Goal: Task Accomplishment & Management: Manage account settings

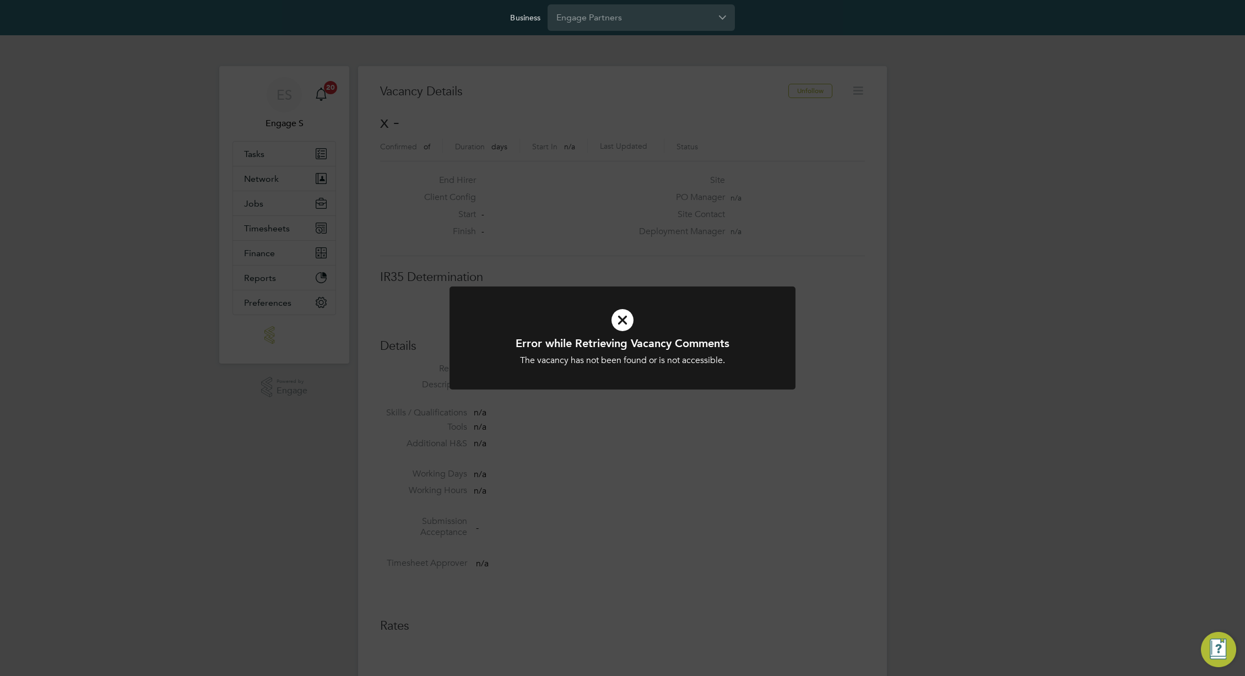
scroll to position [18, 238]
click at [860, 339] on div "Error while Retrieving Vacancy Comments The vacancy has not been found or is no…" at bounding box center [622, 338] width 1245 height 676
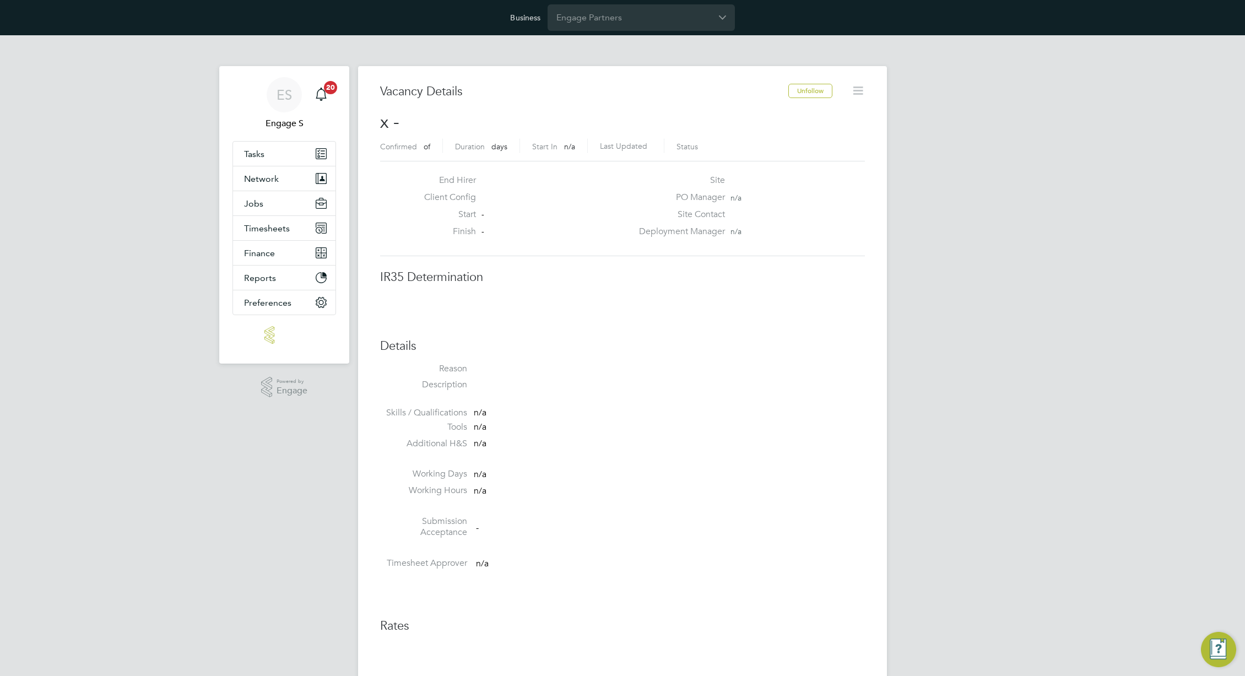
click at [778, 198] on div "PO Manager n/a" at bounding box center [751, 200] width 237 height 17
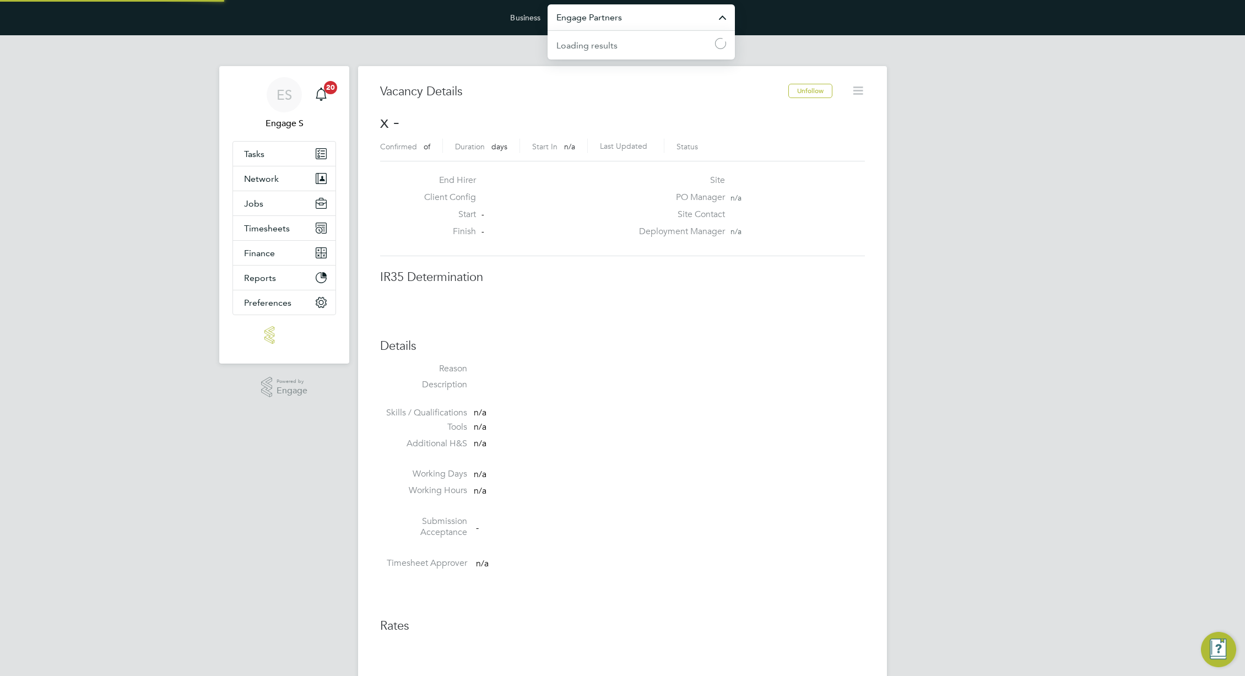
click at [651, 15] on input "Engage Partners" at bounding box center [641, 17] width 187 height 26
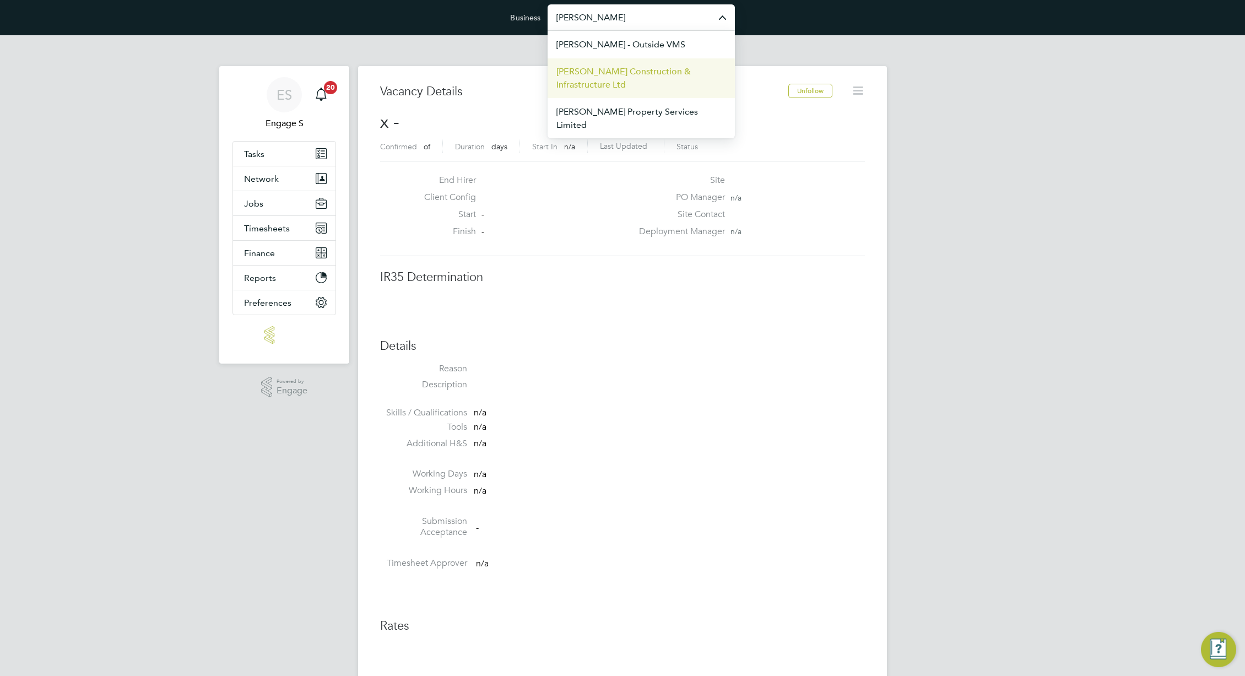
click at [654, 78] on span "[PERSON_NAME] Construction & Infrastructure Ltd" at bounding box center [642, 78] width 170 height 26
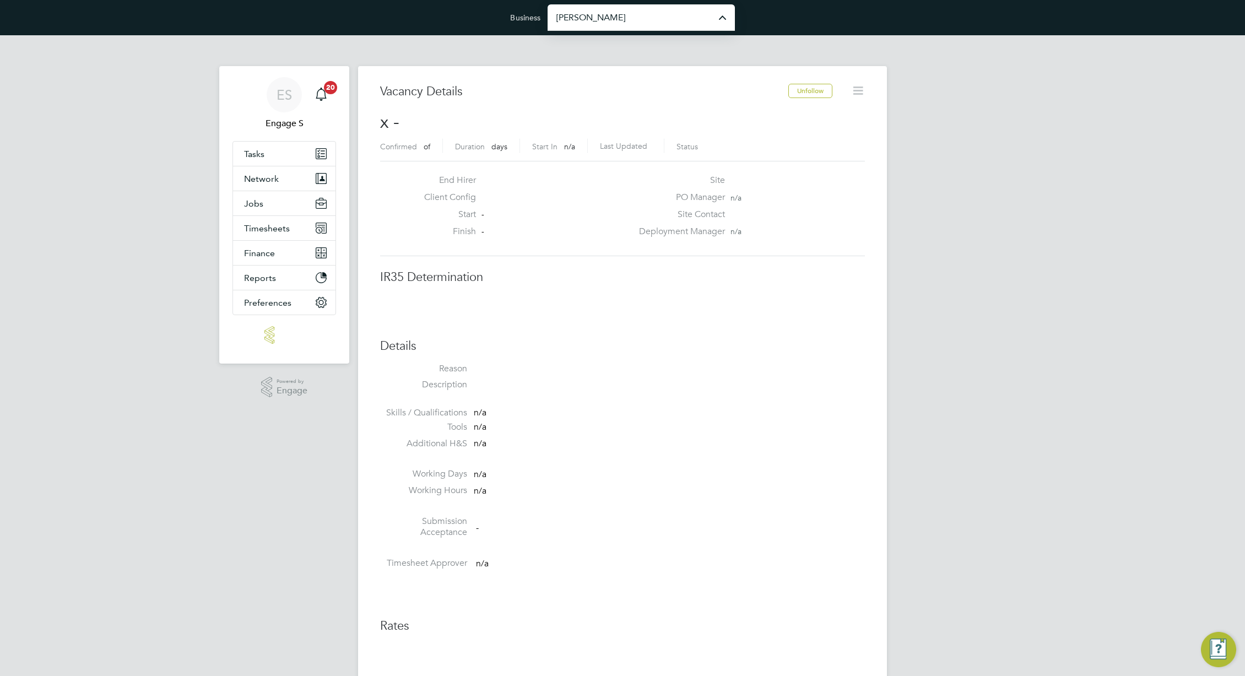
type input "[PERSON_NAME] Construction & Infrastructure Ltd"
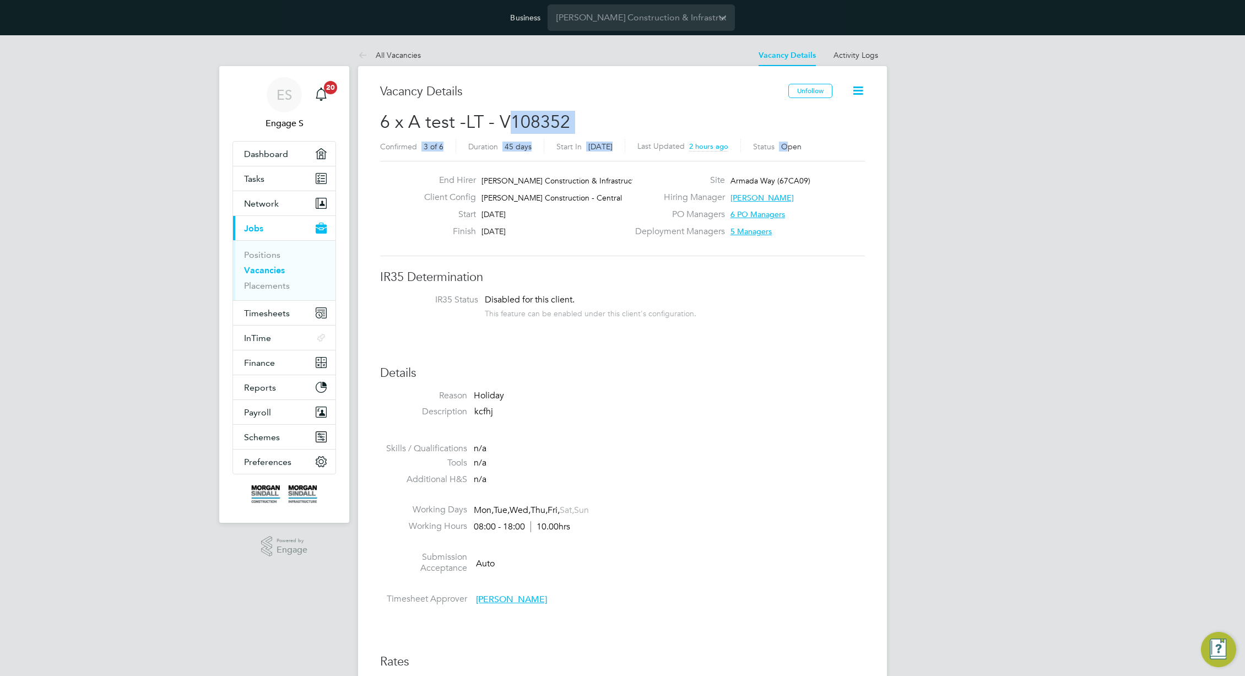
drag, startPoint x: 655, startPoint y: 137, endPoint x: 509, endPoint y: 132, distance: 145.6
click at [509, 132] on h2 "6 x A test -LT - V108352 Confirmed 3 of 6 Duration 45 days Start In 19 days ago…" at bounding box center [622, 134] width 485 height 46
drag, startPoint x: 432, startPoint y: 123, endPoint x: 376, endPoint y: 118, distance: 55.9
click at [451, 116] on span "6 x A test -LT - V108352" at bounding box center [475, 121] width 190 height 21
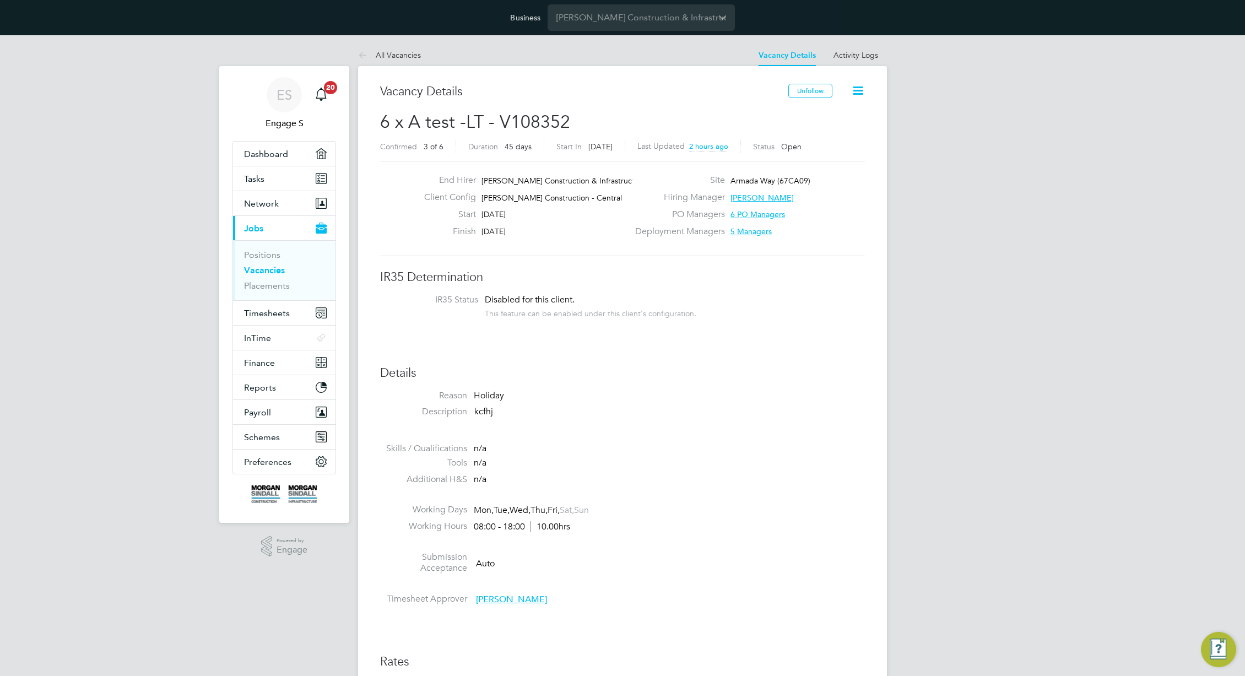
click at [451, 116] on span "6 x A test -LT - V108352" at bounding box center [475, 121] width 190 height 21
drag, startPoint x: 451, startPoint y: 116, endPoint x: 557, endPoint y: 95, distance: 107.8
click at [456, 114] on span "6 x A test -LT - V108352" at bounding box center [475, 121] width 190 height 21
click at [273, 364] on span "Finance" at bounding box center [259, 363] width 31 height 10
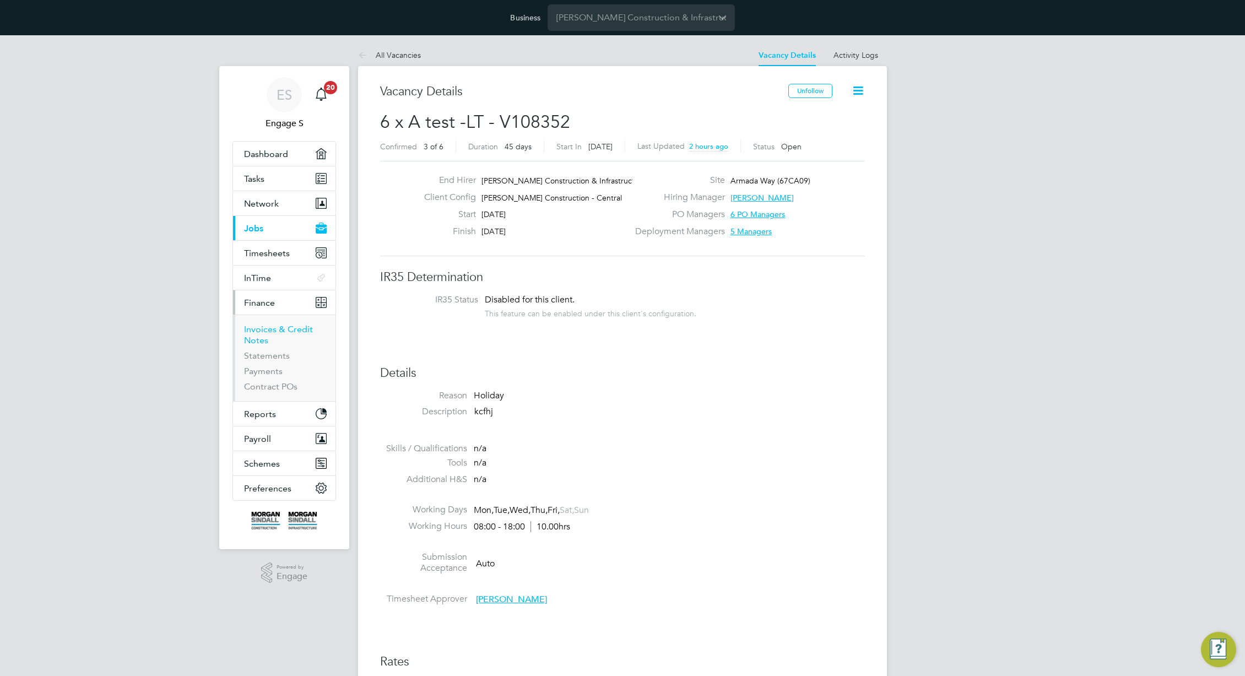
click at [255, 332] on link "Invoices & Credit Notes" at bounding box center [278, 334] width 69 height 21
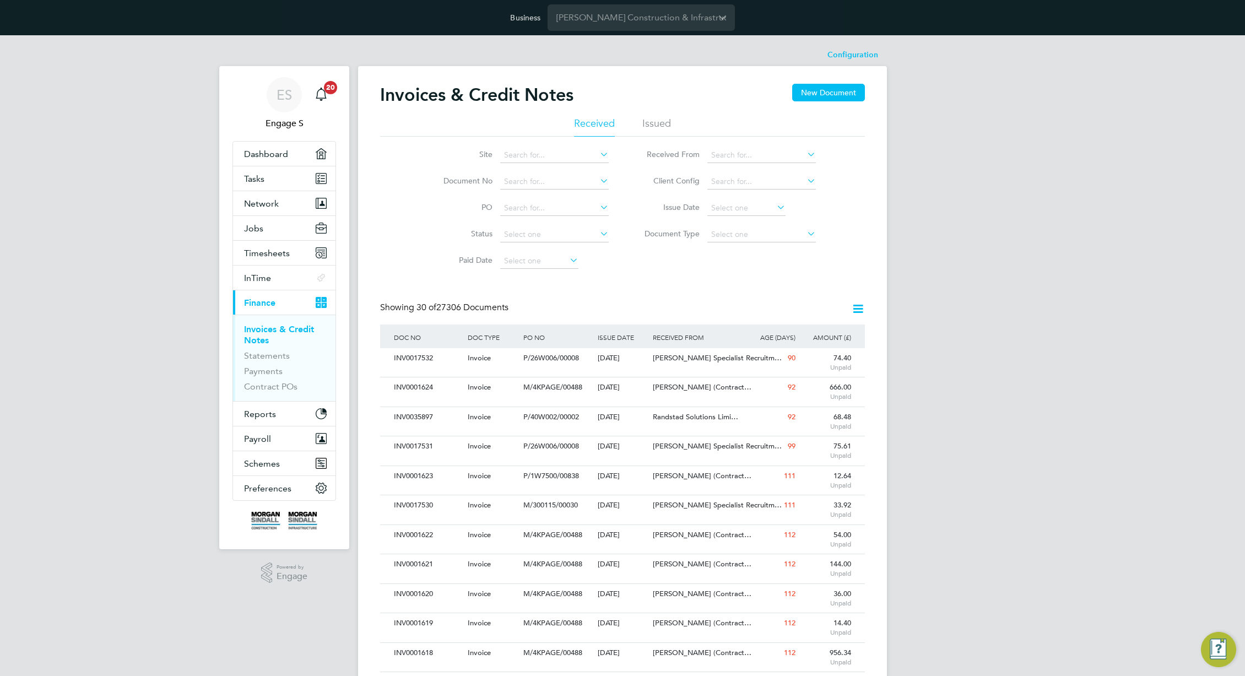
scroll to position [21, 93]
click at [661, 122] on li "Issued" at bounding box center [657, 127] width 29 height 20
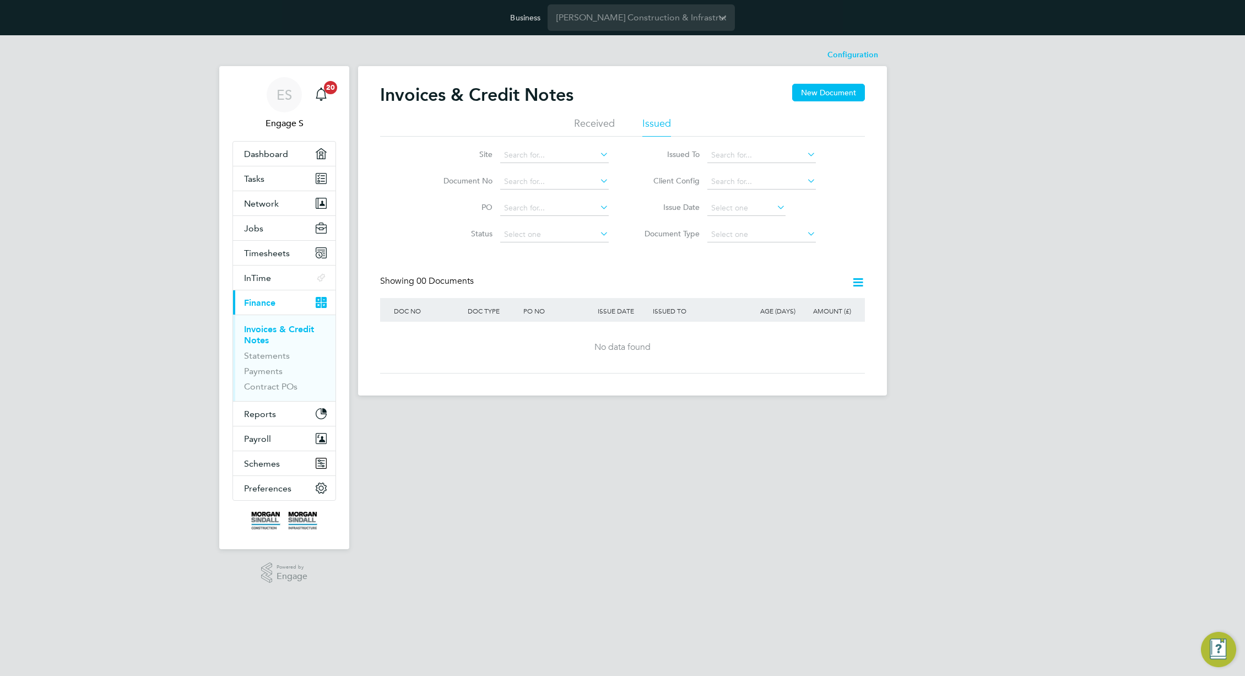
click at [592, 125] on li "Received" at bounding box center [594, 127] width 41 height 20
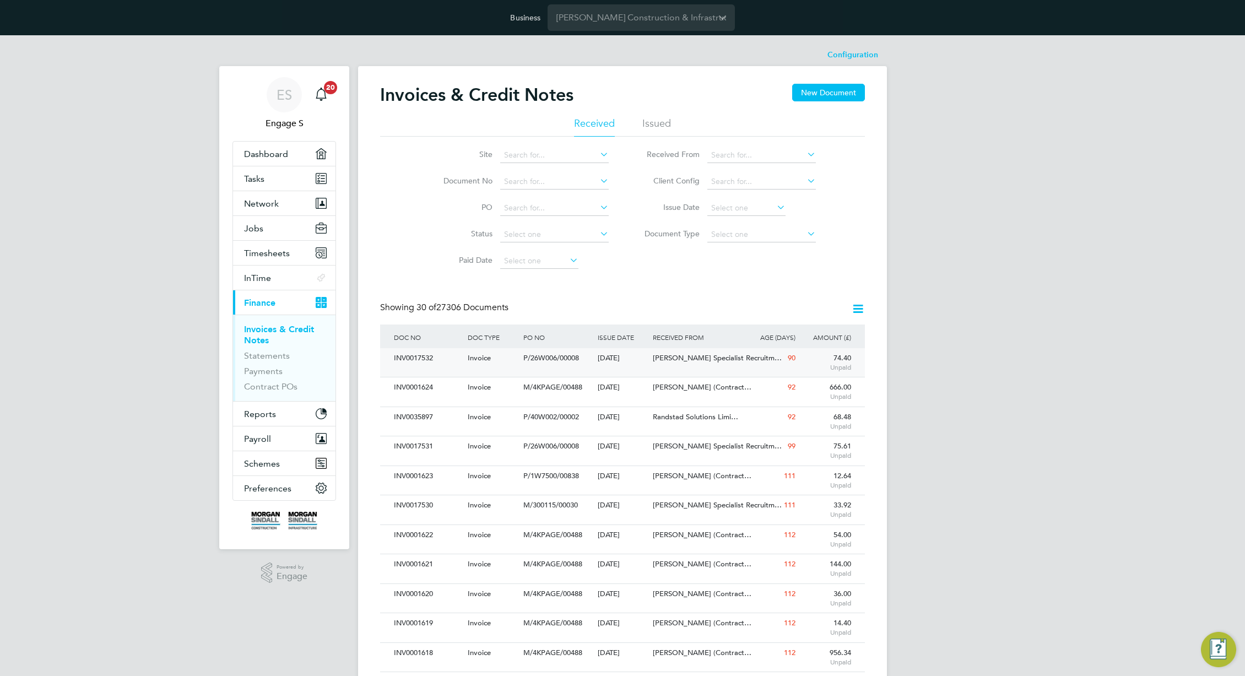
click at [690, 356] on span "[PERSON_NAME] Specialist Recruitm…" at bounding box center [717, 357] width 129 height 9
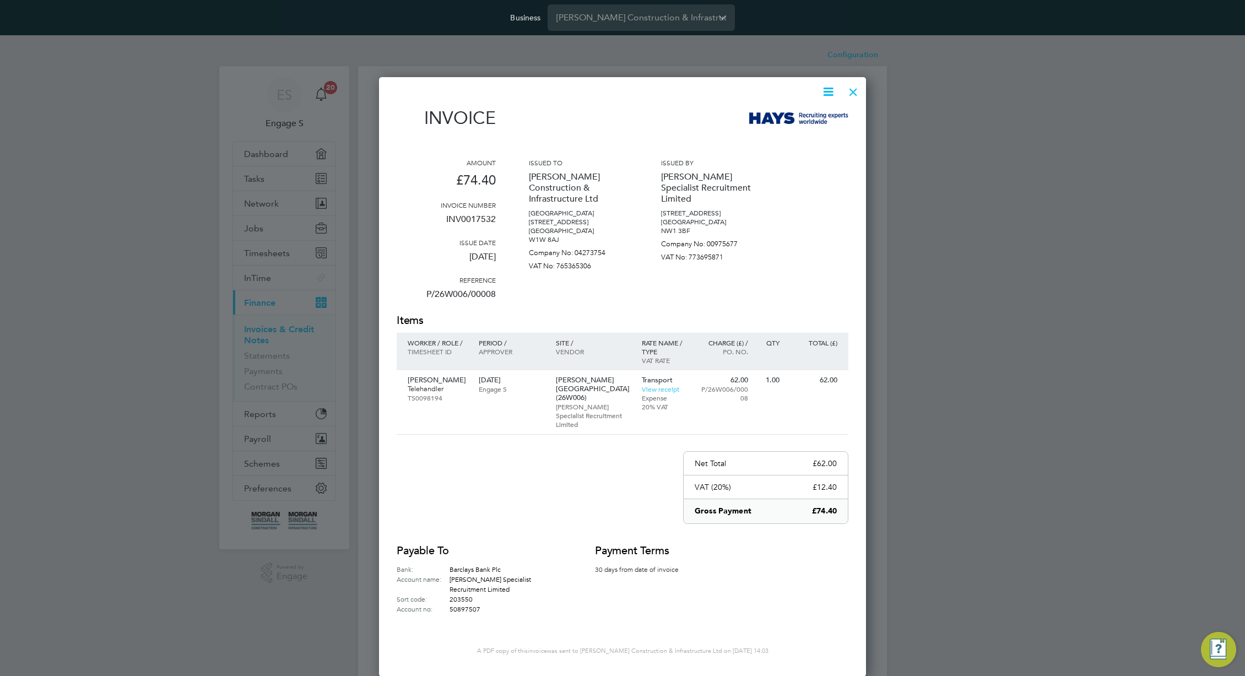
click at [827, 88] on icon at bounding box center [829, 92] width 14 height 14
click at [797, 117] on li "Download Invoice" at bounding box center [795, 117] width 76 height 15
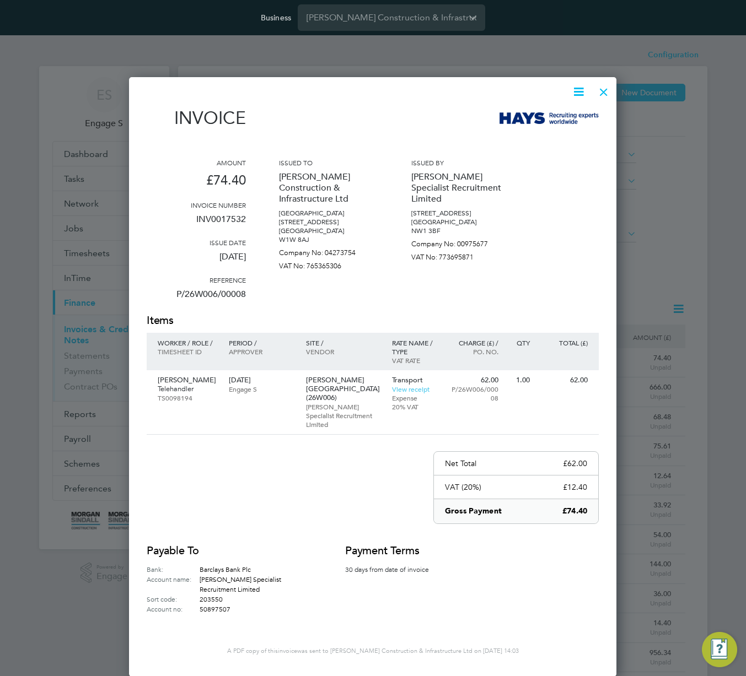
click at [550, 192] on div "Amount £74.40 Invoice number INV0017532 Issue date 22 May 2025 Reference P/26W0…" at bounding box center [373, 235] width 452 height 155
click at [604, 87] on div at bounding box center [604, 89] width 20 height 20
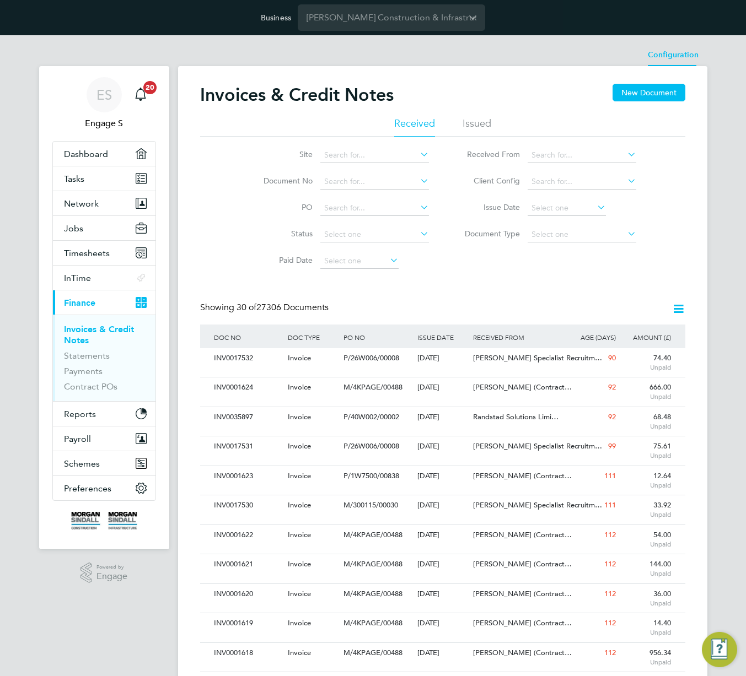
click at [683, 57] on li "Configuration" at bounding box center [673, 55] width 51 height 22
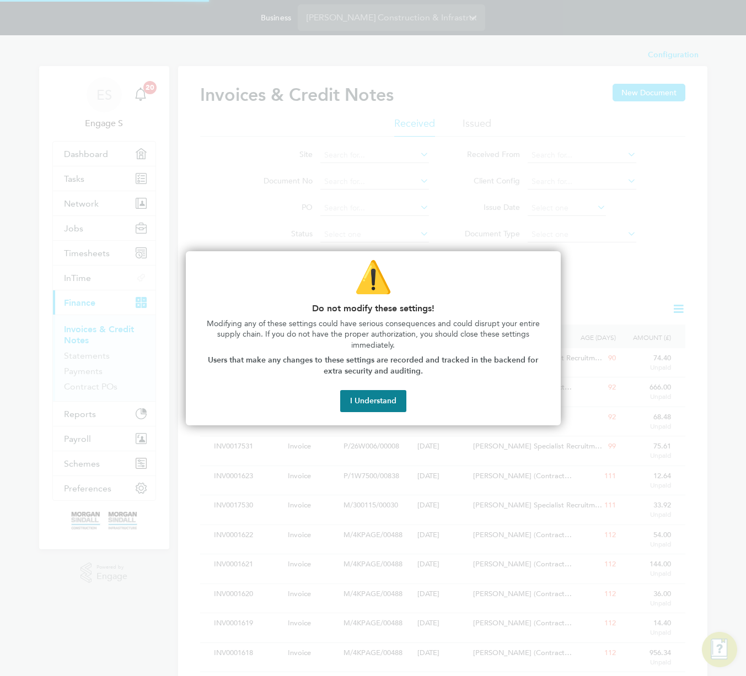
type input "INV[number:7]"
type input "CRN[number:7]"
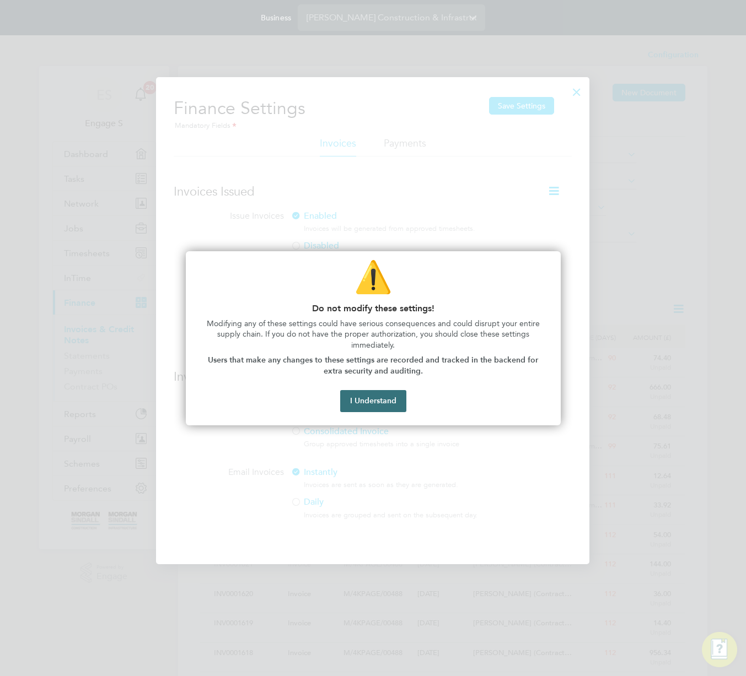
click at [367, 401] on button "I Understand" at bounding box center [373, 401] width 66 height 22
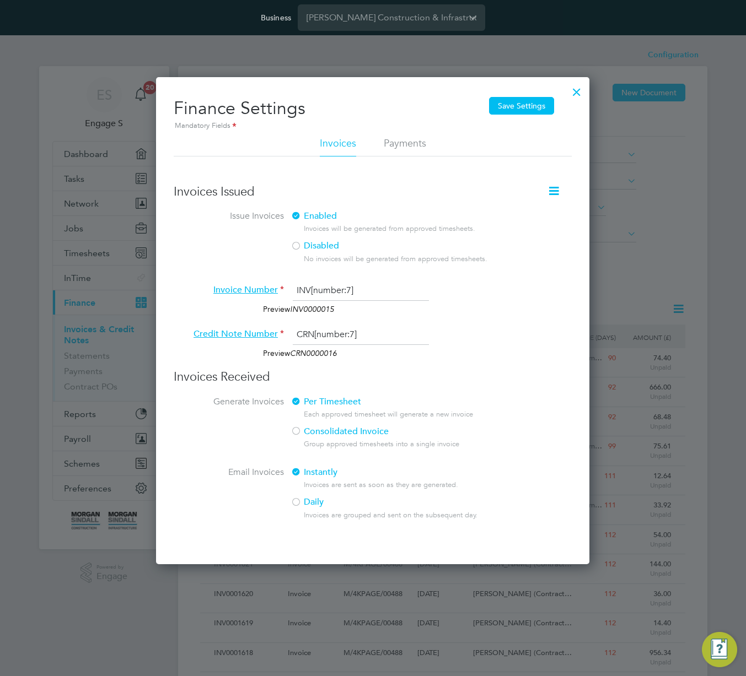
click at [560, 192] on icon at bounding box center [554, 191] width 14 height 14
click at [512, 218] on li "Consolidate Invoices Manually" at bounding box center [499, 216] width 118 height 15
click at [575, 90] on div at bounding box center [577, 89] width 20 height 20
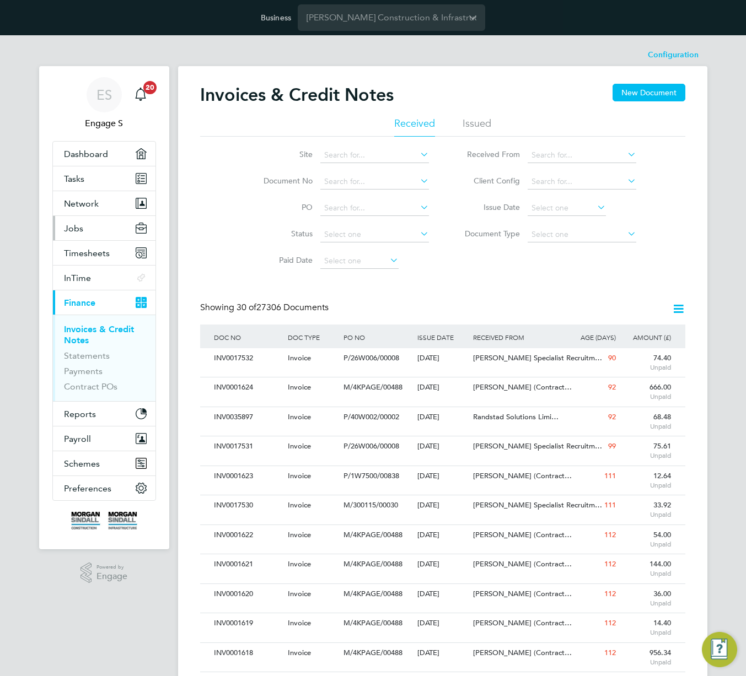
click at [87, 234] on button "Jobs" at bounding box center [104, 228] width 102 height 24
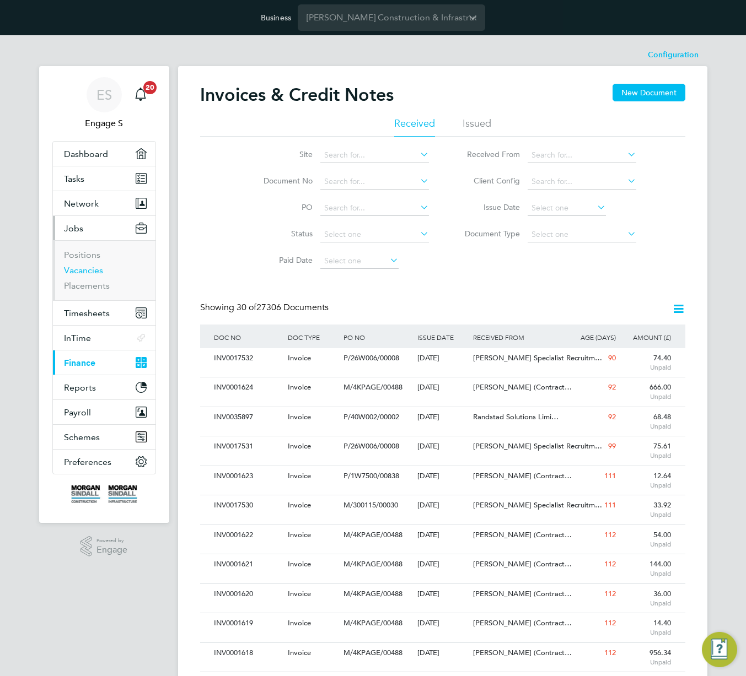
click at [74, 271] on link "Vacancies" at bounding box center [83, 270] width 39 height 10
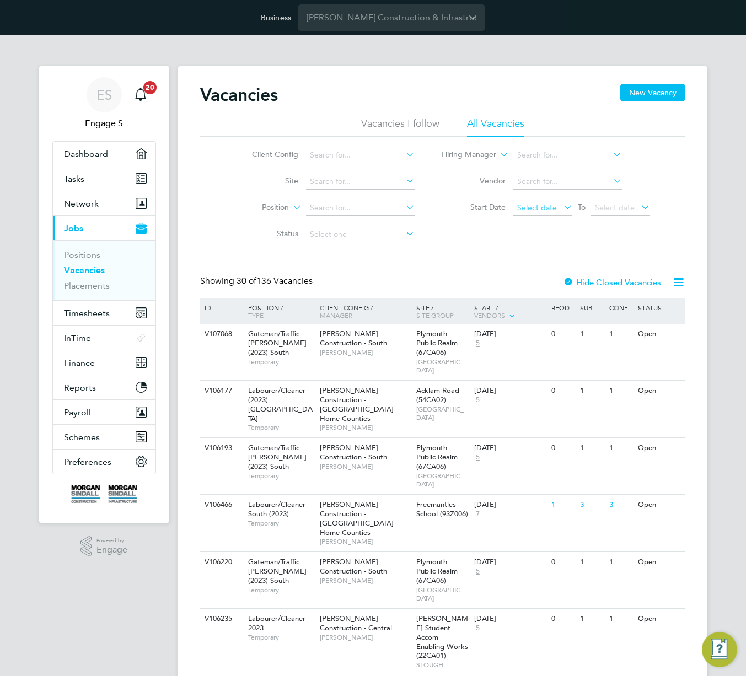
click at [531, 207] on span "Select date" at bounding box center [537, 208] width 40 height 10
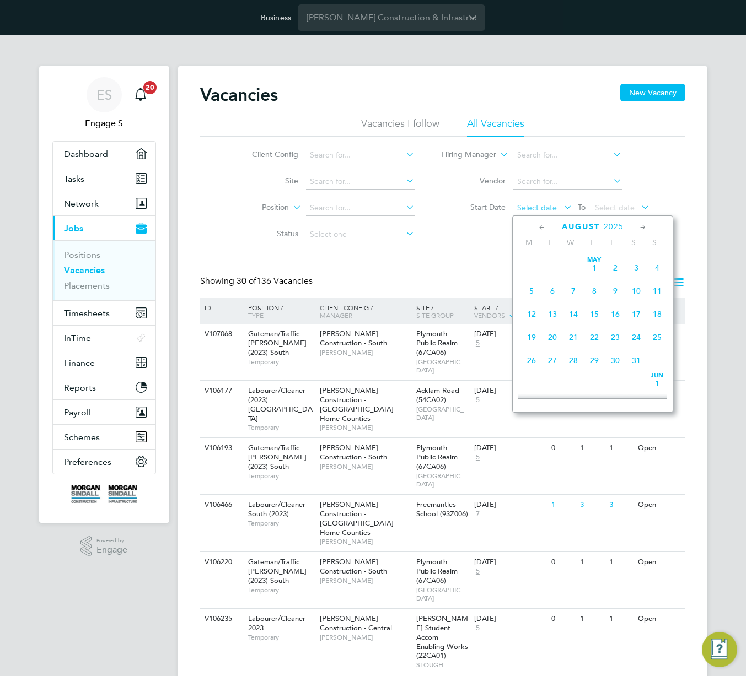
scroll to position [406, 0]
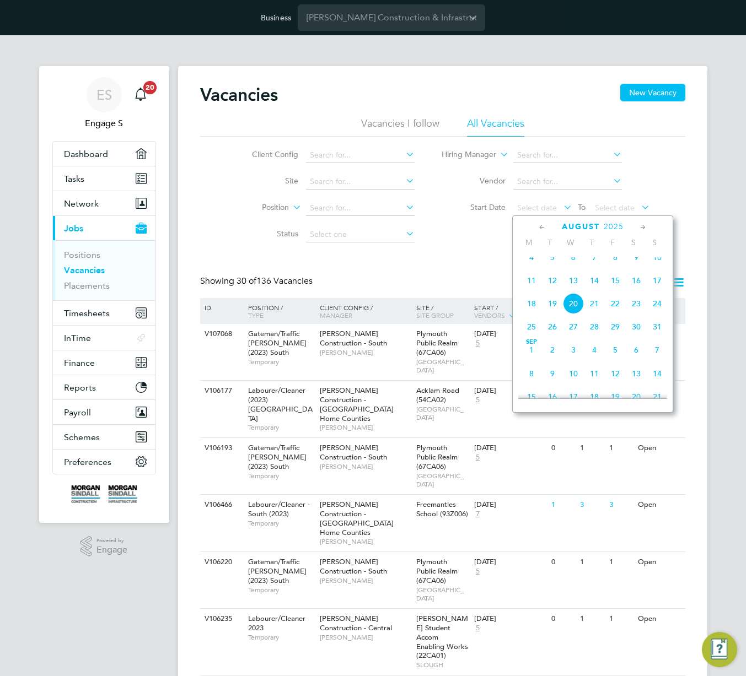
click at [534, 268] on span "4" at bounding box center [531, 257] width 21 height 21
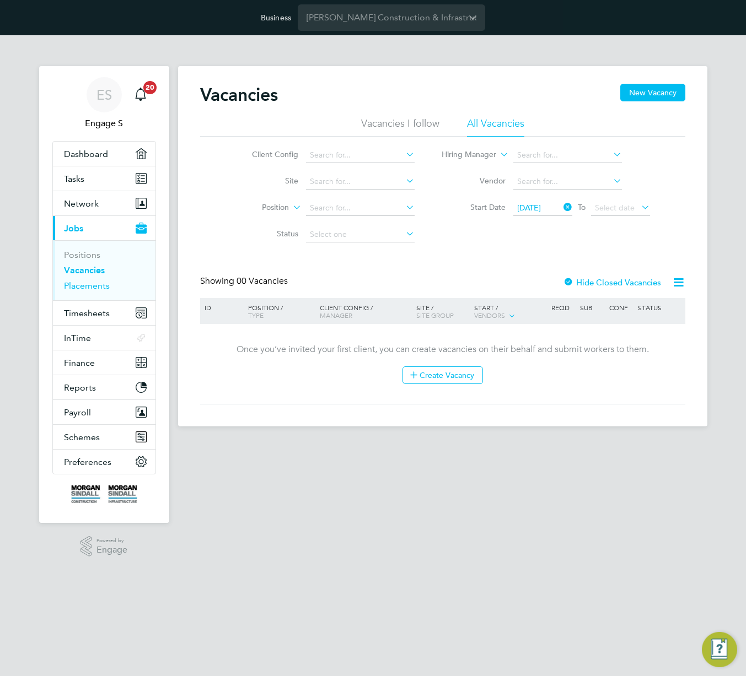
click at [74, 288] on link "Placements" at bounding box center [87, 285] width 46 height 10
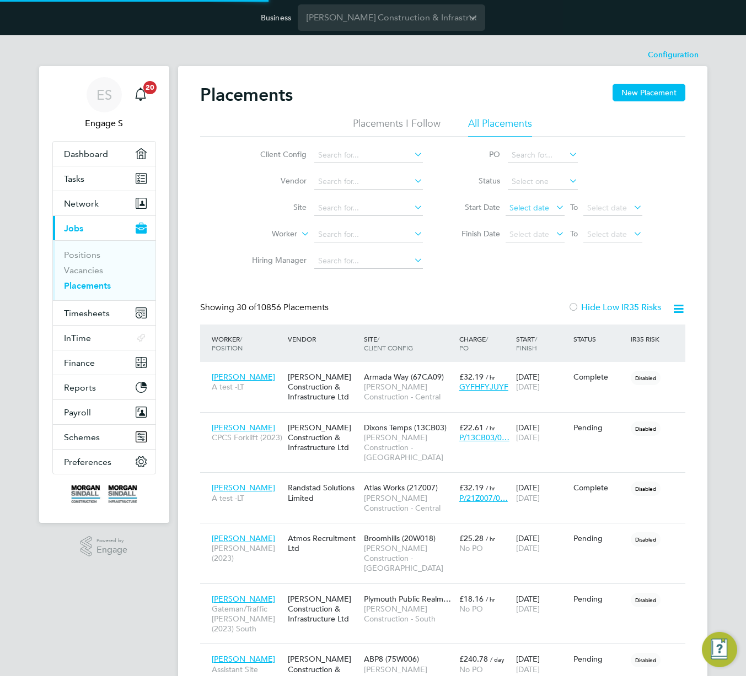
scroll to position [52, 96]
click at [531, 212] on span "Select date" at bounding box center [529, 208] width 40 height 10
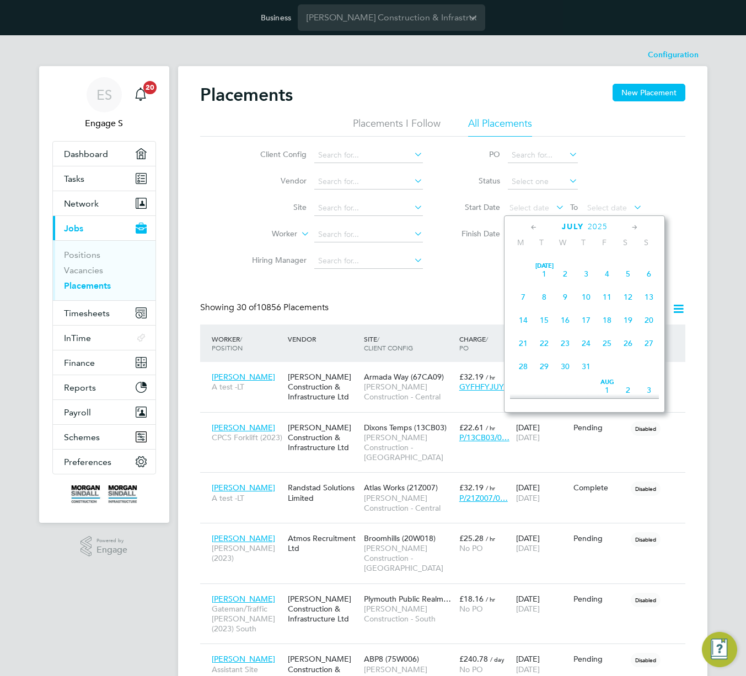
click at [543, 283] on span "Jul 1" at bounding box center [543, 273] width 21 height 21
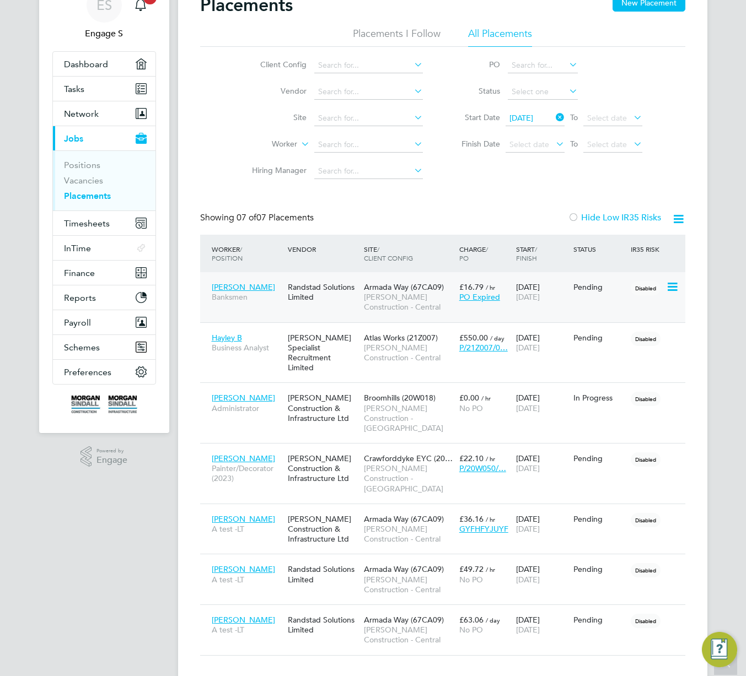
click at [393, 297] on span "[PERSON_NAME] Construction - Central" at bounding box center [409, 302] width 90 height 20
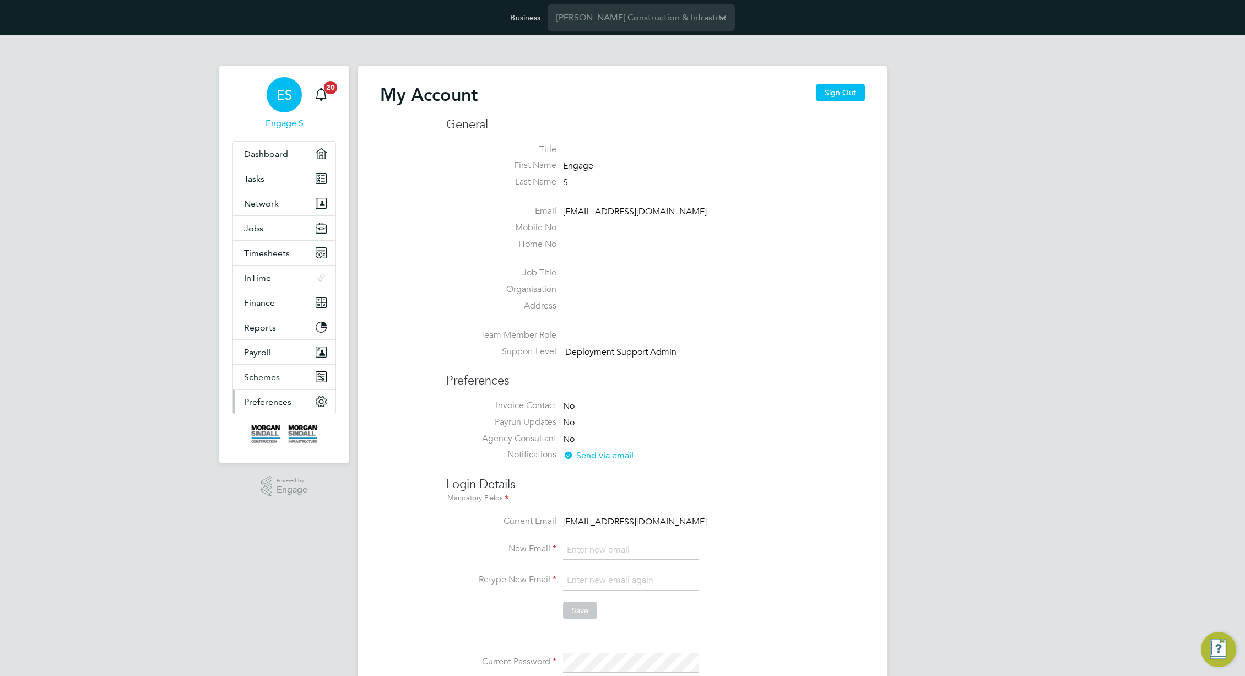
type input "[EMAIL_ADDRESS][DOMAIN_NAME]"
click at [266, 401] on span "Preferences" at bounding box center [267, 402] width 47 height 10
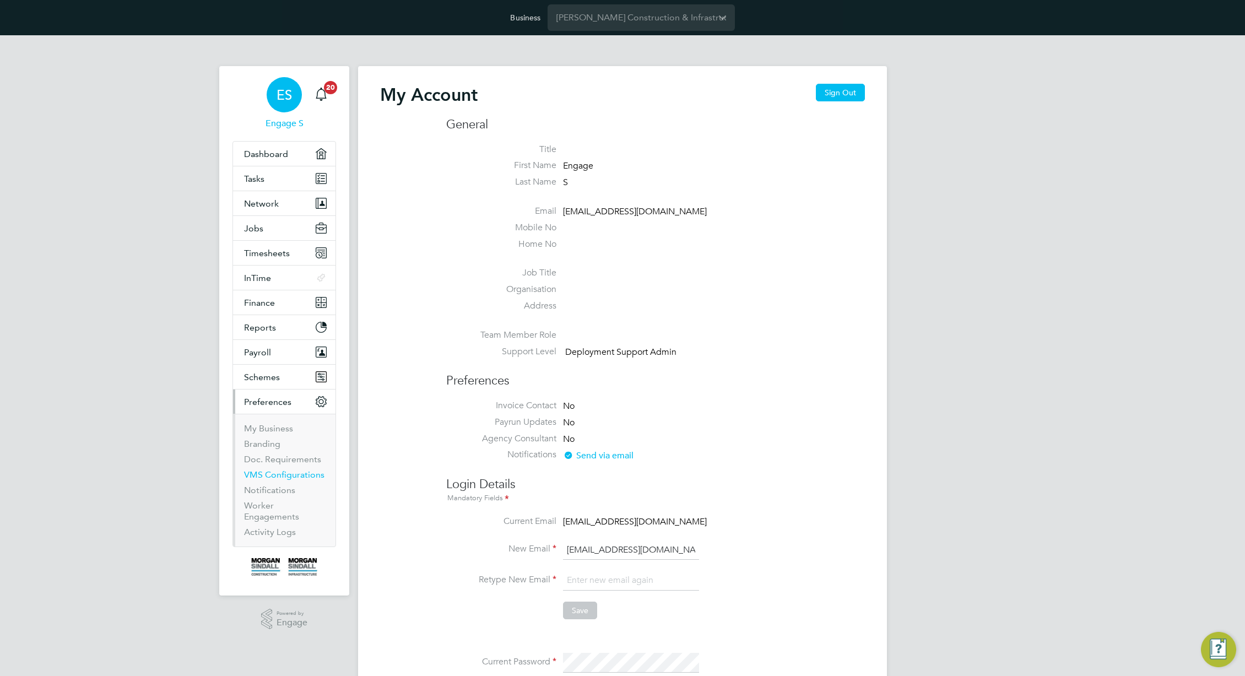
click at [262, 476] on link "VMS Configurations" at bounding box center [284, 475] width 80 height 10
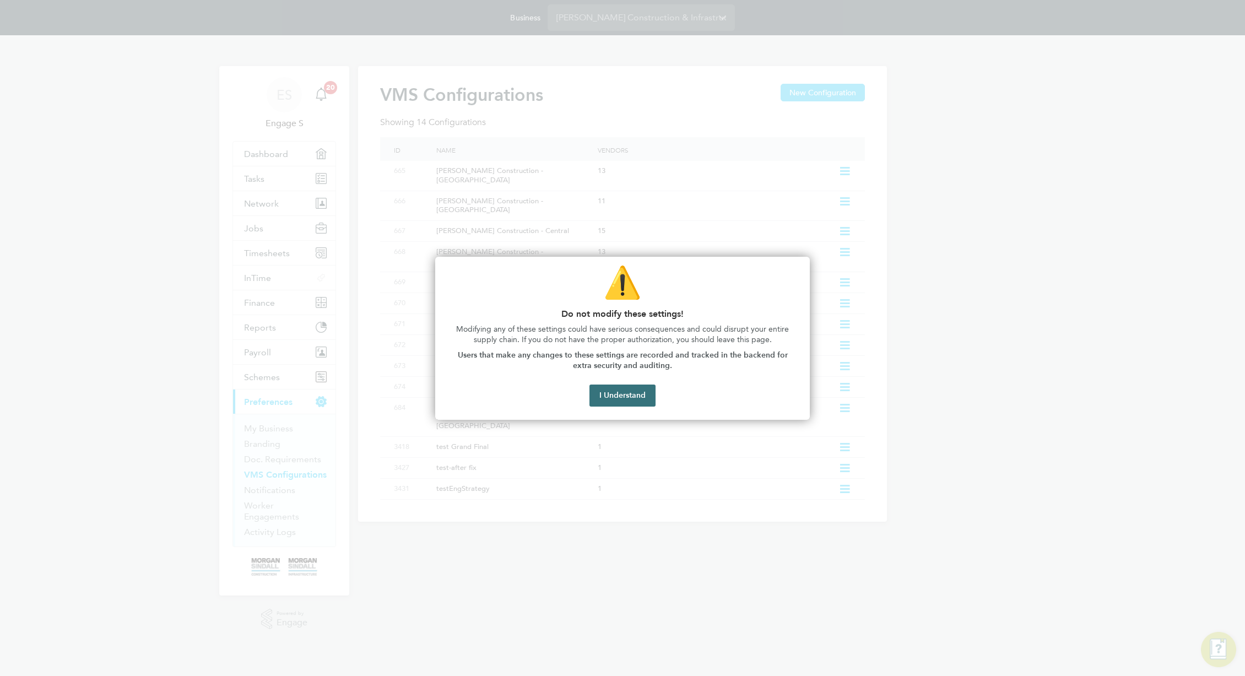
click at [634, 394] on button "I Understand" at bounding box center [623, 396] width 66 height 22
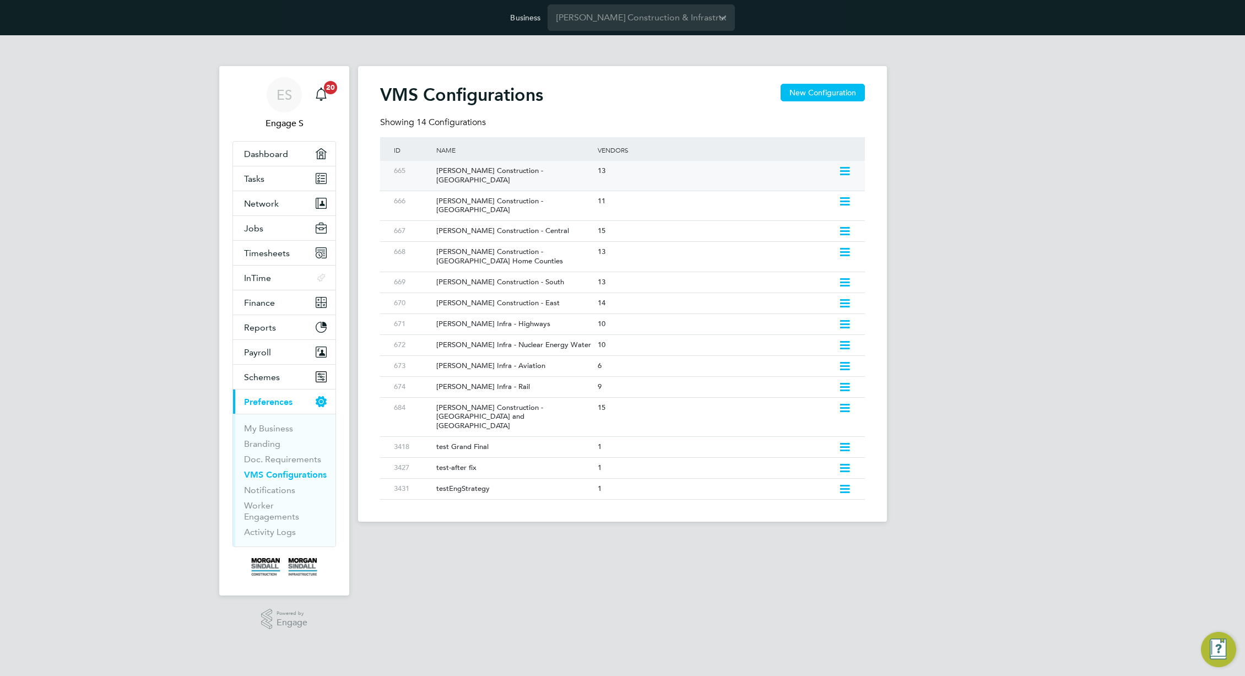
click at [844, 171] on icon at bounding box center [845, 171] width 14 height 9
click at [625, 174] on div "13" at bounding box center [715, 171] width 241 height 20
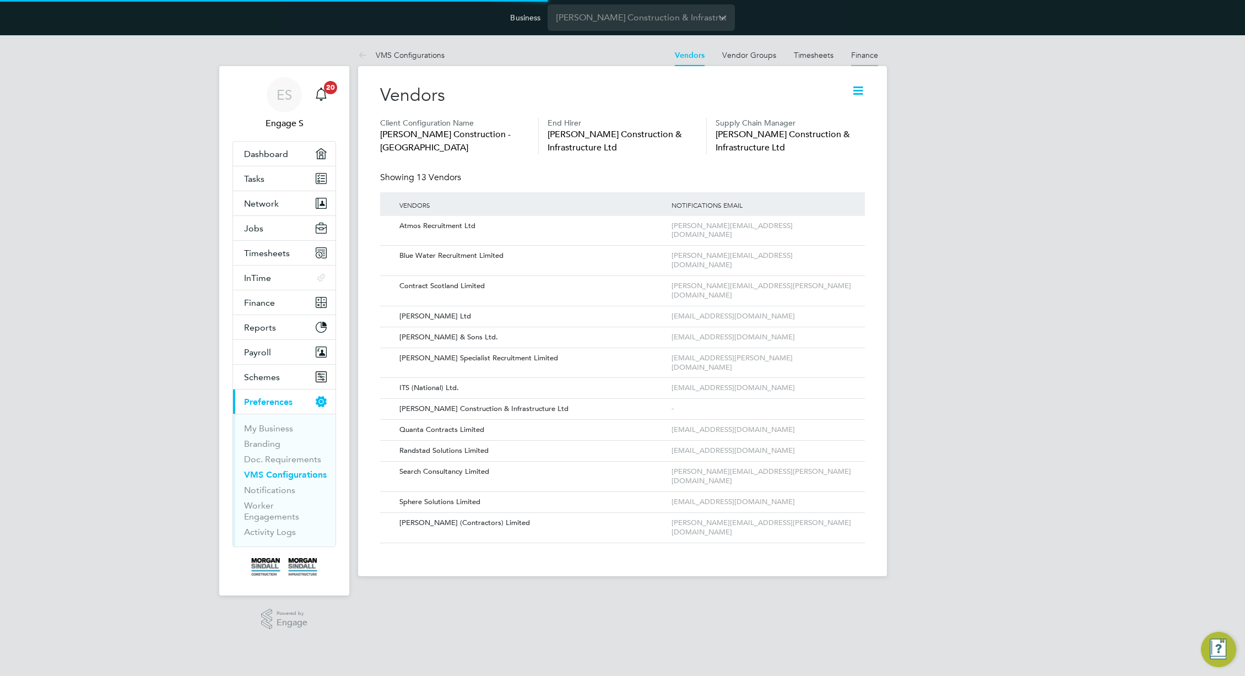
click at [864, 52] on link "Finance" at bounding box center [864, 55] width 27 height 10
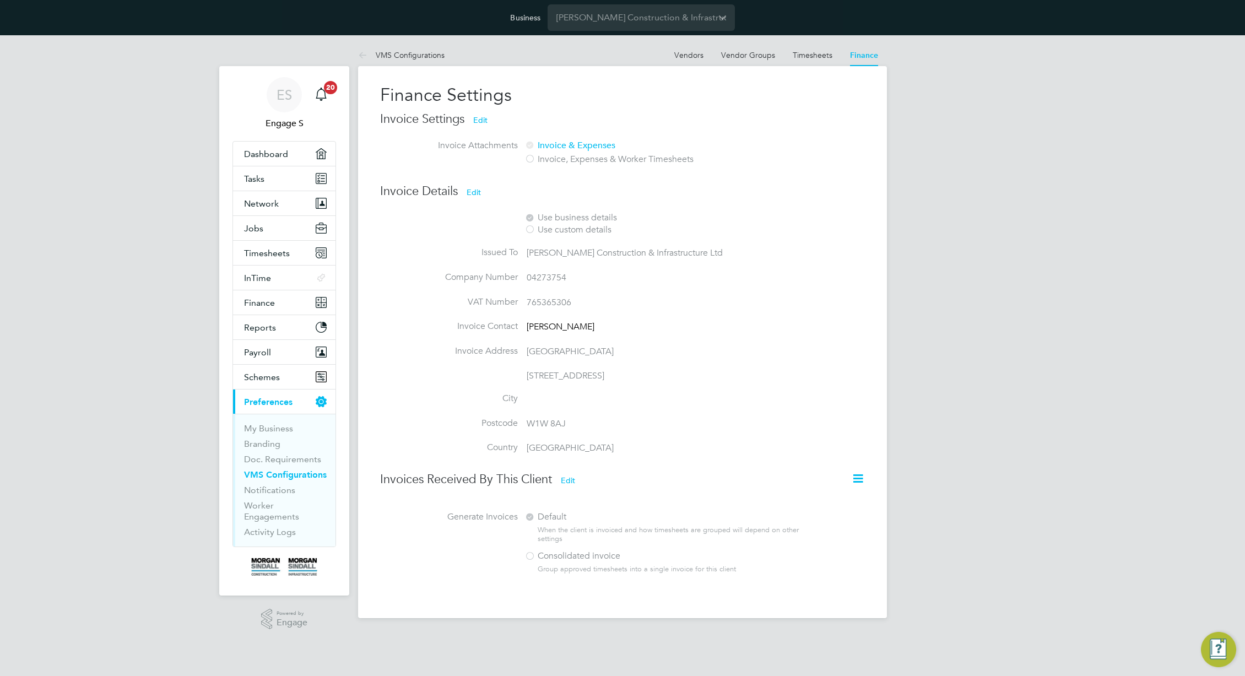
click at [573, 483] on button "Edit" at bounding box center [568, 481] width 32 height 18
click at [530, 559] on div at bounding box center [530, 556] width 11 height 11
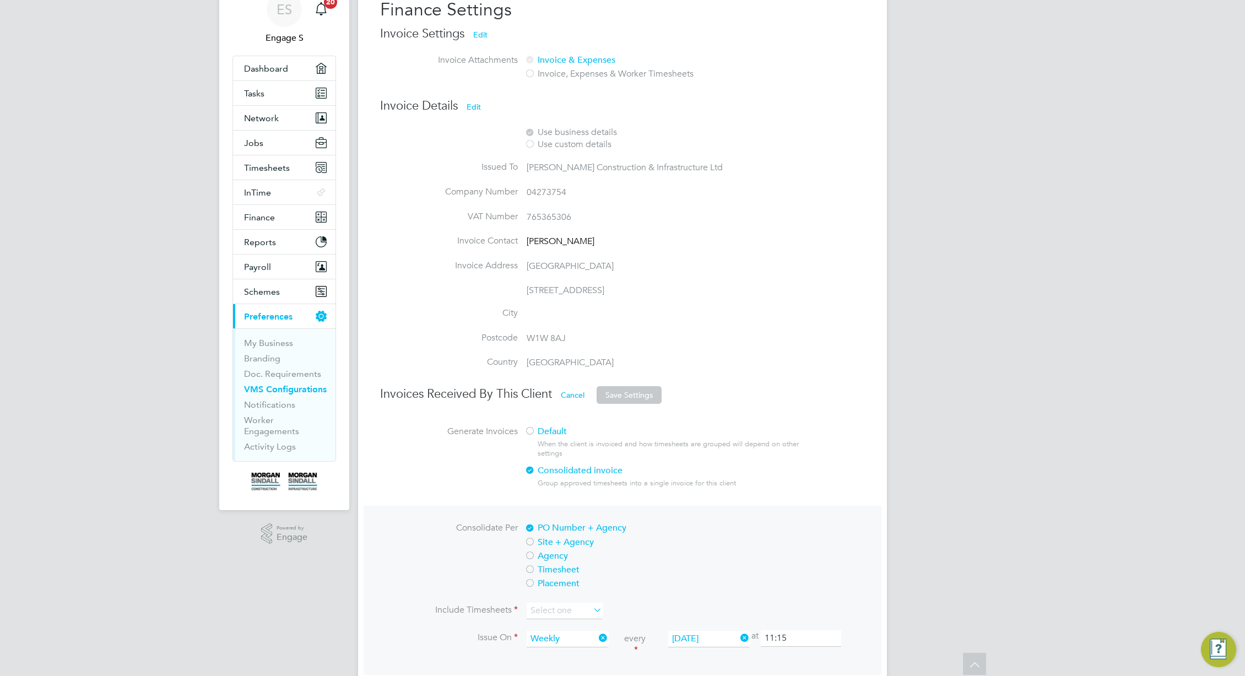
scroll to position [137, 0]
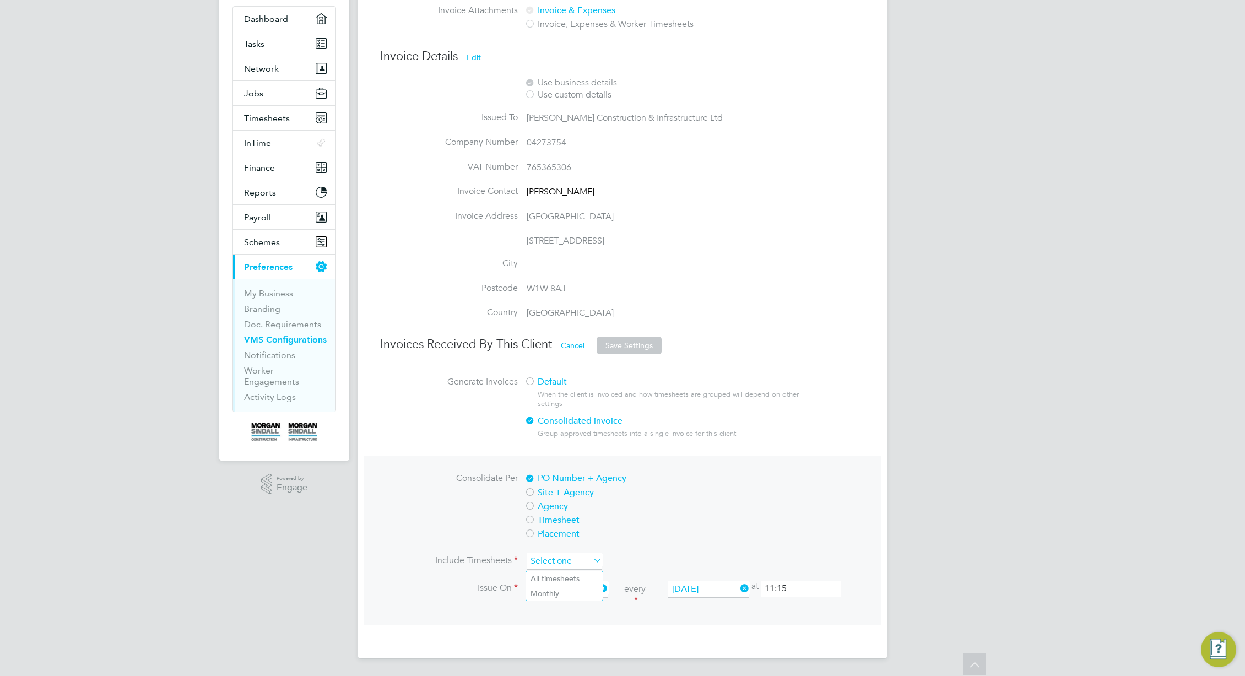
click at [582, 563] on input at bounding box center [564, 561] width 75 height 17
click at [570, 580] on li "All timesheets" at bounding box center [564, 578] width 77 height 14
type input "All timesheets"
drag, startPoint x: 626, startPoint y: 344, endPoint x: 666, endPoint y: 488, distance: 148.8
click at [671, 497] on ul "Invoices Received By This Client Cancel Save Settings Generate Invoices Default…" at bounding box center [622, 481] width 485 height 289
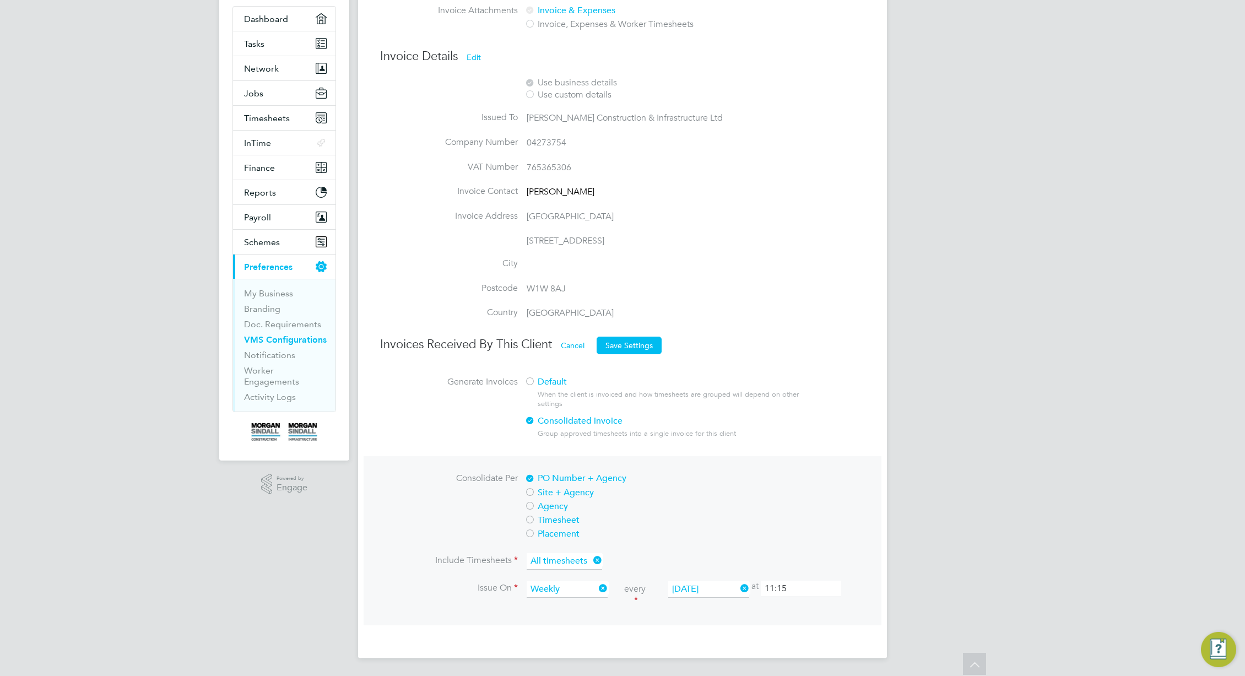
click at [571, 347] on button "Cancel" at bounding box center [572, 346] width 41 height 18
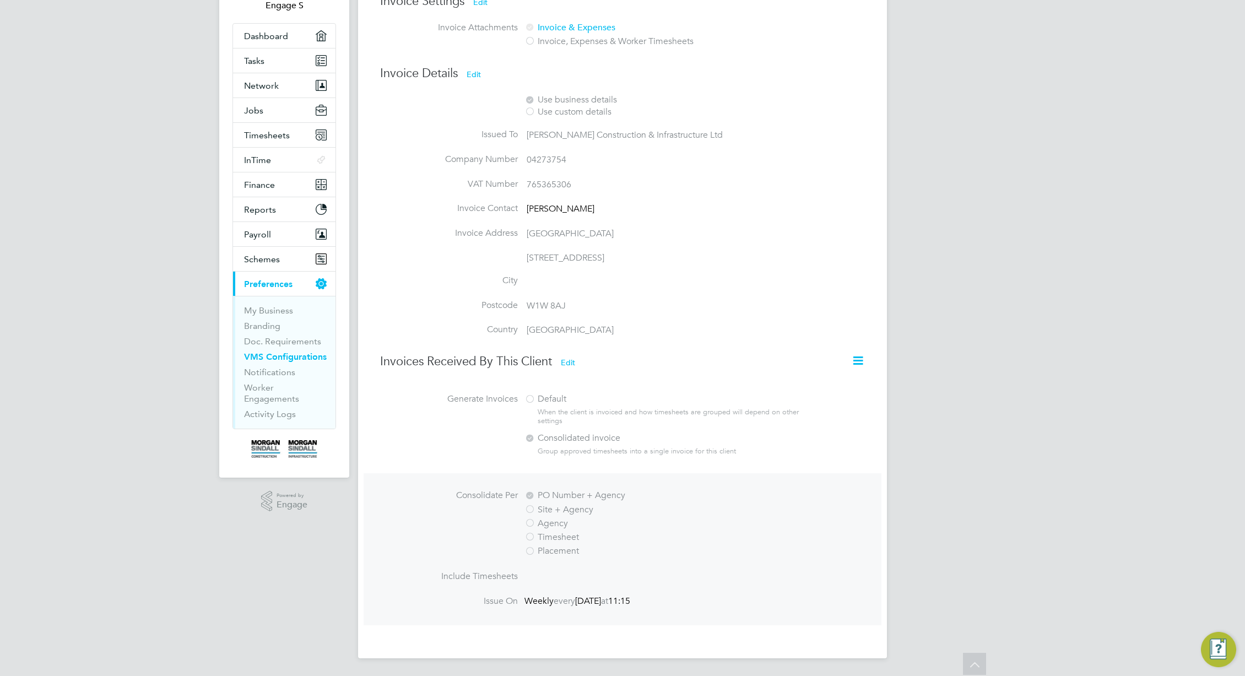
click at [856, 366] on icon at bounding box center [858, 361] width 14 height 14
click at [627, 365] on h3 "Invoices Received By This Client Edit" at bounding box center [622, 363] width 485 height 18
click at [579, 363] on button "Edit" at bounding box center [568, 363] width 32 height 18
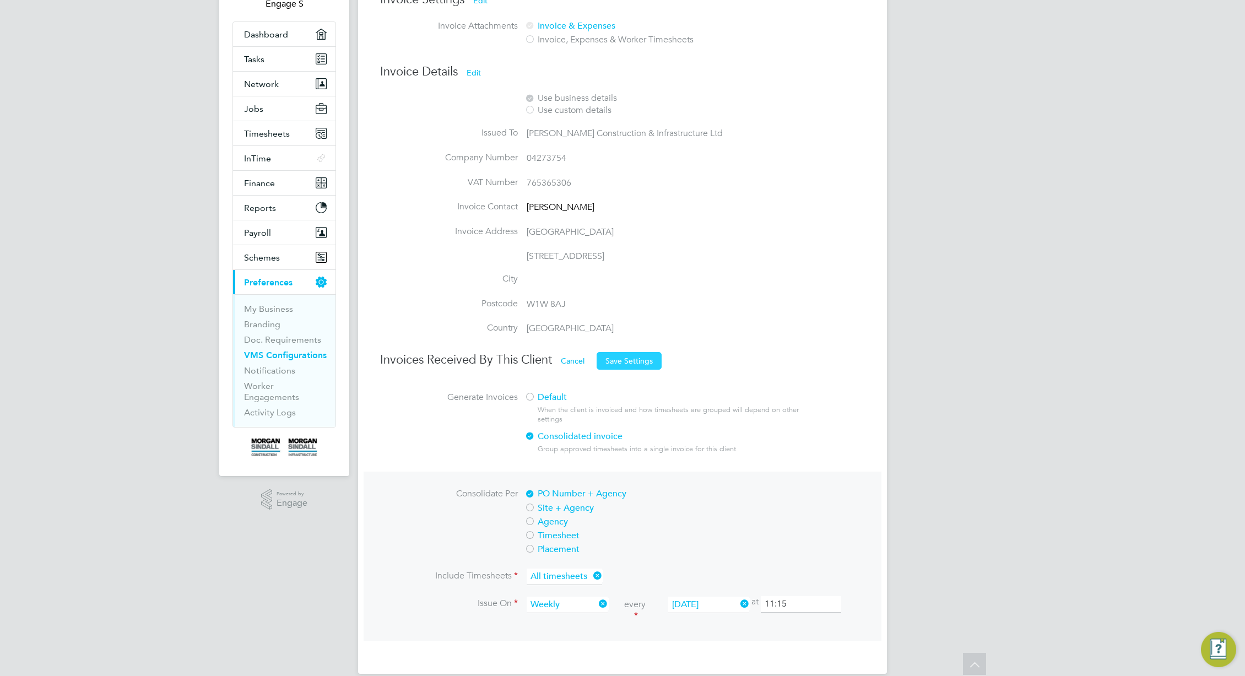
click at [635, 355] on button "Save Settings" at bounding box center [629, 361] width 65 height 18
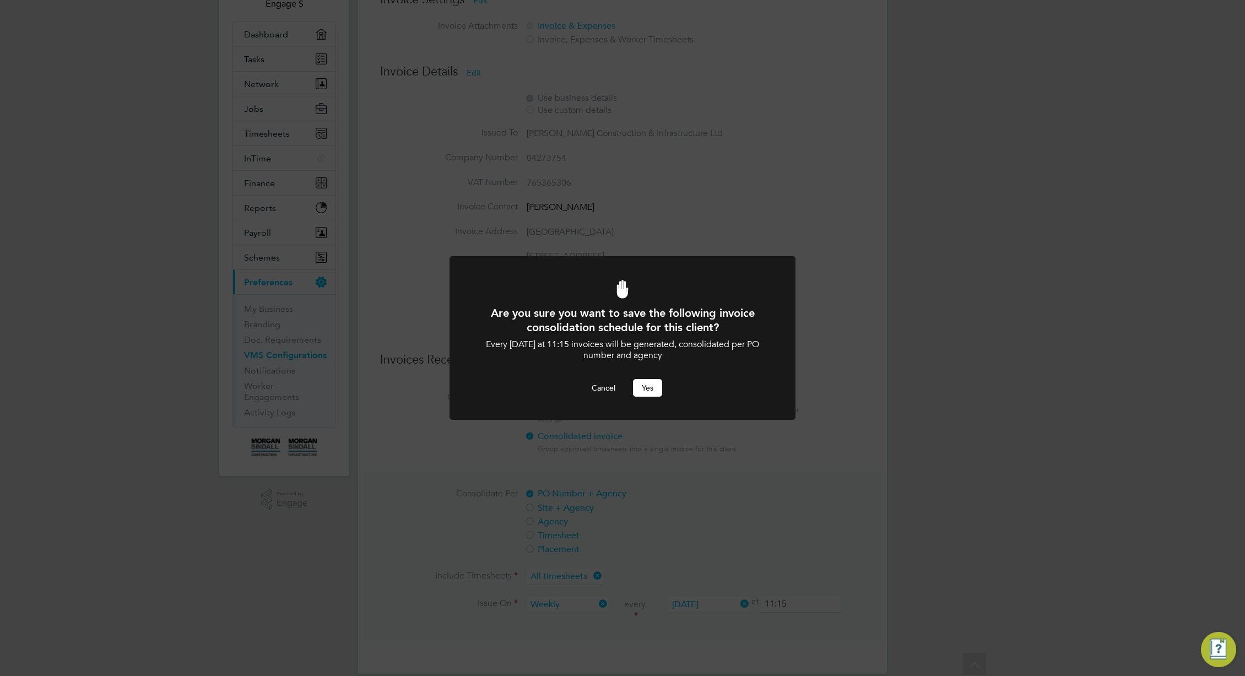
scroll to position [0, 0]
drag, startPoint x: 648, startPoint y: 382, endPoint x: 645, endPoint y: 388, distance: 6.5
click at [647, 384] on button "Yes" at bounding box center [647, 388] width 29 height 18
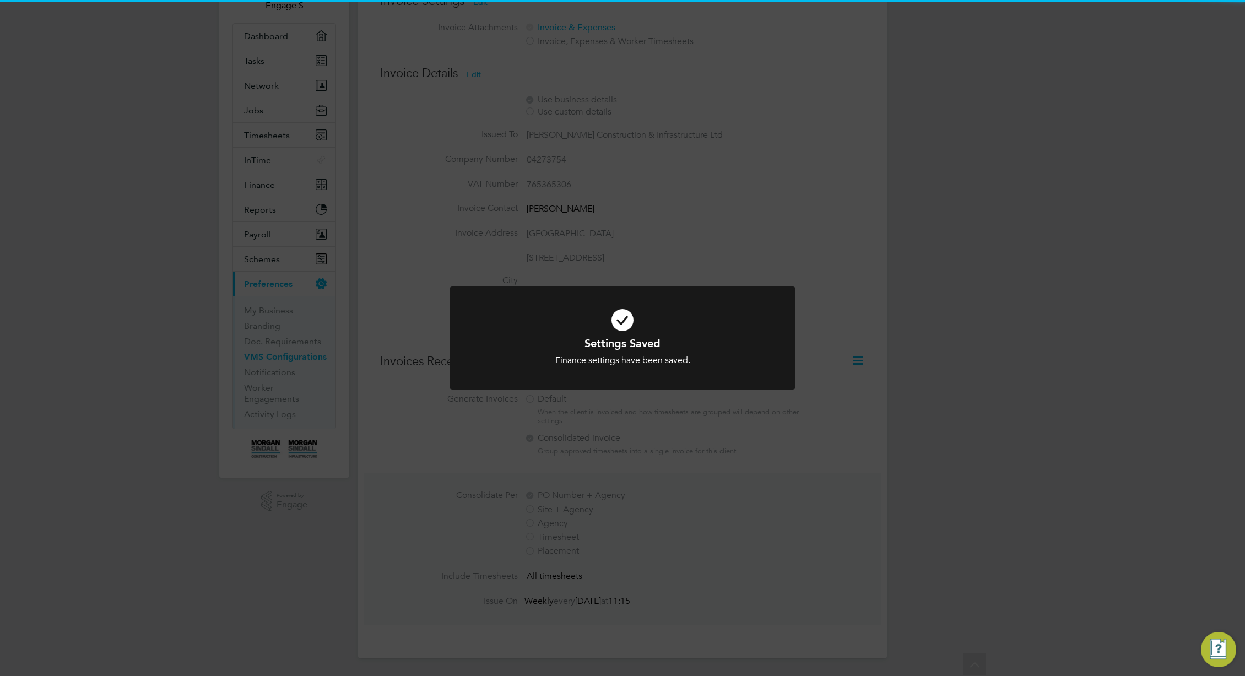
drag, startPoint x: 805, startPoint y: 435, endPoint x: 834, endPoint y: 398, distance: 47.0
click at [806, 434] on div "Settings Saved Finance settings have been saved. Cancel Okay" at bounding box center [622, 338] width 1245 height 676
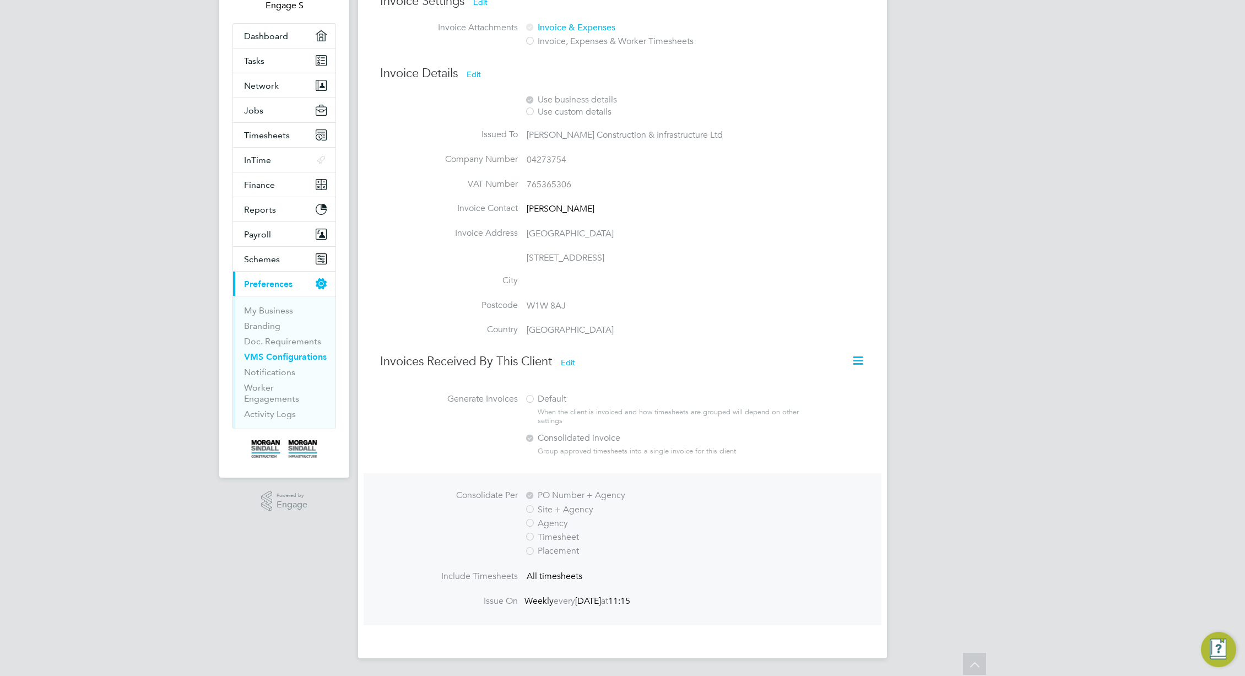
click at [854, 368] on icon at bounding box center [858, 361] width 14 height 14
click at [805, 333] on li "Country United Kingdom" at bounding box center [605, 336] width 451 height 25
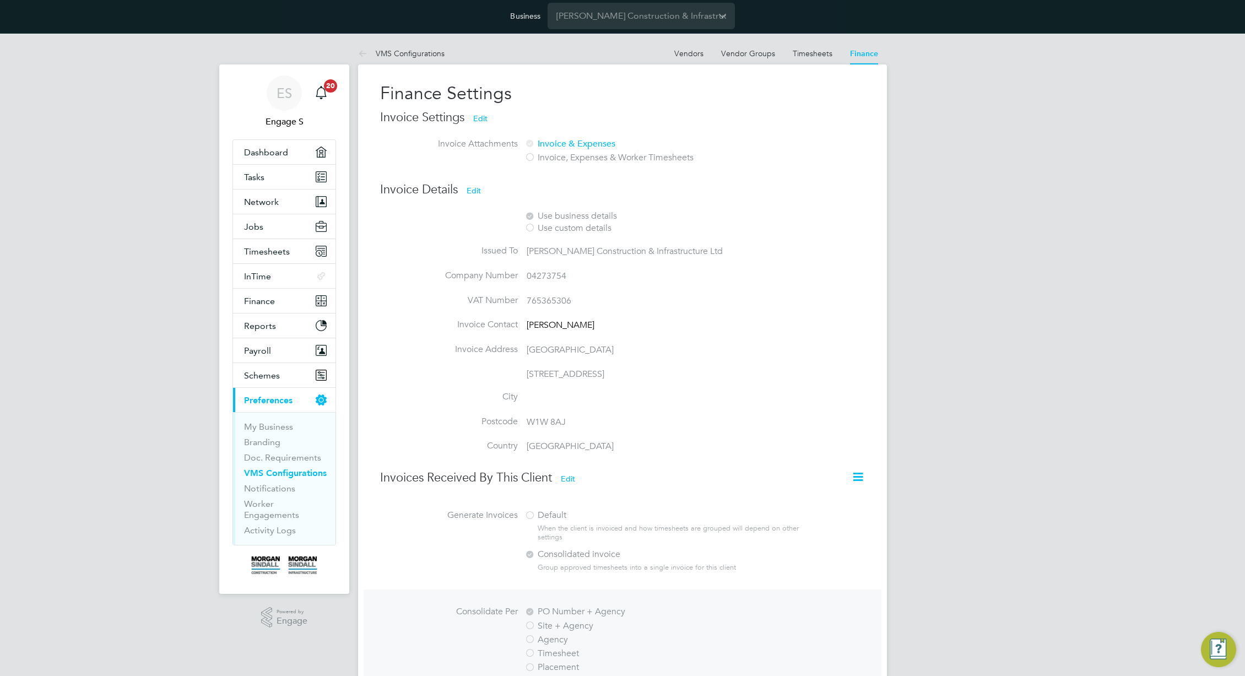
scroll to position [0, 0]
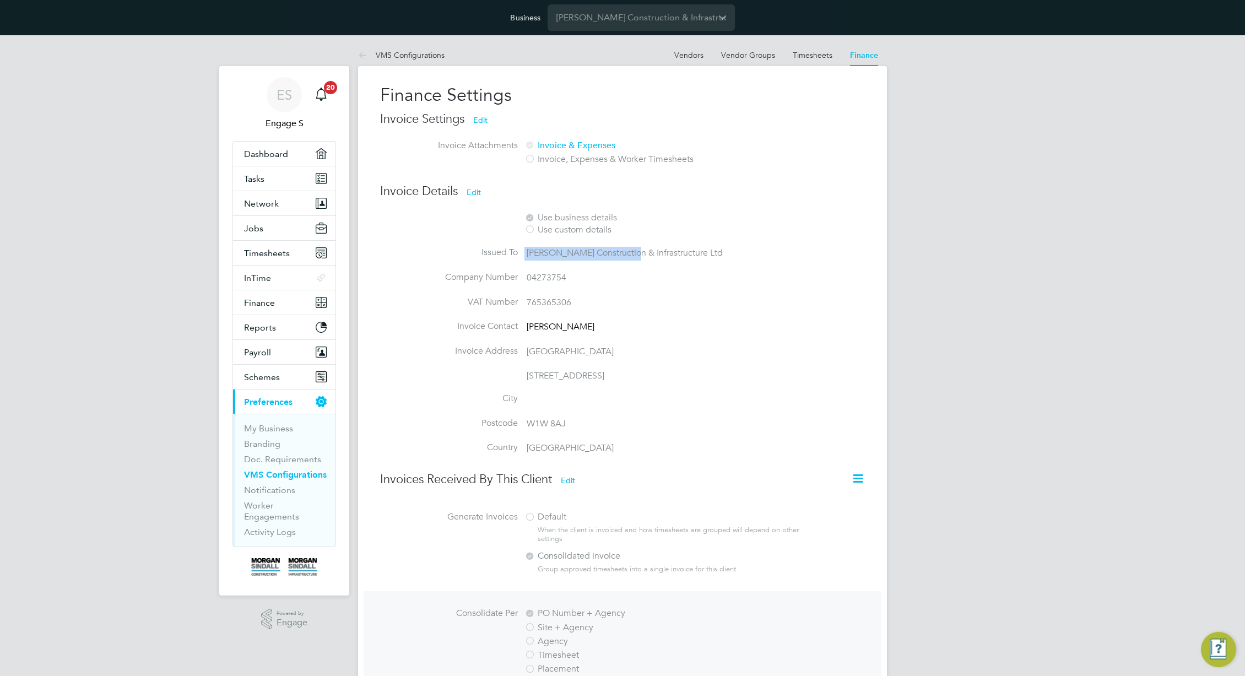
drag, startPoint x: 589, startPoint y: 258, endPoint x: 516, endPoint y: 257, distance: 72.2
click at [516, 257] on li "Issued To Morgan Sindall Construction & Infrastructure Ltd" at bounding box center [605, 259] width 451 height 25
click at [659, 253] on span "[PERSON_NAME] Construction & Infrastructure Ltd" at bounding box center [625, 252] width 196 height 11
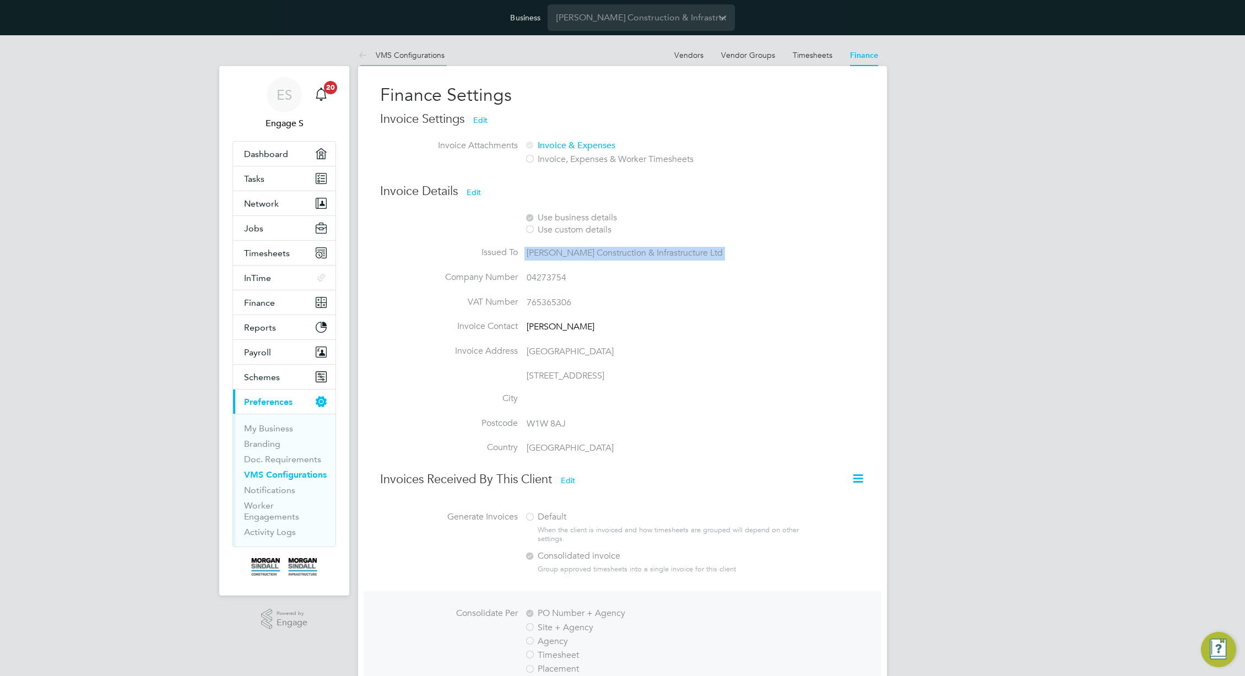
click at [396, 61] on li "VMS Configurations" at bounding box center [401, 55] width 87 height 22
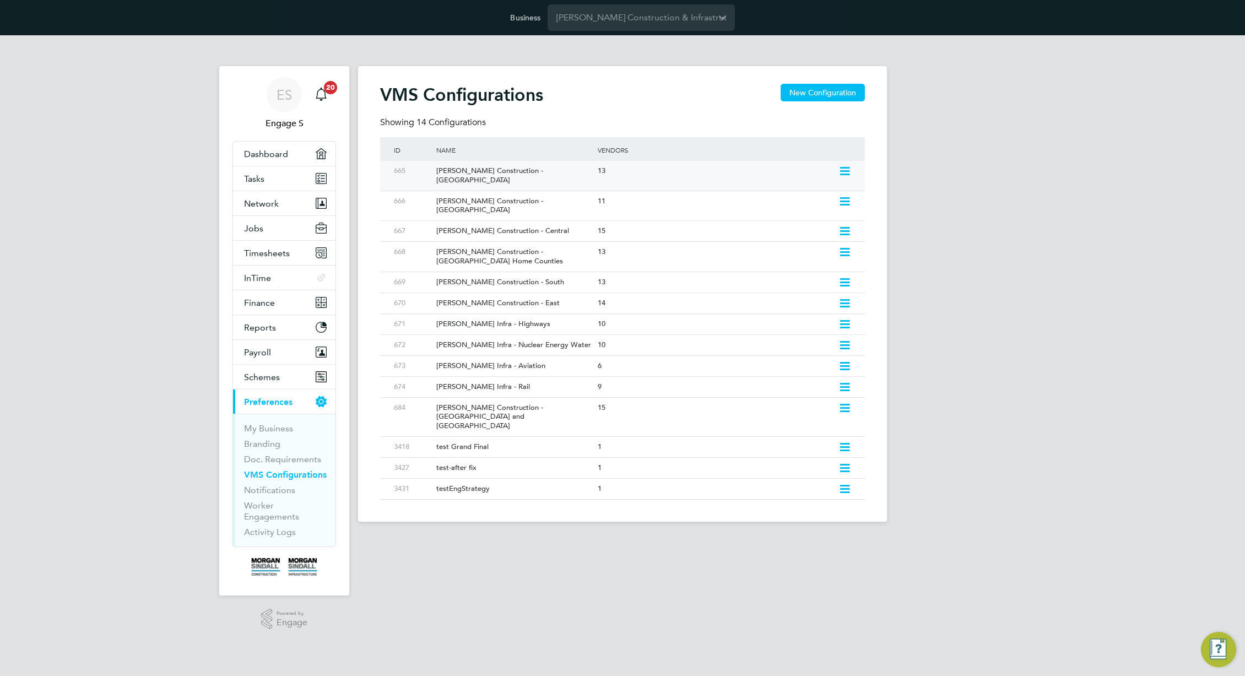
click at [824, 170] on div "13" at bounding box center [715, 171] width 241 height 20
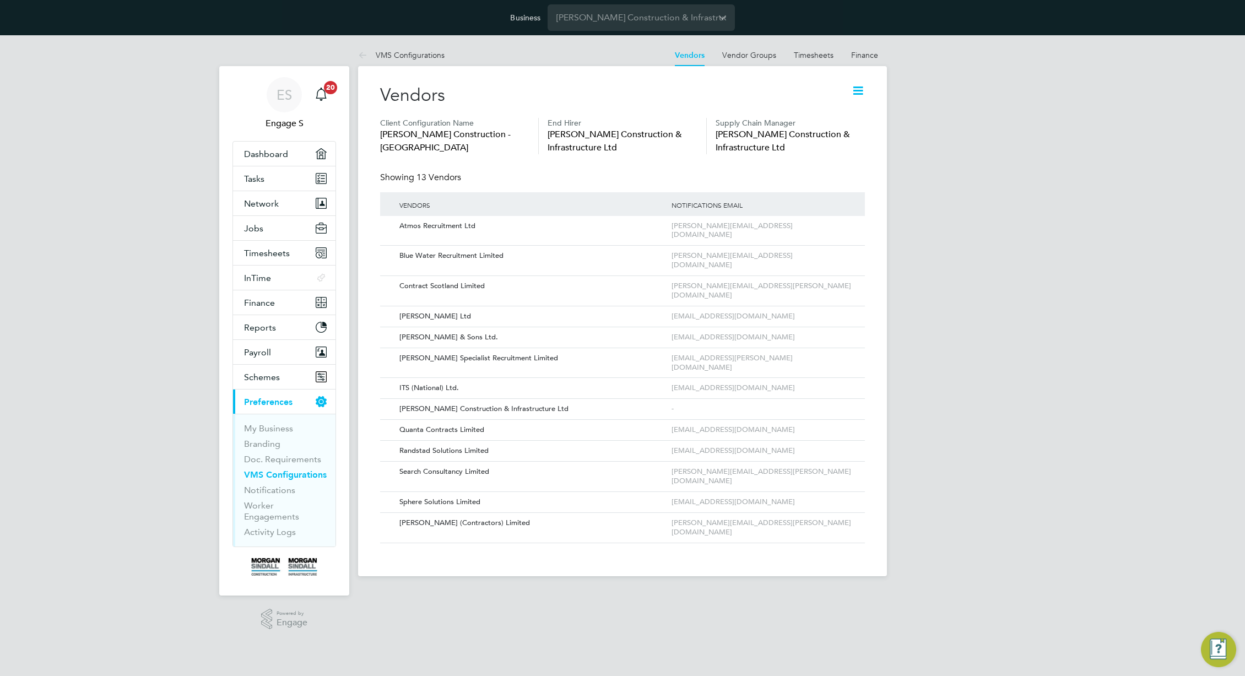
click at [853, 91] on icon at bounding box center [858, 91] width 14 height 14
click at [866, 55] on link "Finance" at bounding box center [864, 55] width 27 height 10
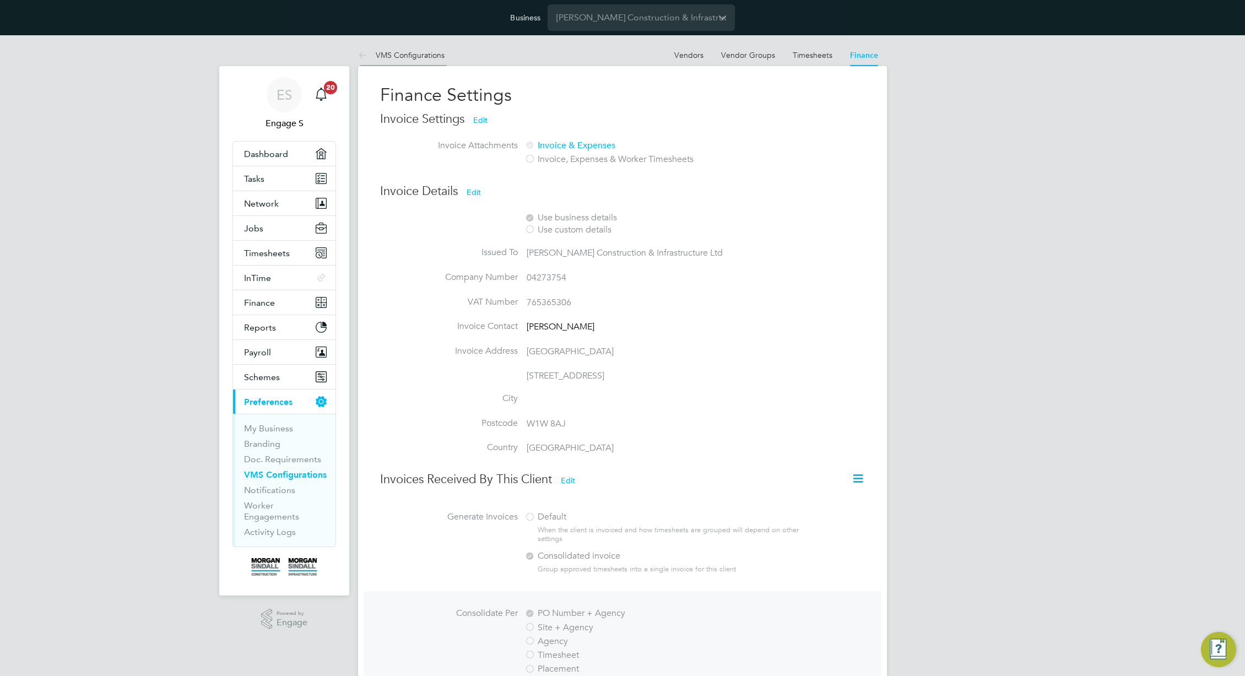
click at [396, 56] on link "VMS Configurations" at bounding box center [401, 55] width 87 height 10
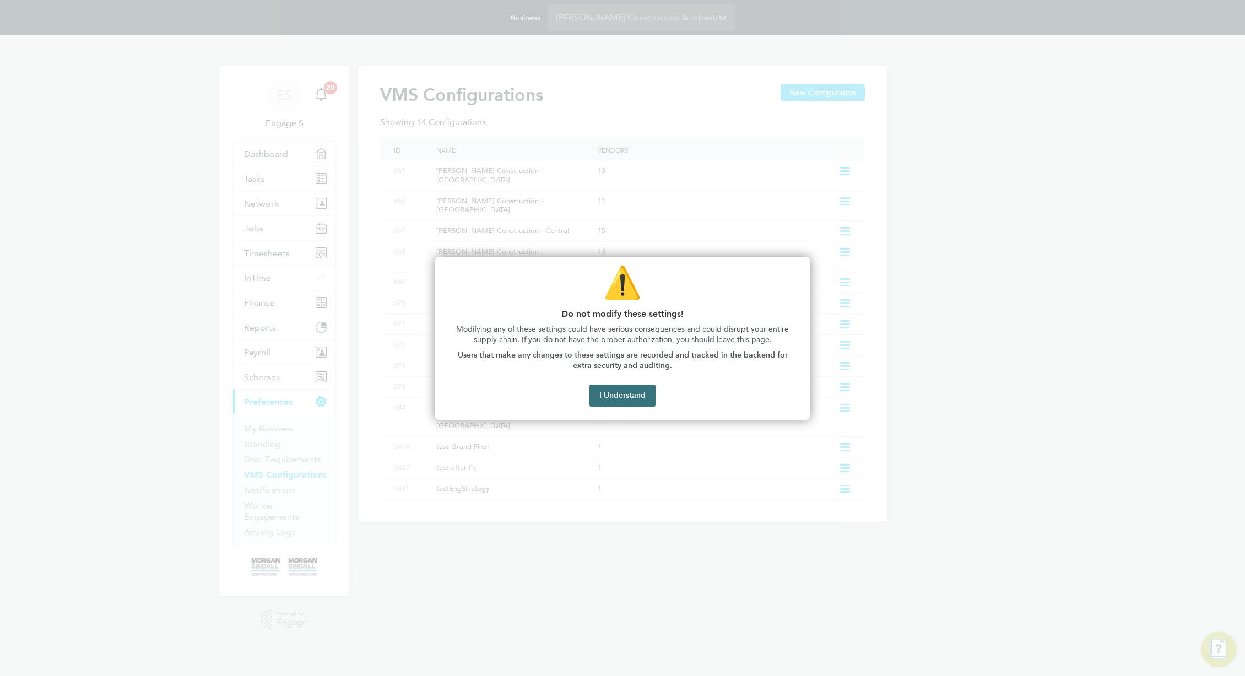
click at [614, 391] on button "I Understand" at bounding box center [623, 396] width 66 height 22
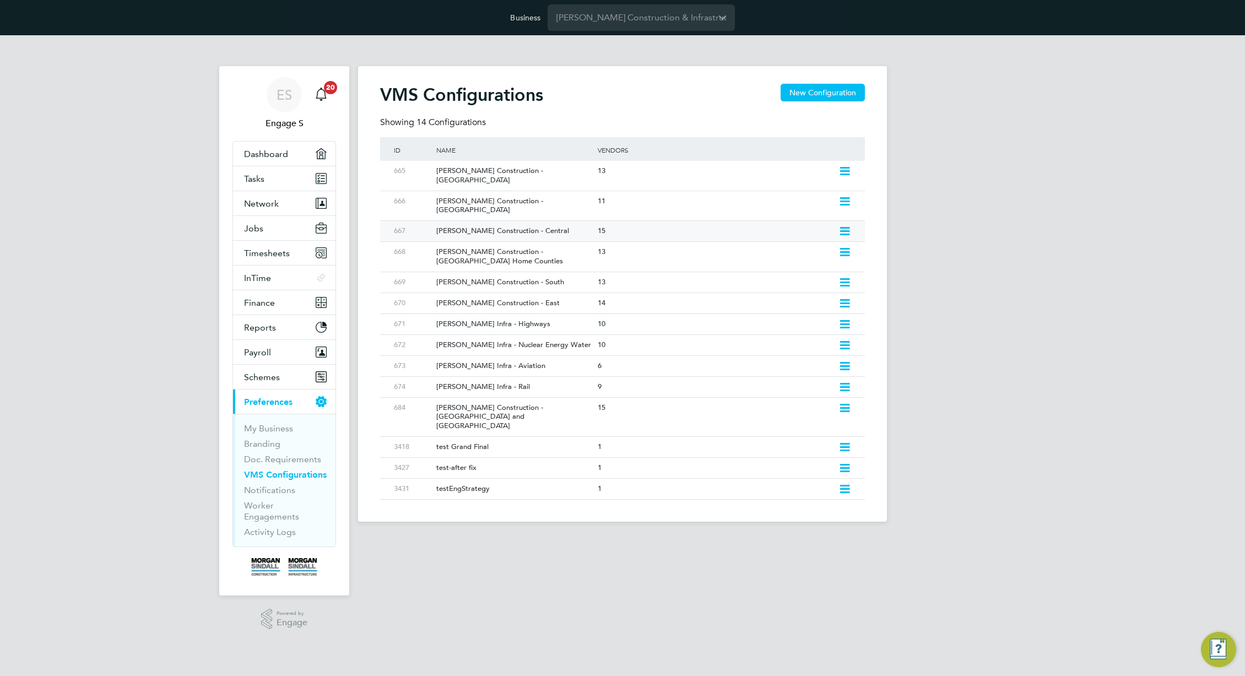
click at [849, 227] on icon at bounding box center [845, 231] width 14 height 9
click at [632, 221] on div "15" at bounding box center [715, 231] width 241 height 20
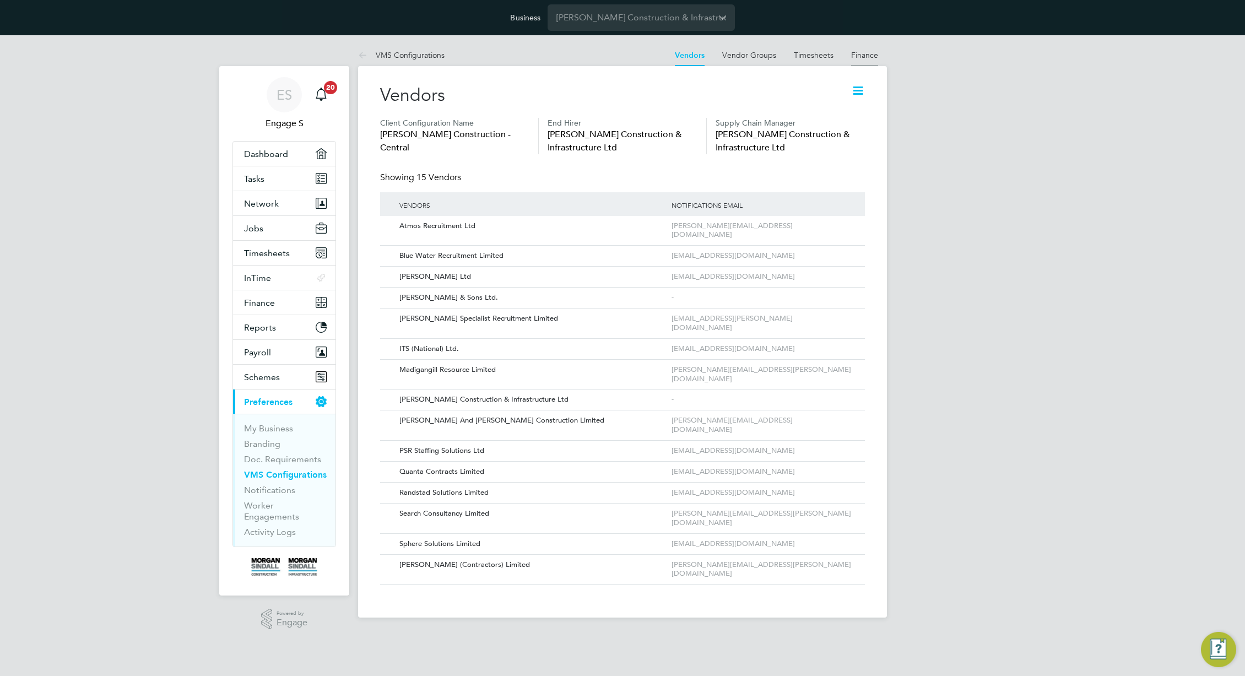
click at [872, 57] on link "Finance" at bounding box center [864, 55] width 27 height 10
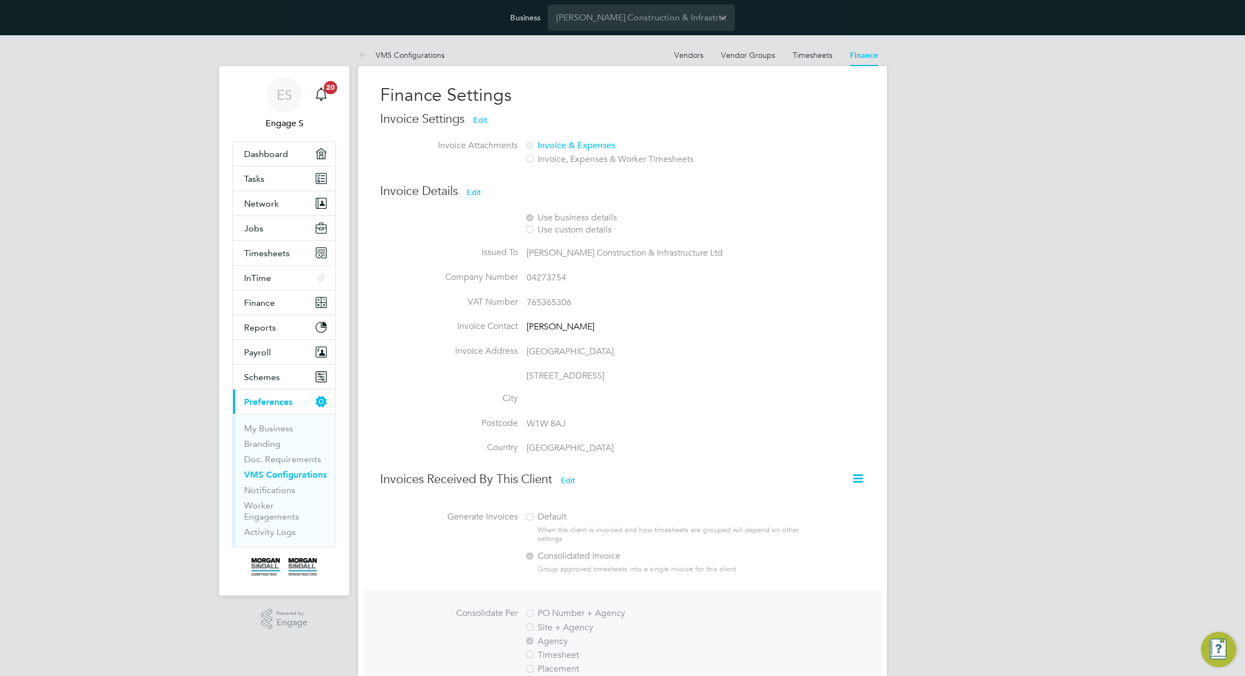
click at [862, 479] on icon at bounding box center [858, 479] width 14 height 14
click at [826, 504] on li "Consolidate Invoices Manually" at bounding box center [803, 505] width 118 height 15
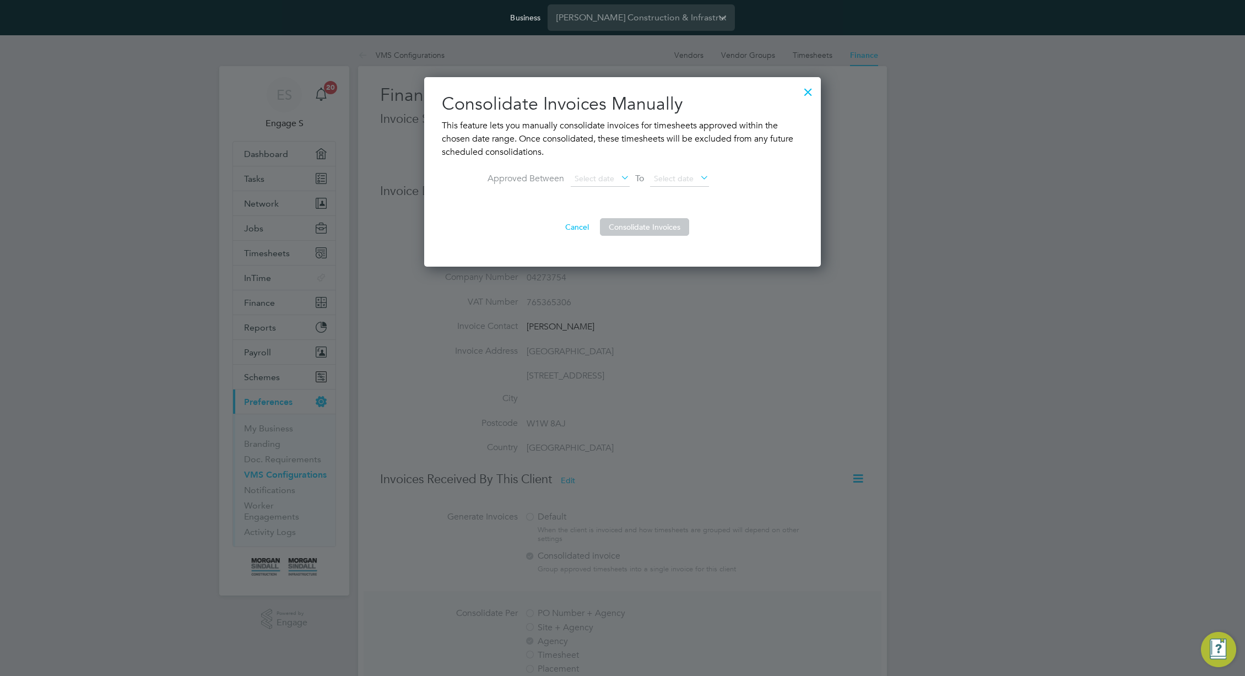
scroll to position [190, 397]
click at [606, 179] on span "Select date" at bounding box center [595, 179] width 40 height 10
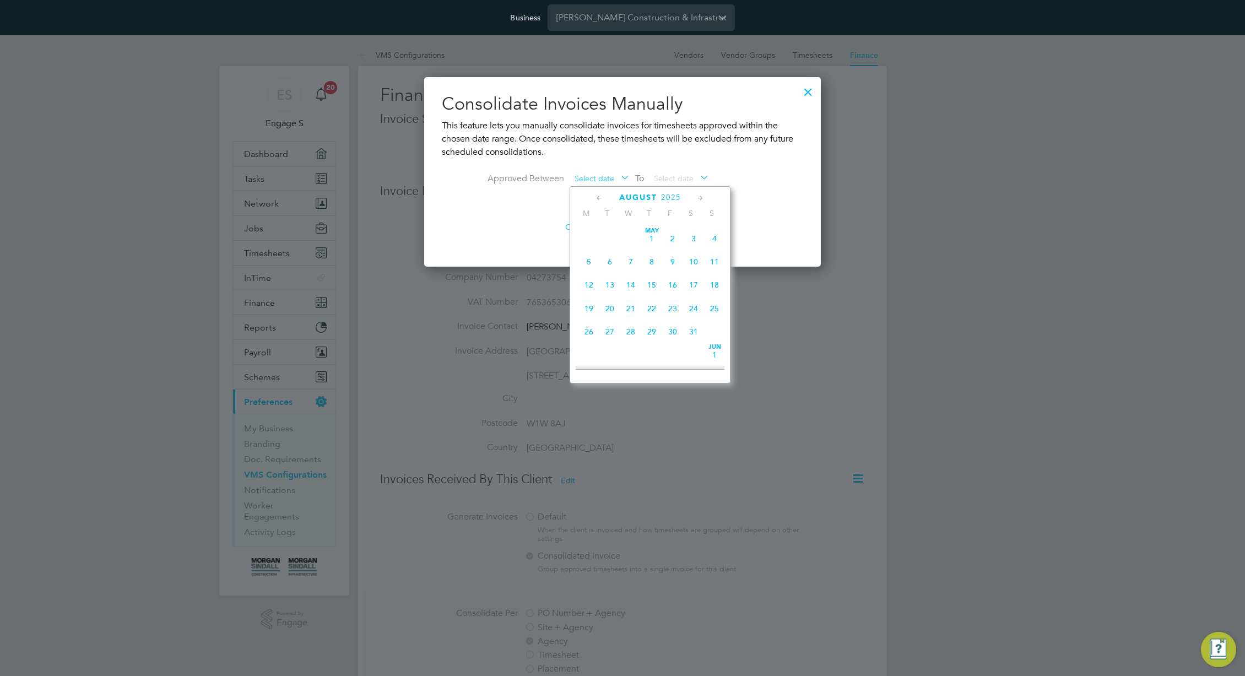
scroll to position [406, 0]
click at [589, 239] on span "4" at bounding box center [589, 228] width 21 height 21
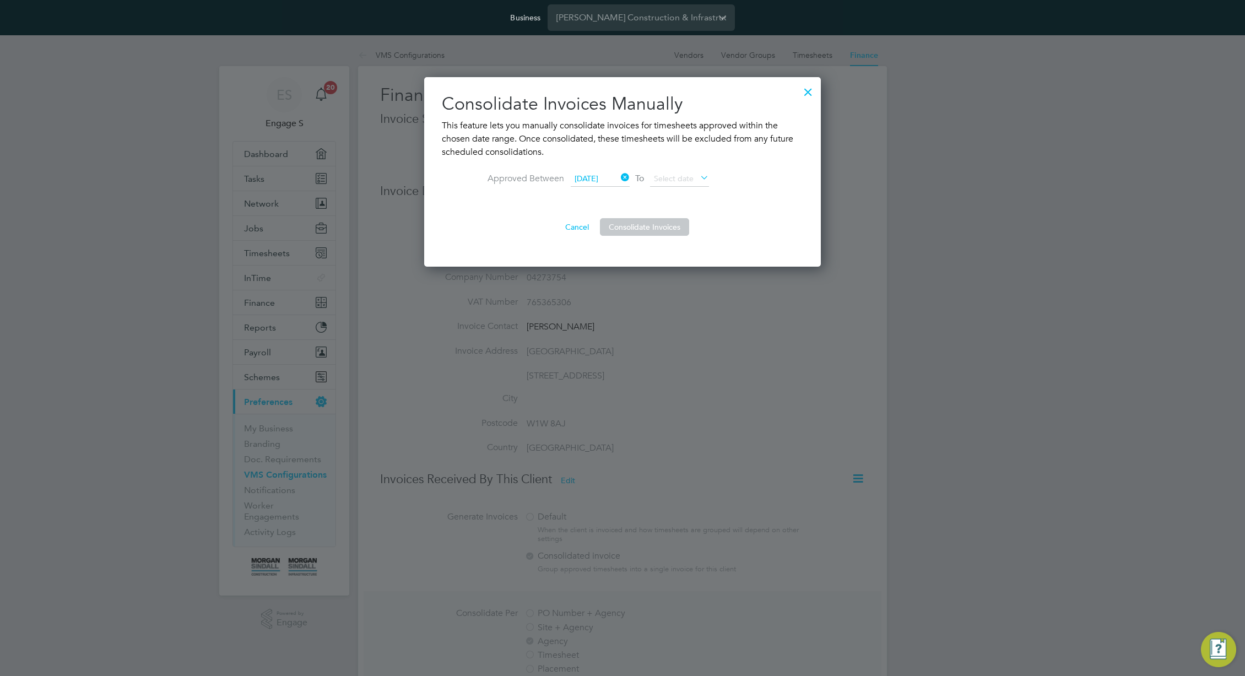
click at [680, 171] on div "Consolidate Invoices Manually This feature lets you manually consolidate invoic…" at bounding box center [623, 164] width 362 height 143
click at [698, 182] on icon at bounding box center [698, 178] width 0 height 15
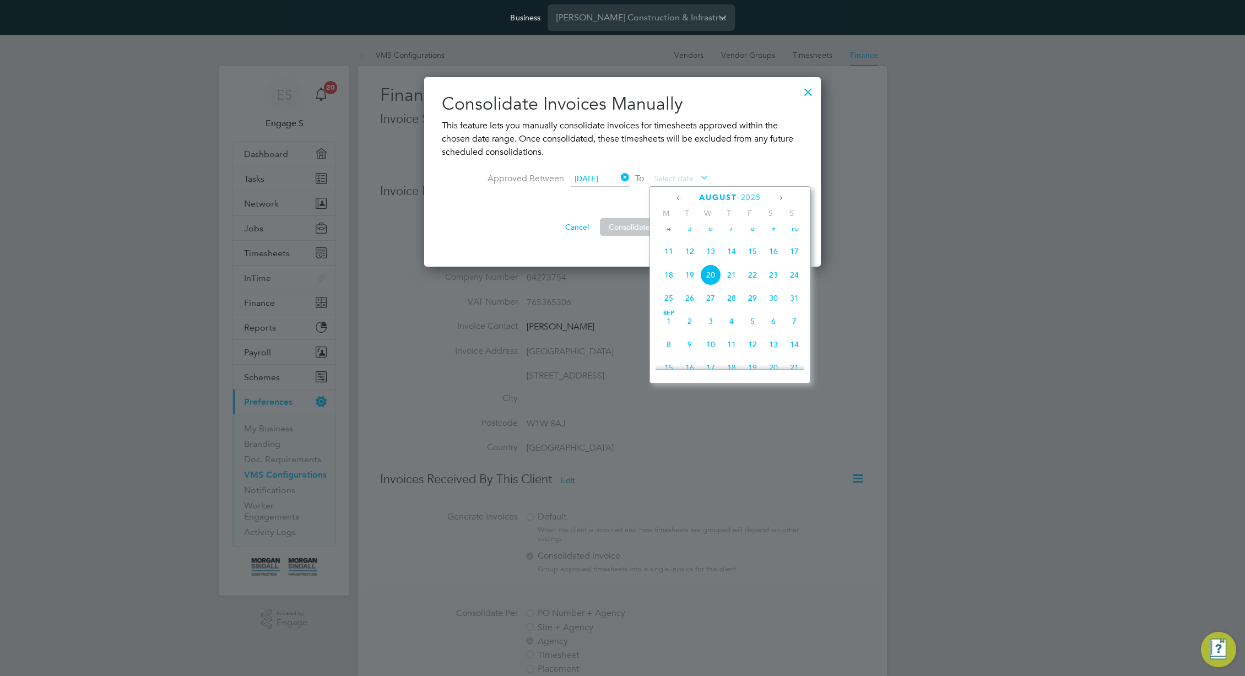
click at [799, 355] on span "14" at bounding box center [794, 344] width 21 height 21
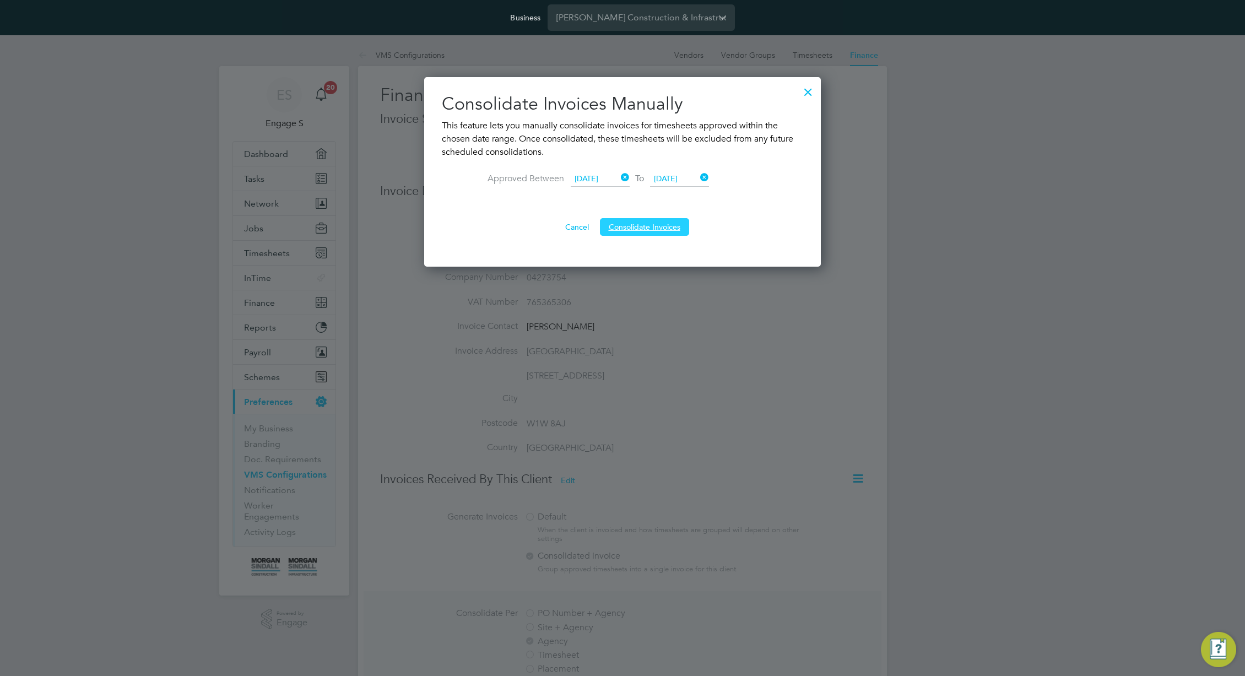
click at [639, 224] on button "Consolidate Invoices" at bounding box center [644, 227] width 89 height 18
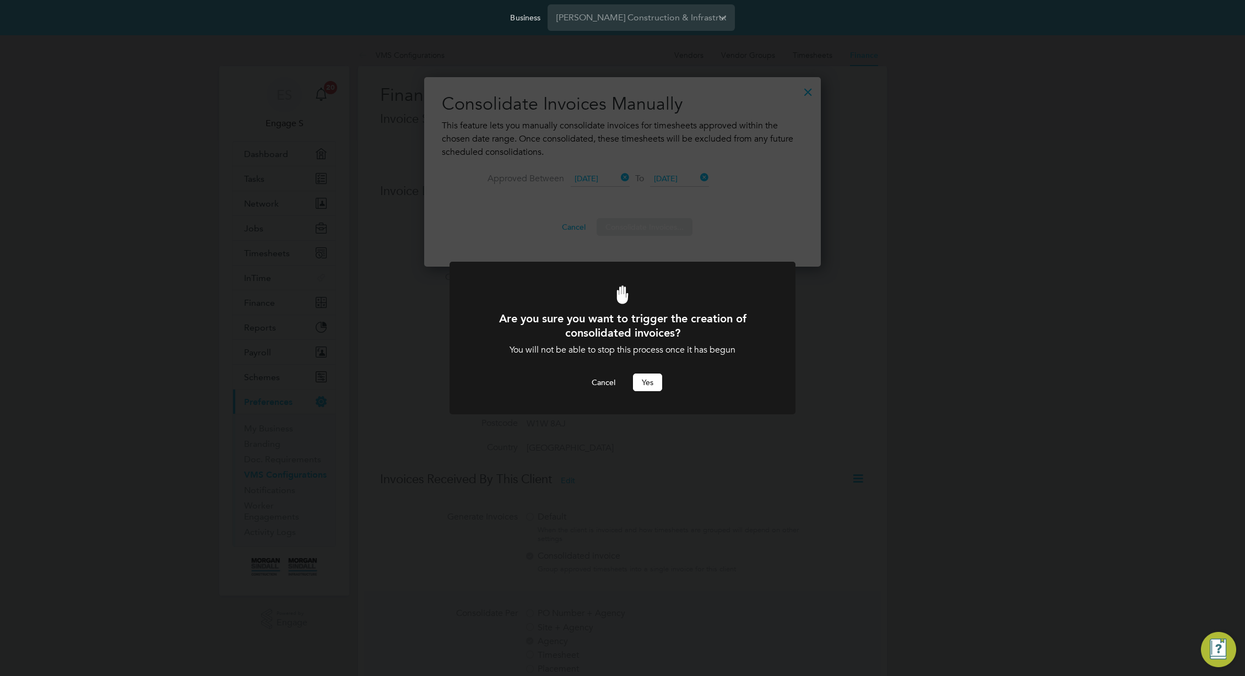
click at [644, 387] on button "Yes" at bounding box center [647, 383] width 29 height 18
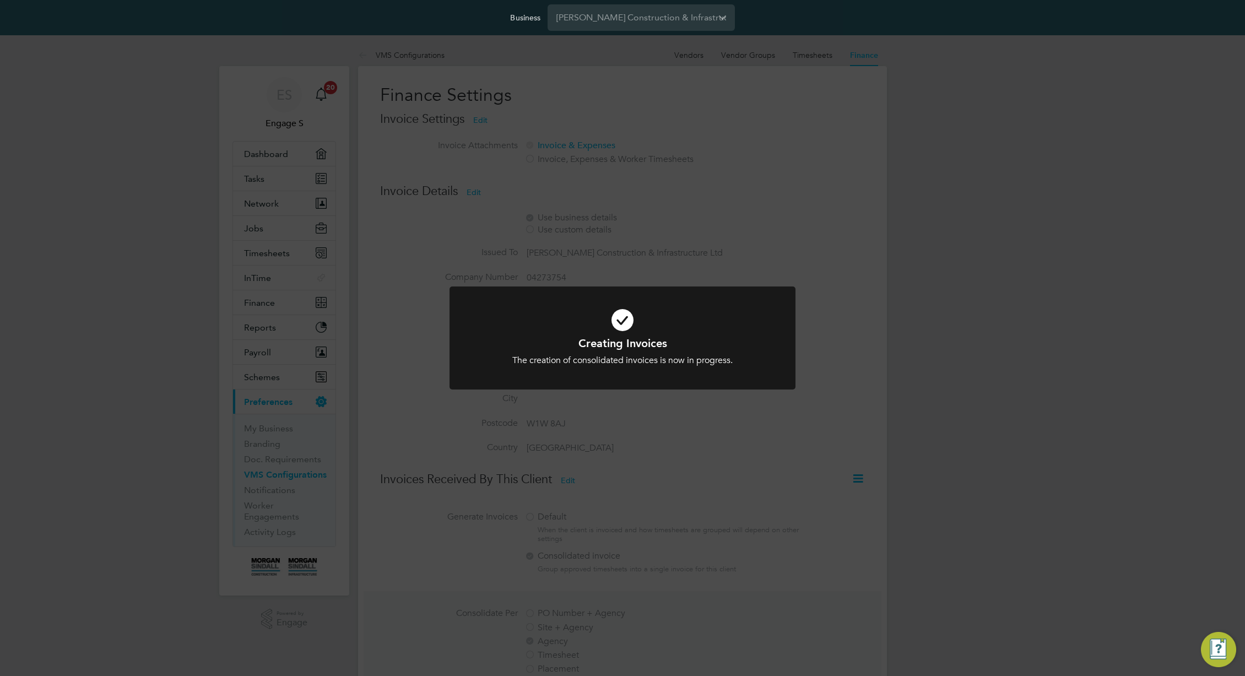
click at [726, 403] on div "Creating Invoices The creation of consolidated invoices is now in progress. Can…" at bounding box center [622, 338] width 1245 height 676
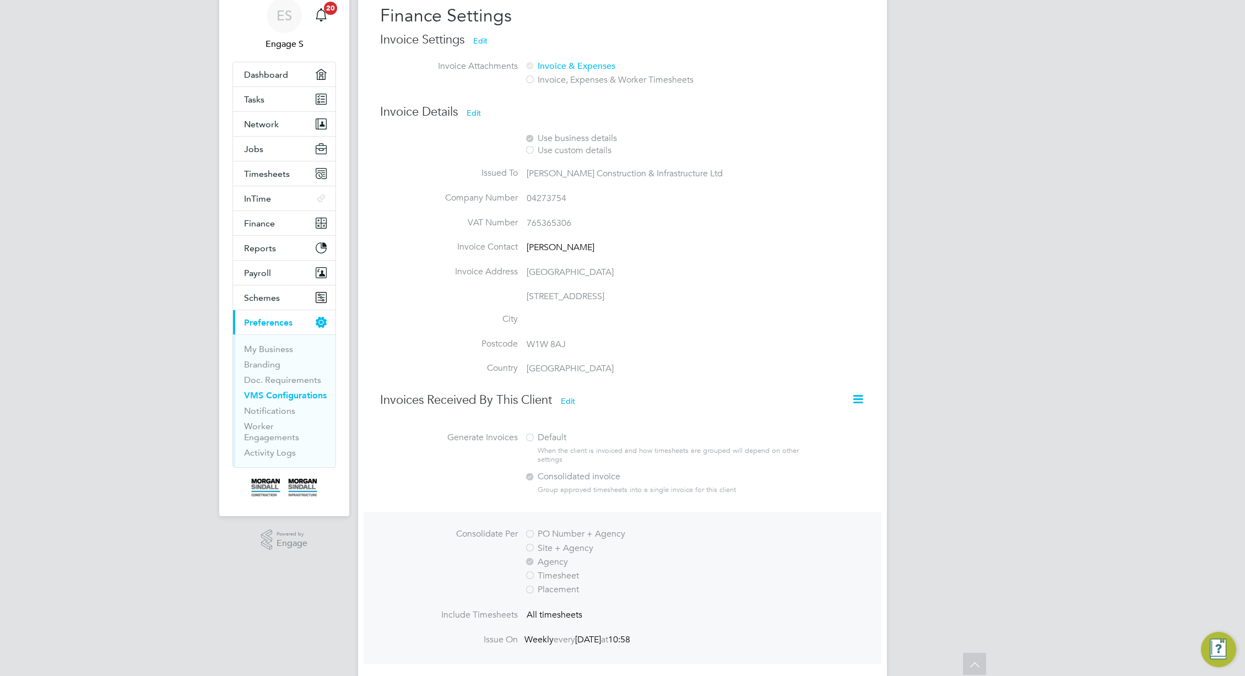
scroll to position [10, 0]
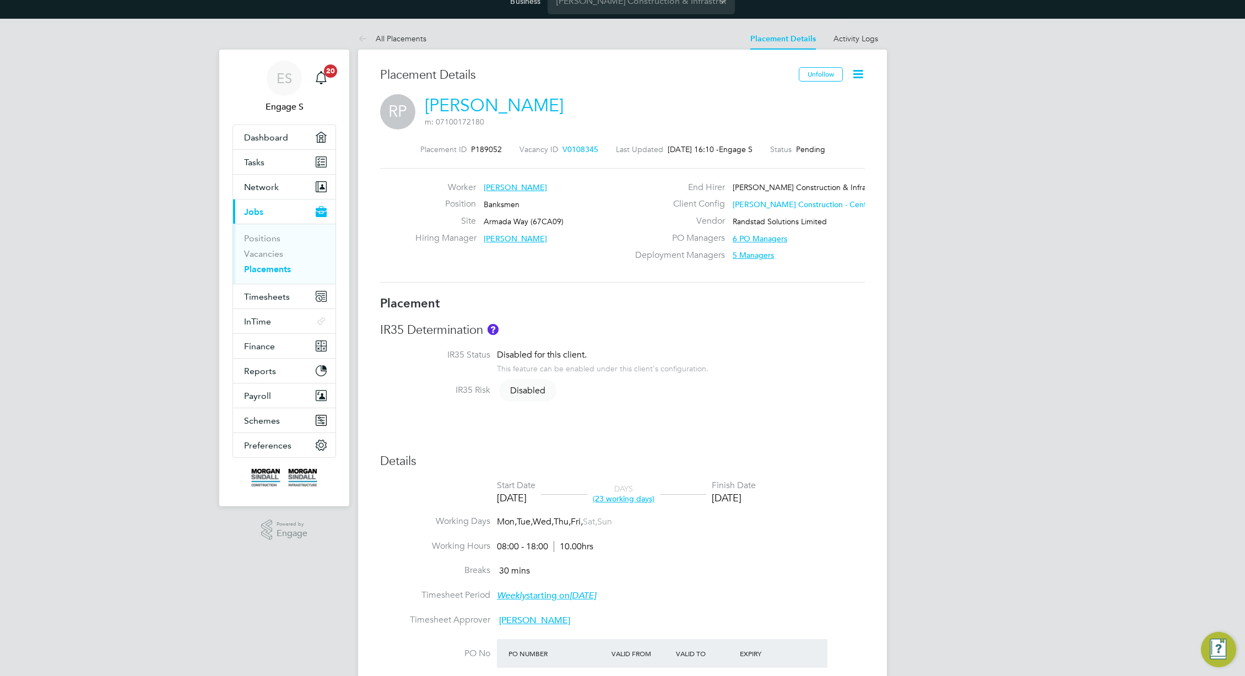
click at [855, 70] on icon at bounding box center [858, 74] width 14 height 14
click at [832, 98] on li "Edit Placement e" at bounding box center [822, 100] width 81 height 15
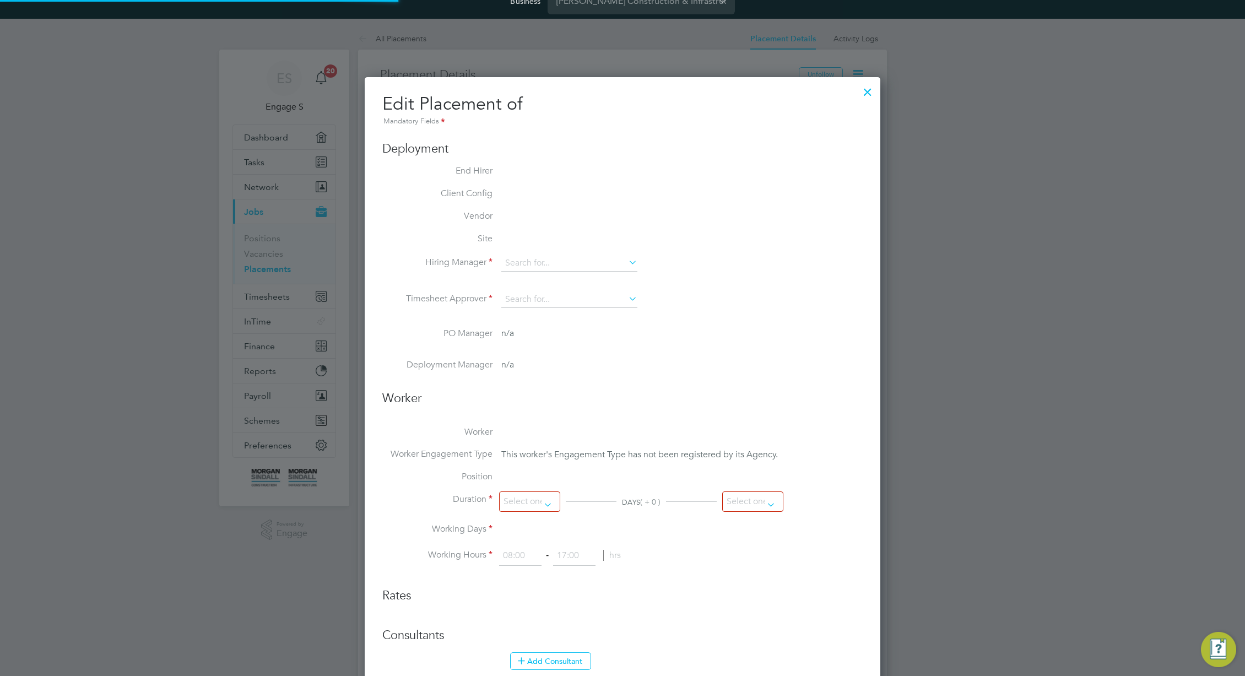
type input "Marcus G"
type input "Adam L"
type input "02 Jul 2025"
type input "03 Aug 2025"
type input "08:00"
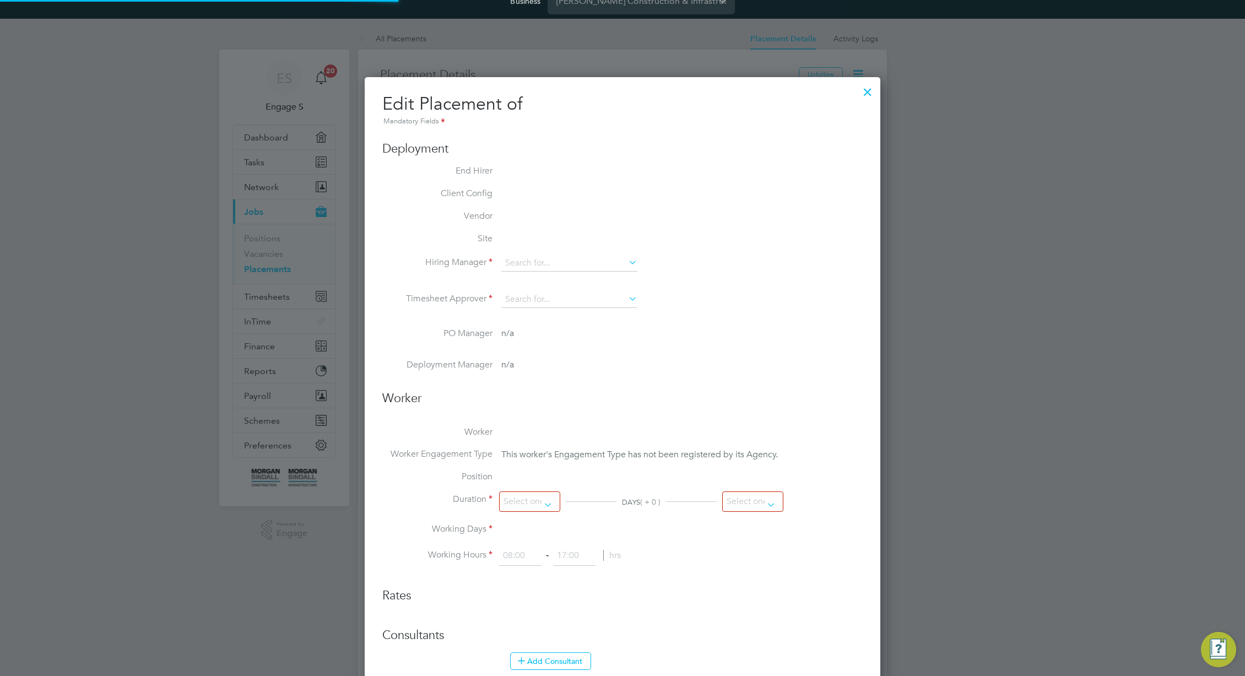
type input "18:00"
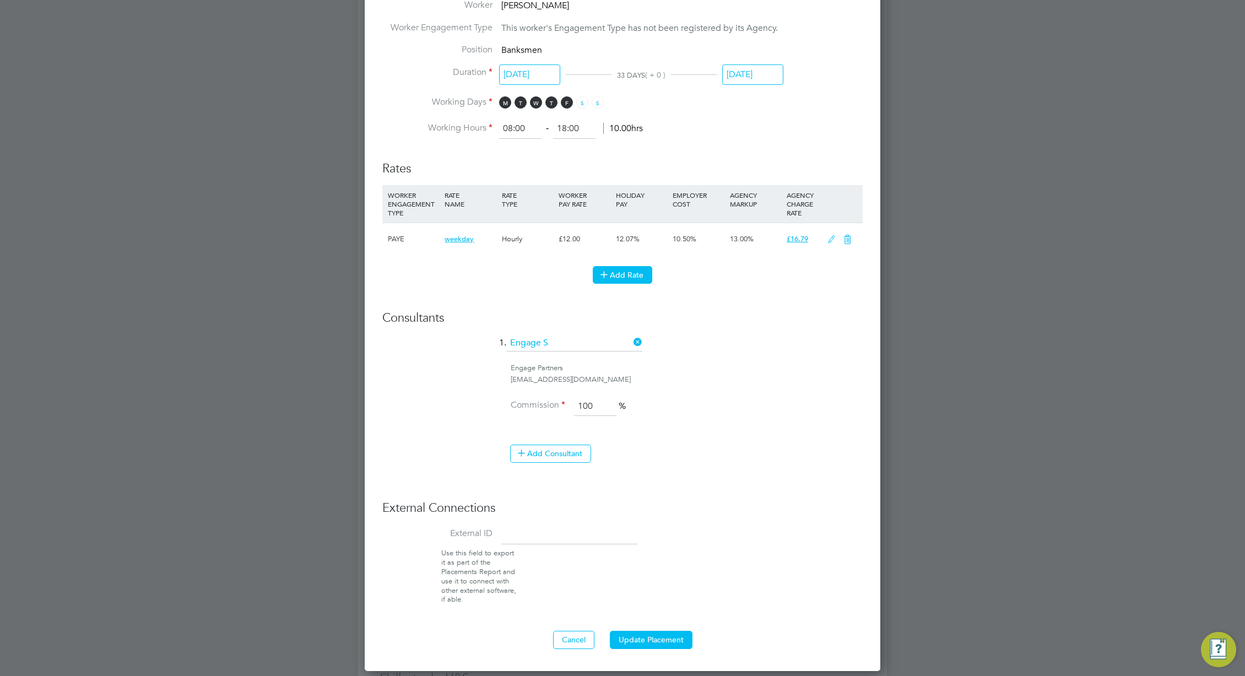
click at [626, 272] on button "Add Rate" at bounding box center [623, 275] width 60 height 18
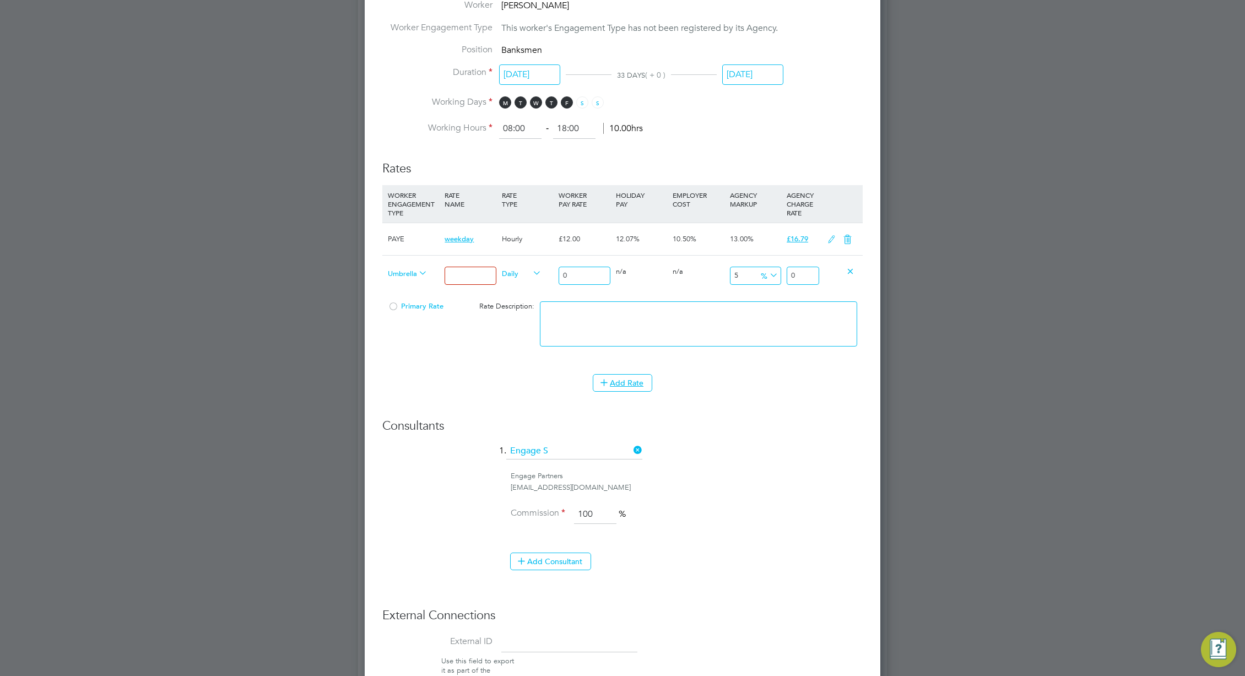
click at [456, 275] on input at bounding box center [470, 276] width 51 height 18
type input "test umbrl"
click at [574, 277] on input "0" at bounding box center [584, 276] width 51 height 18
type input "02"
type input "2.2932"
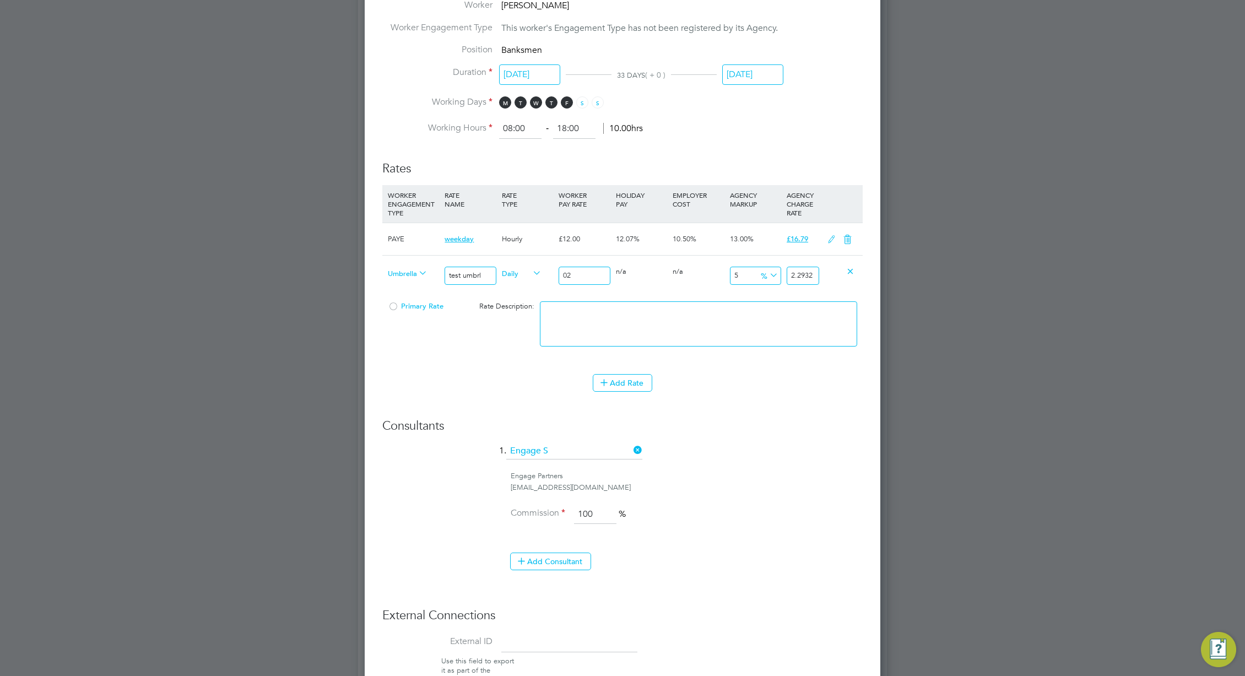
type input "023"
type input "26.3718"
type input "023"
click at [831, 443] on li "1. Engage S" at bounding box center [622, 457] width 481 height 28
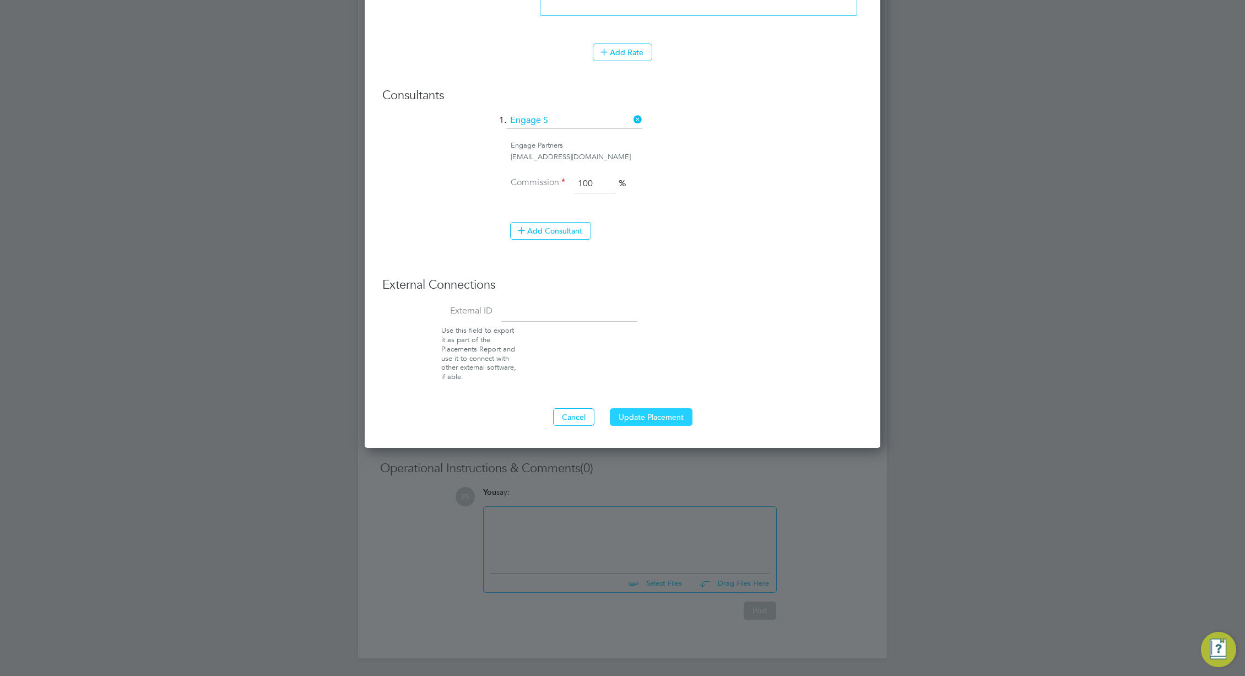
click at [650, 409] on button "Update Placement" at bounding box center [651, 417] width 83 height 18
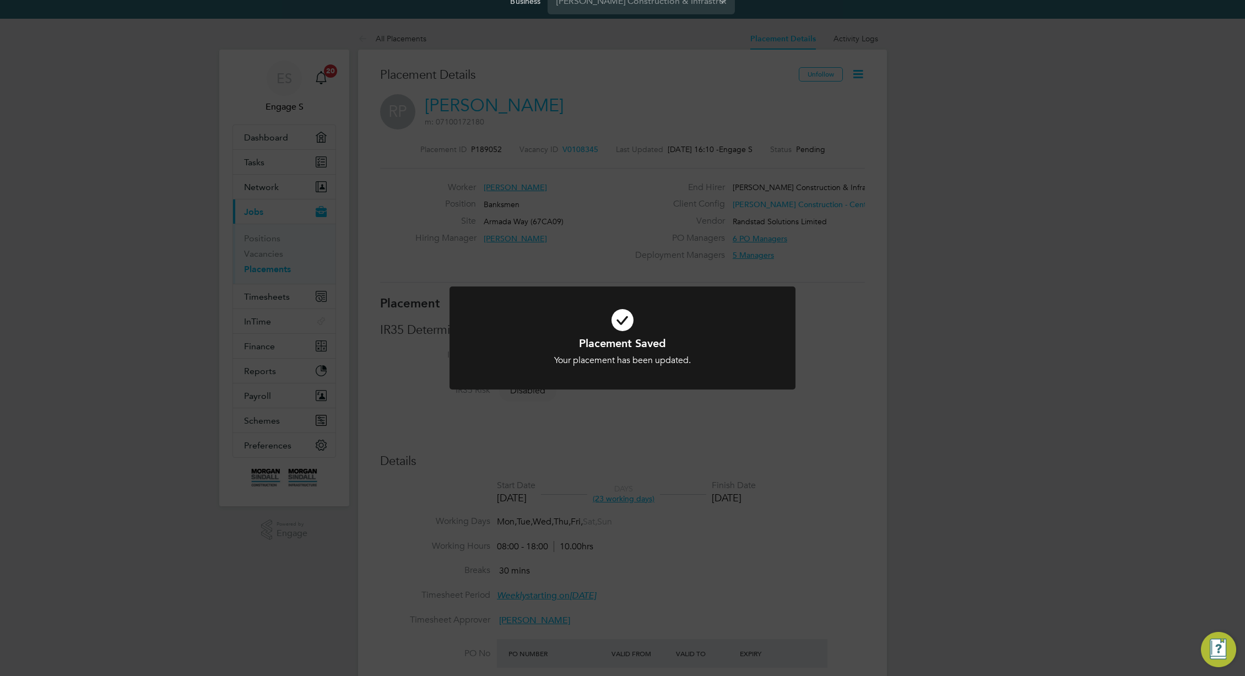
click at [864, 354] on div "Placement Saved Your placement has been updated. Cancel Okay" at bounding box center [622, 338] width 1245 height 676
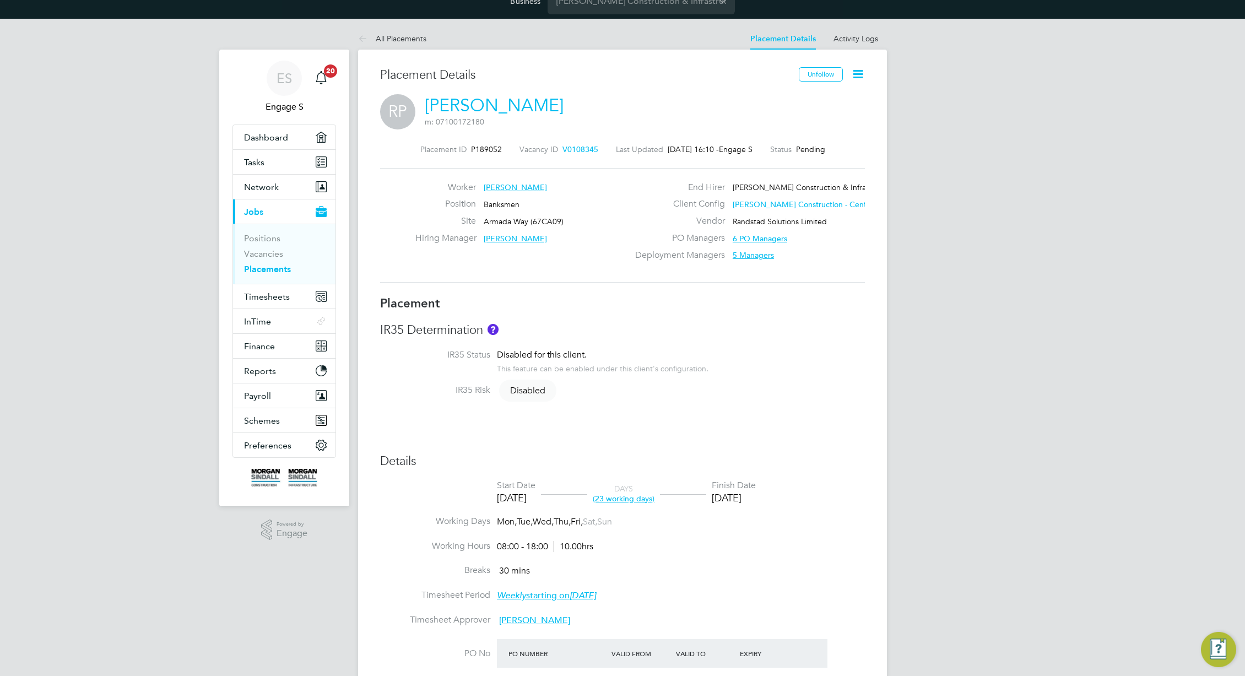
click at [864, 354] on li "IR35 Status Disabled for this client. This feature can be enabled under this cl…" at bounding box center [622, 366] width 485 height 35
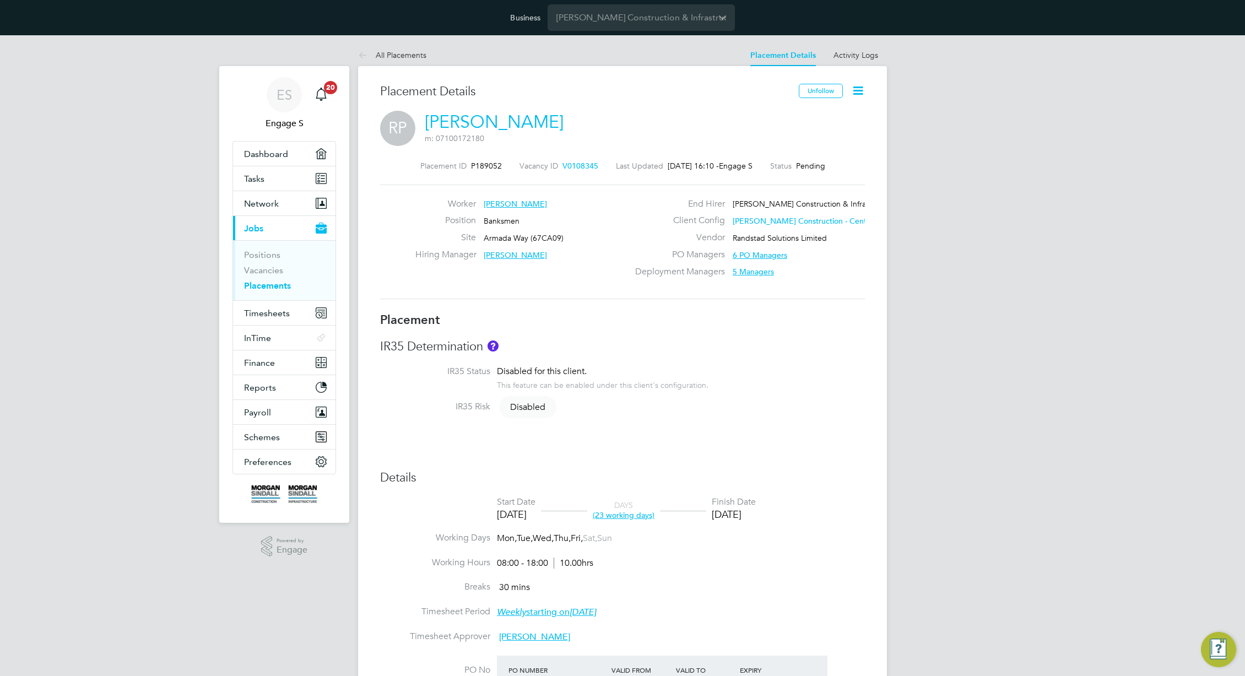
drag, startPoint x: 865, startPoint y: 88, endPoint x: 862, endPoint y: 94, distance: 6.5
click at [864, 88] on icon at bounding box center [858, 91] width 14 height 14
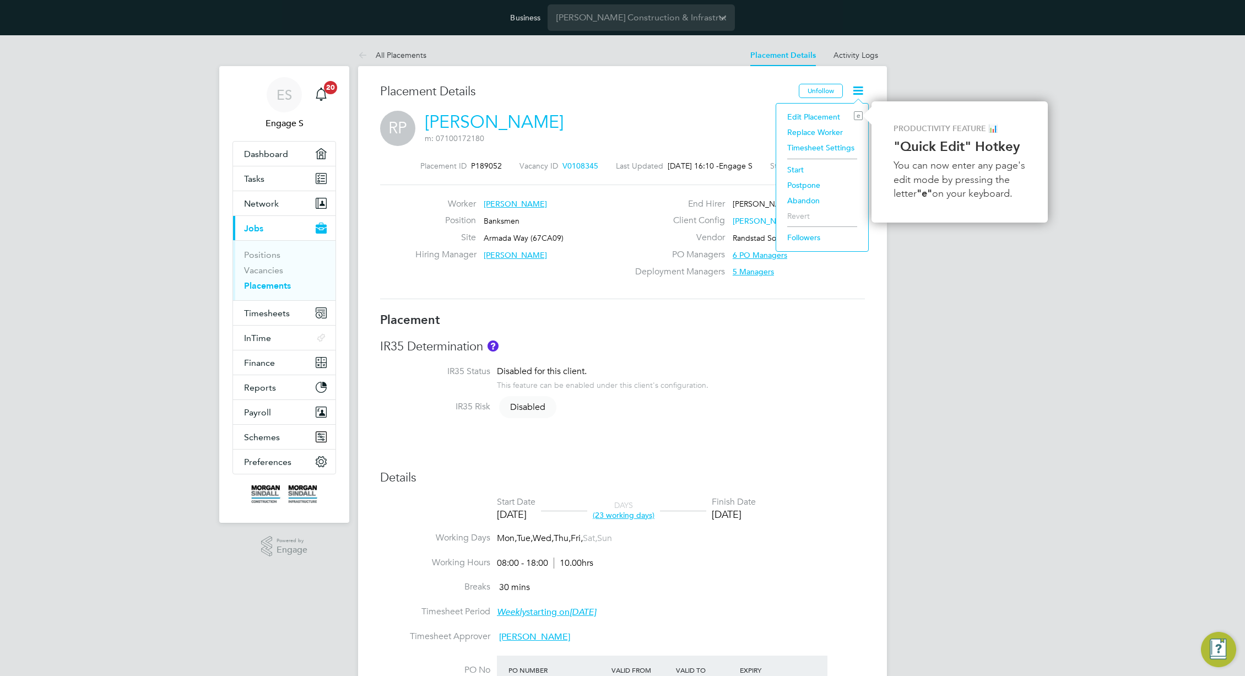
click at [805, 167] on li "Start" at bounding box center [822, 169] width 81 height 15
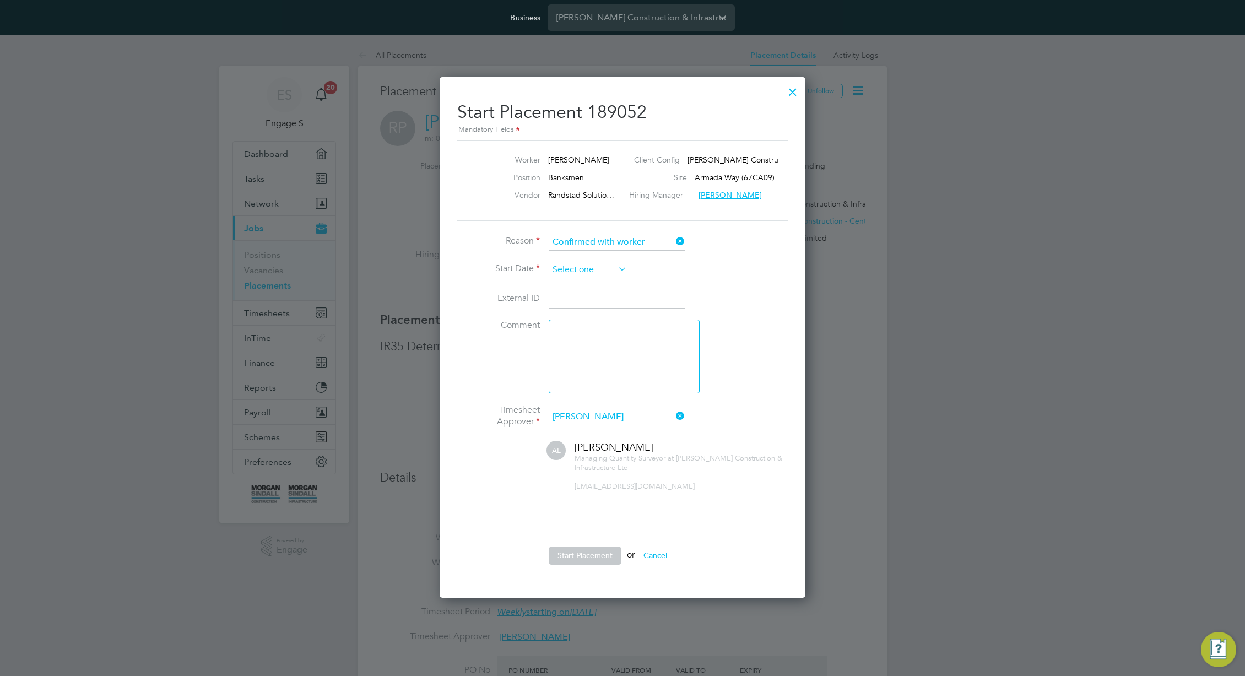
click at [587, 267] on input at bounding box center [588, 270] width 78 height 17
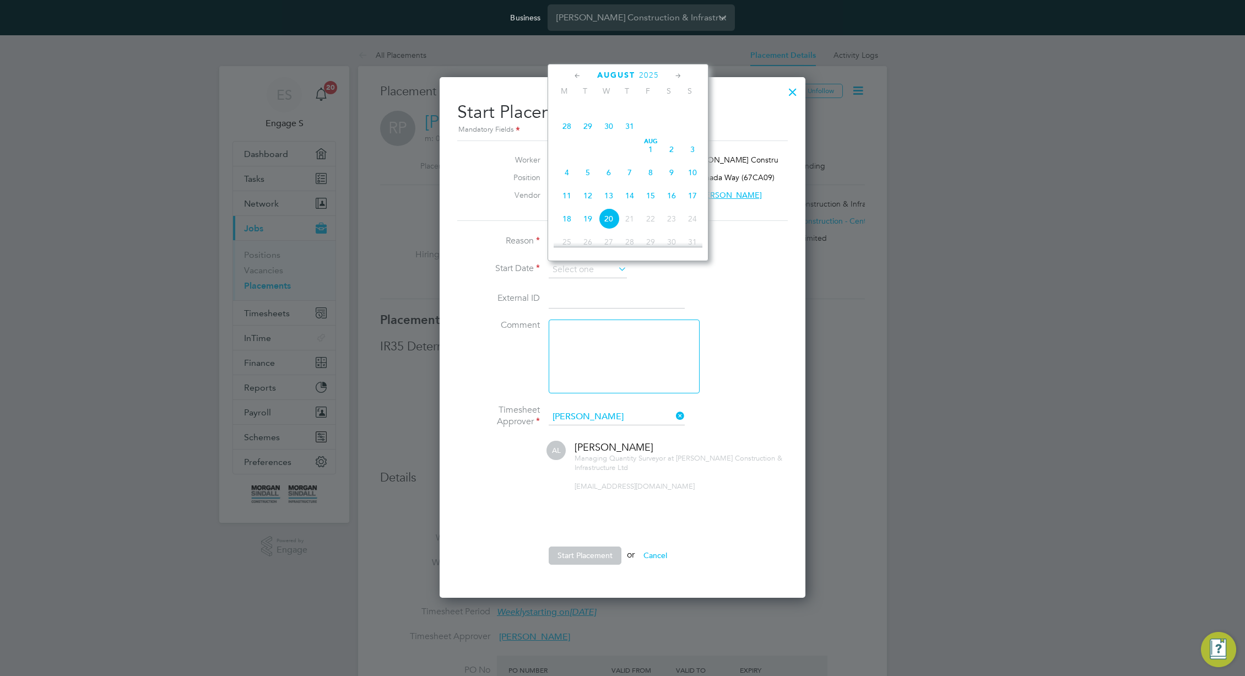
click at [565, 112] on span "21" at bounding box center [567, 102] width 21 height 21
type input "21 Jul 2025"
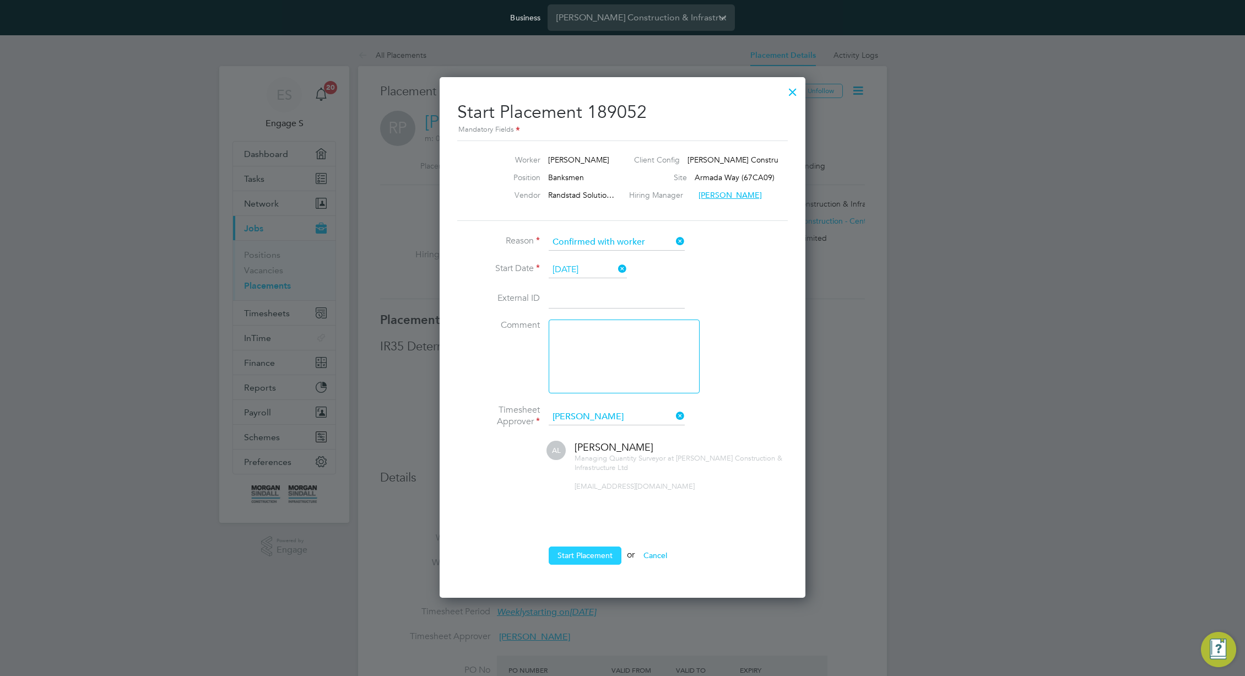
click at [591, 549] on button "Start Placement" at bounding box center [585, 556] width 73 height 18
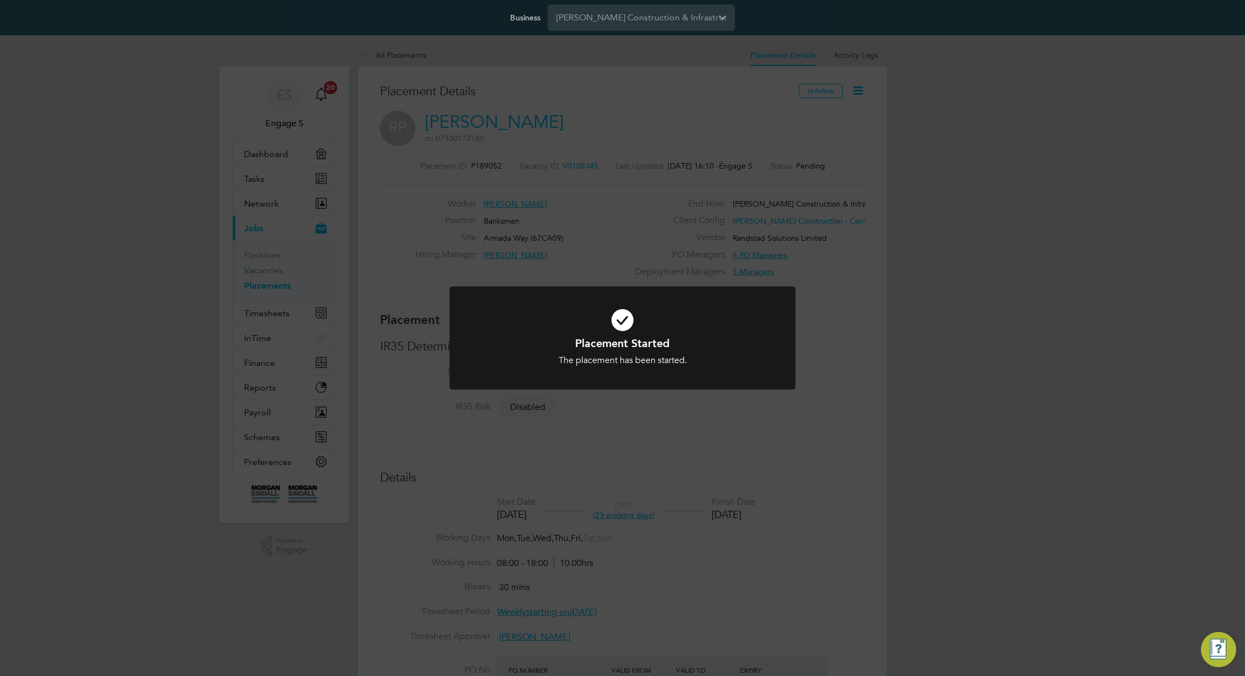
click at [678, 419] on div "Placement Started The placement has been started. Cancel Okay" at bounding box center [622, 338] width 1245 height 676
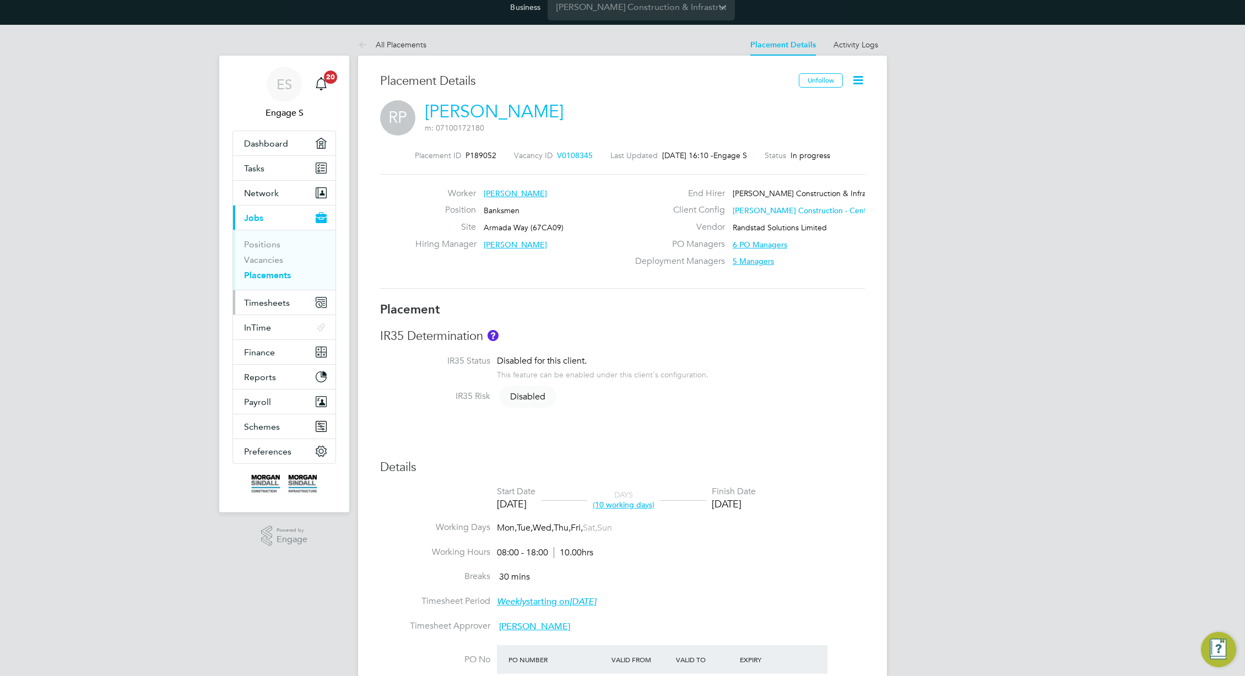
click at [262, 300] on span "Timesheets" at bounding box center [267, 303] width 46 height 10
click at [268, 353] on span "Finance" at bounding box center [259, 352] width 31 height 10
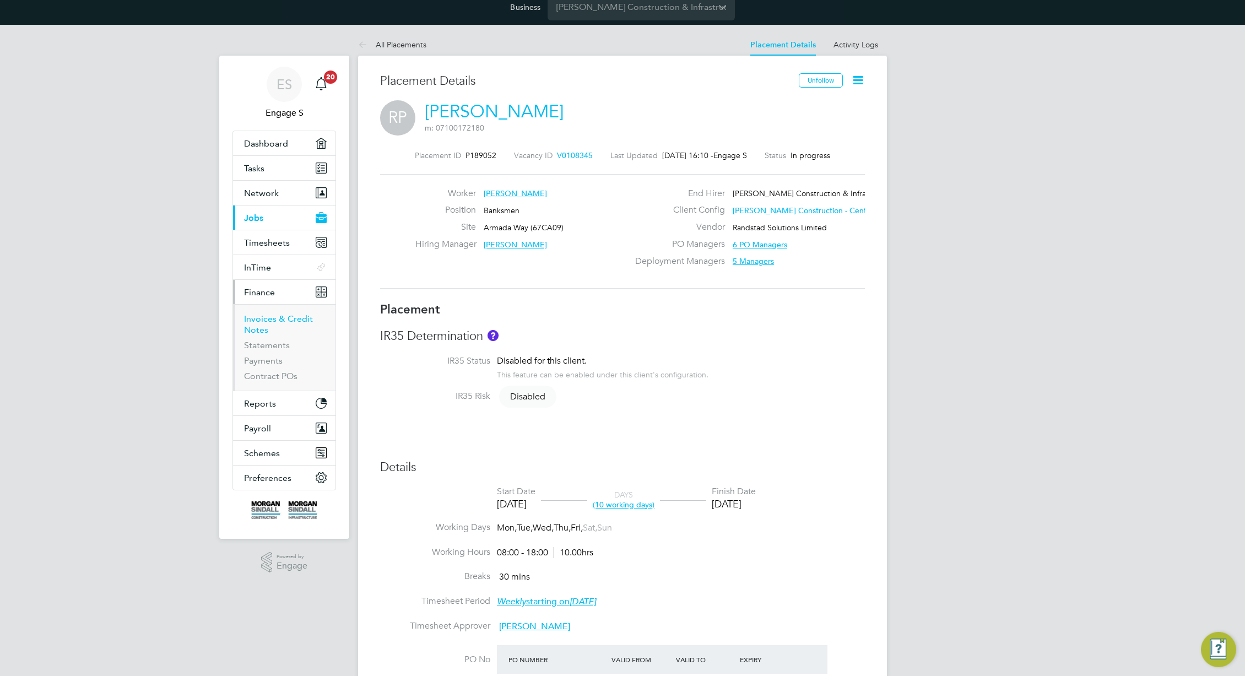
click at [264, 316] on link "Invoices & Credit Notes" at bounding box center [278, 324] width 69 height 21
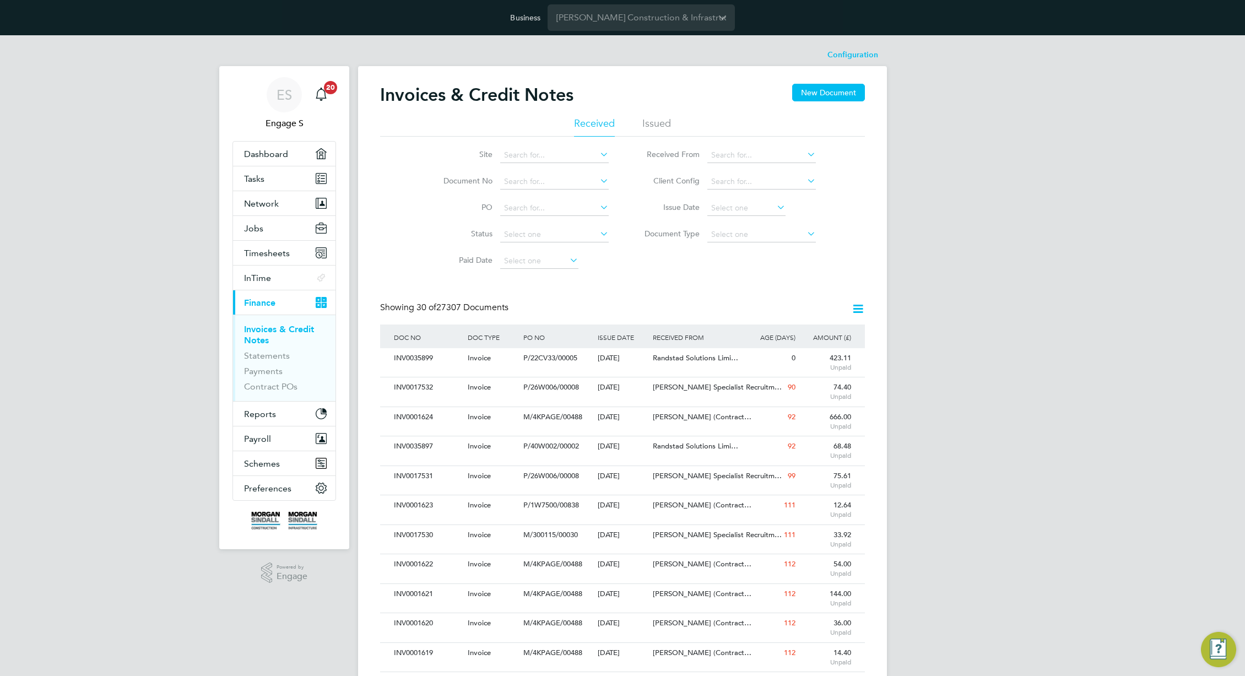
scroll to position [21, 75]
click at [669, 358] on span "Randstad Solutions Limi…" at bounding box center [695, 357] width 85 height 9
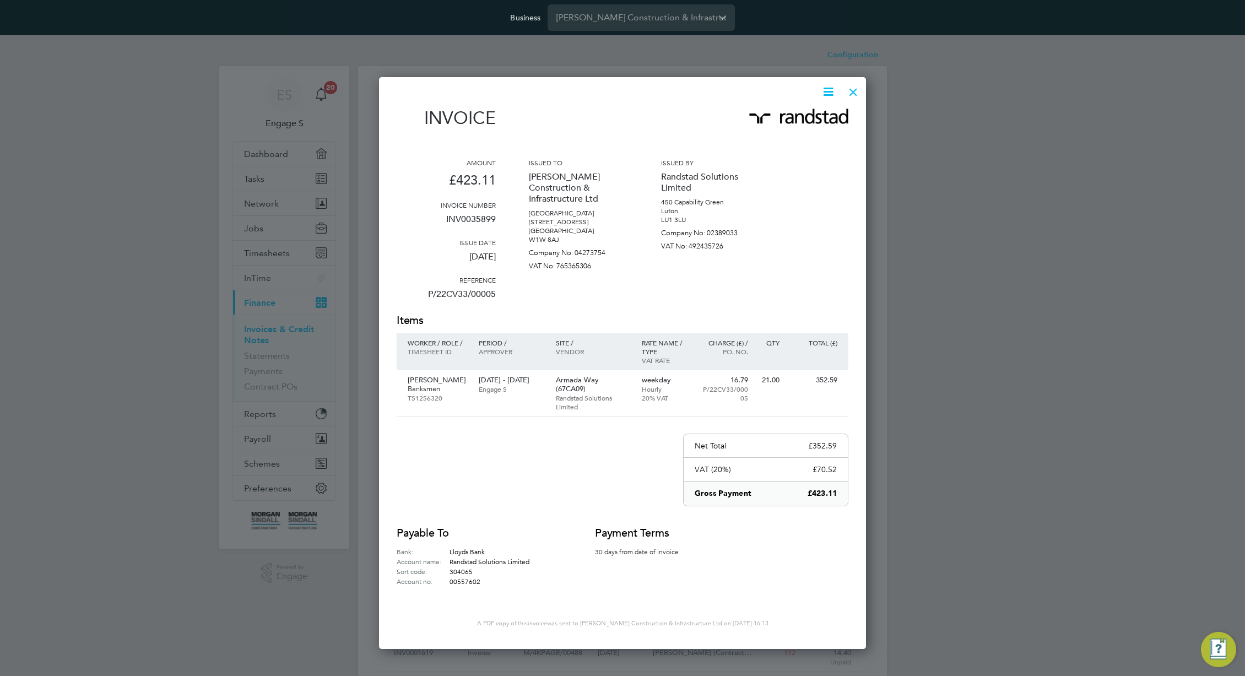
click at [487, 222] on p "INV0035899" at bounding box center [446, 223] width 99 height 29
click at [613, 199] on p "[PERSON_NAME] Construction & Infrastructure Ltd" at bounding box center [578, 188] width 99 height 42
click at [656, 191] on div "Amount £423.11 Invoice number INV0035899 Issue date 20 Aug 2025 Reference P/22C…" at bounding box center [623, 235] width 452 height 155
click at [703, 175] on p "Randstad Solutions Limited" at bounding box center [710, 182] width 99 height 31
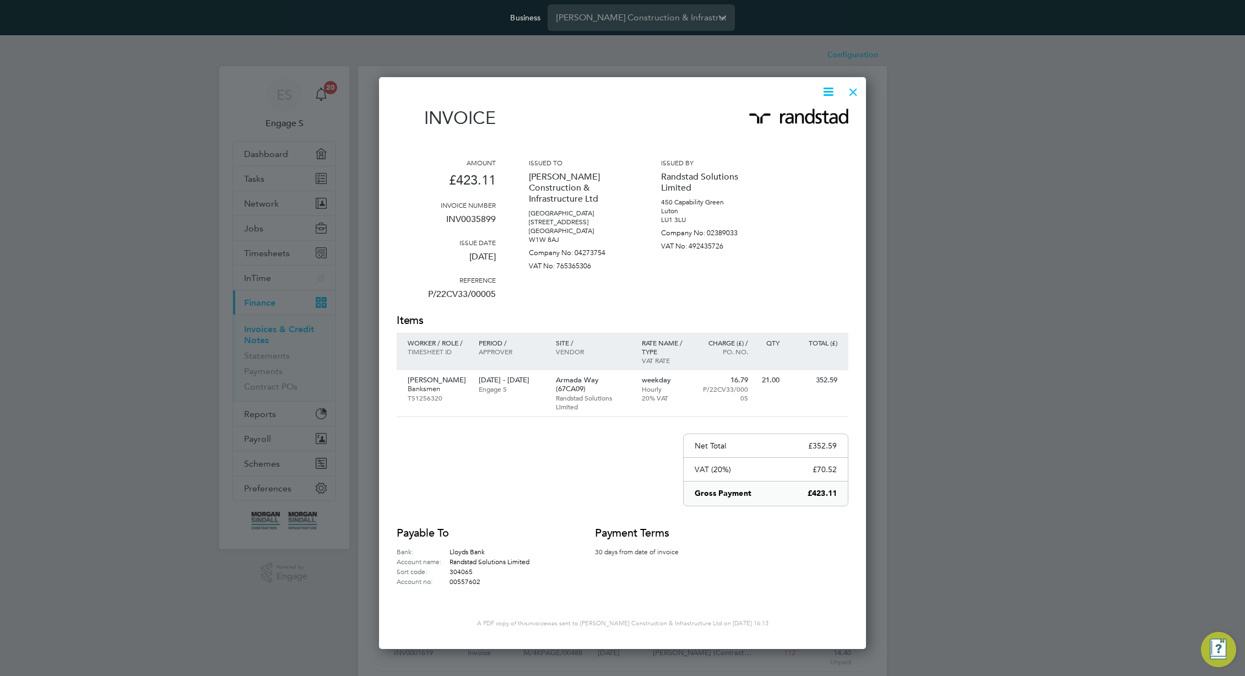
click at [786, 282] on div "Amount £423.11 Invoice number INV0035899 Issue date 20 Aug 2025 Reference P/22C…" at bounding box center [623, 235] width 452 height 155
click at [832, 90] on icon at bounding box center [829, 92] width 14 height 14
click at [778, 118] on li "Download Invoice" at bounding box center [795, 117] width 76 height 15
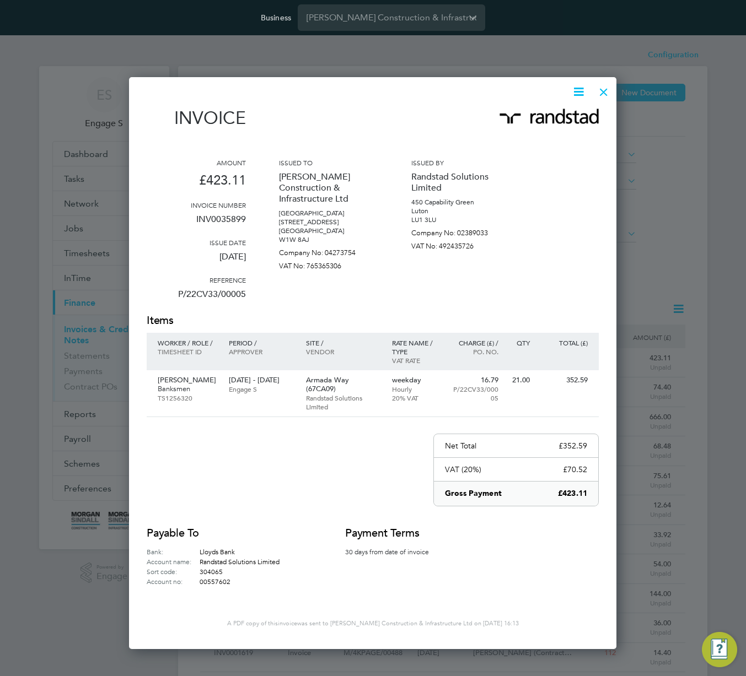
click at [607, 90] on div at bounding box center [604, 89] width 20 height 20
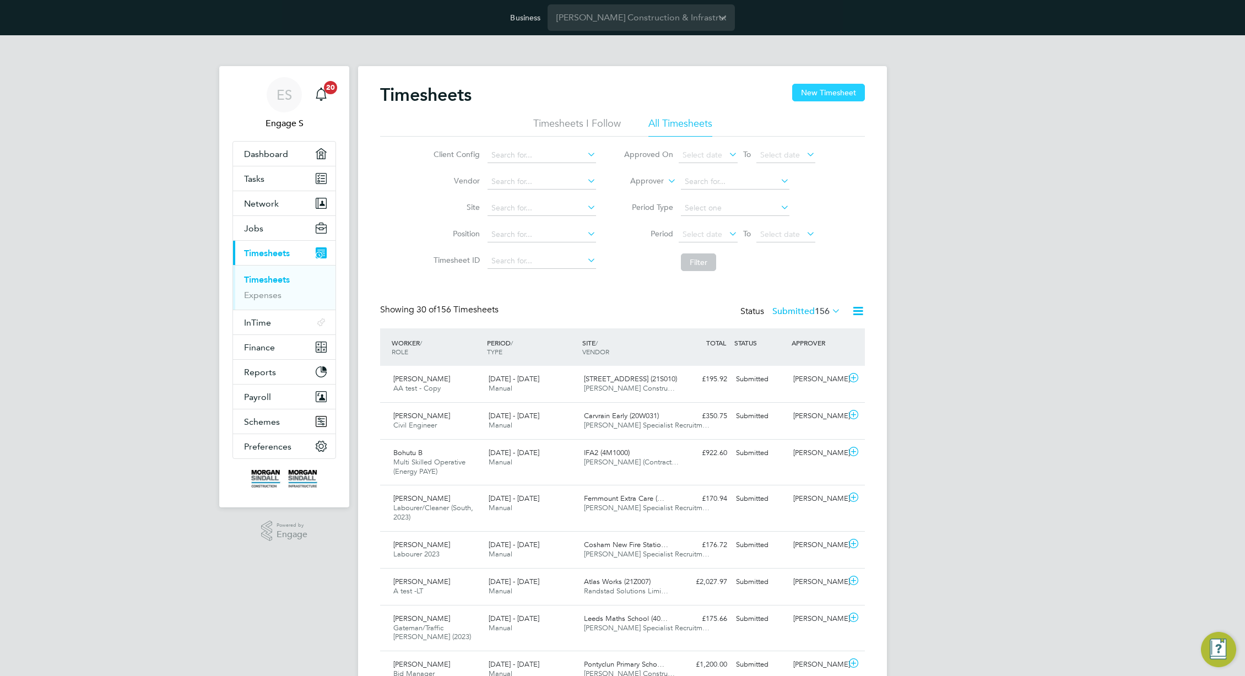
click at [827, 94] on button "New Timesheet" at bounding box center [828, 93] width 73 height 18
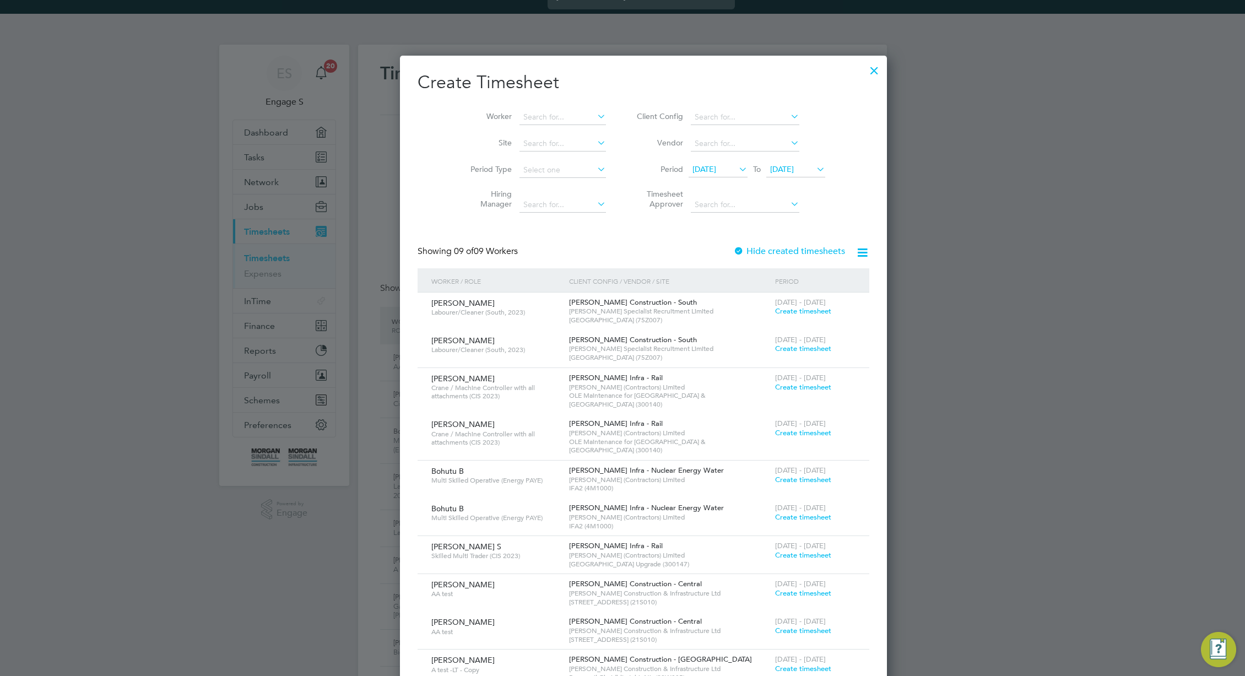
click at [697, 166] on span "06 Aug 2025" at bounding box center [705, 169] width 24 height 10
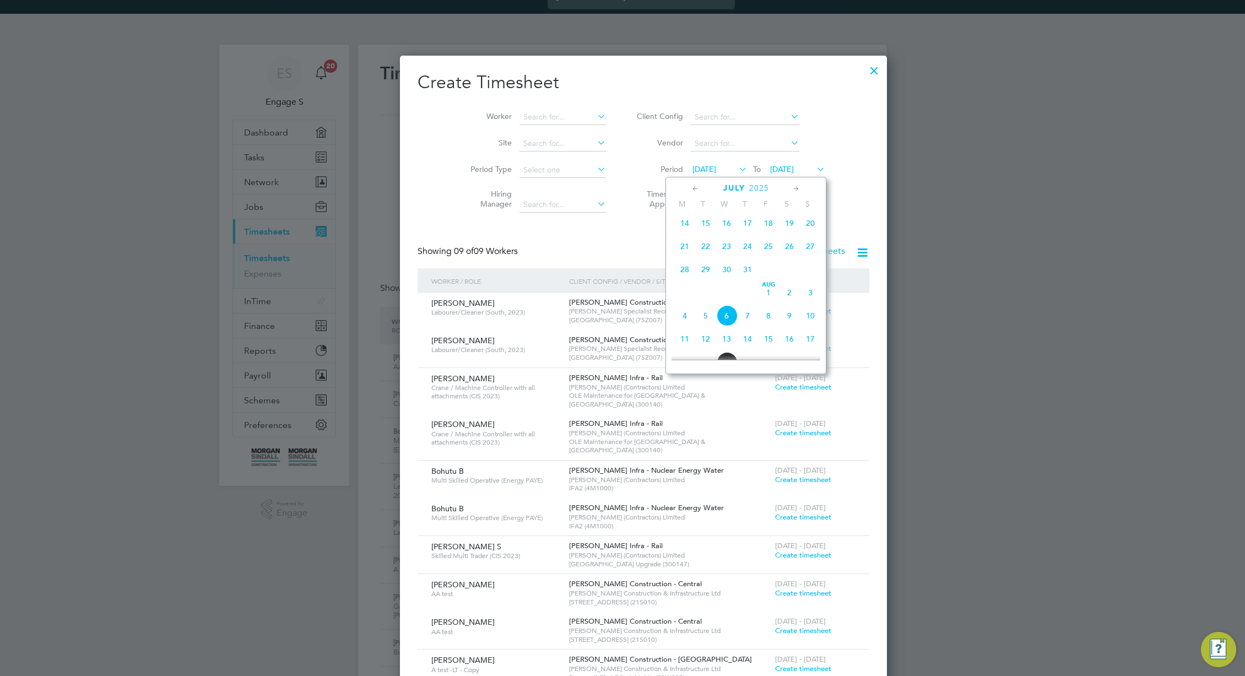
click at [687, 228] on span "14" at bounding box center [685, 223] width 21 height 21
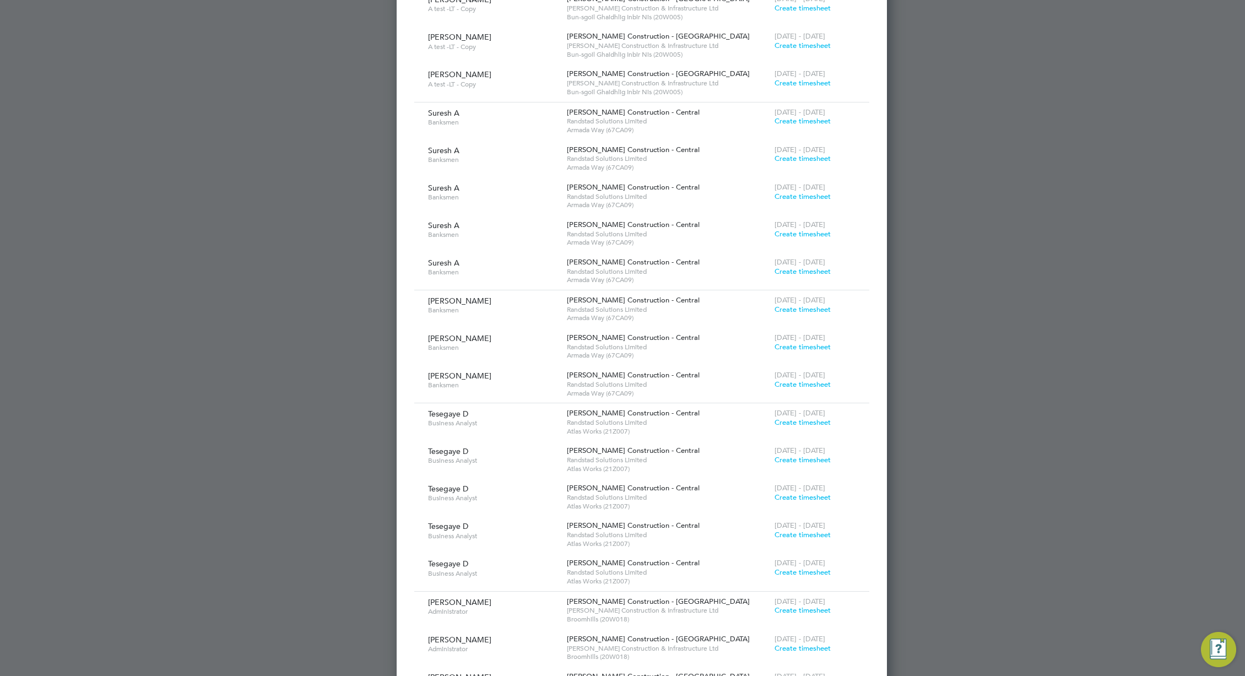
click at [775, 305] on span "Create timesheet" at bounding box center [803, 309] width 56 height 9
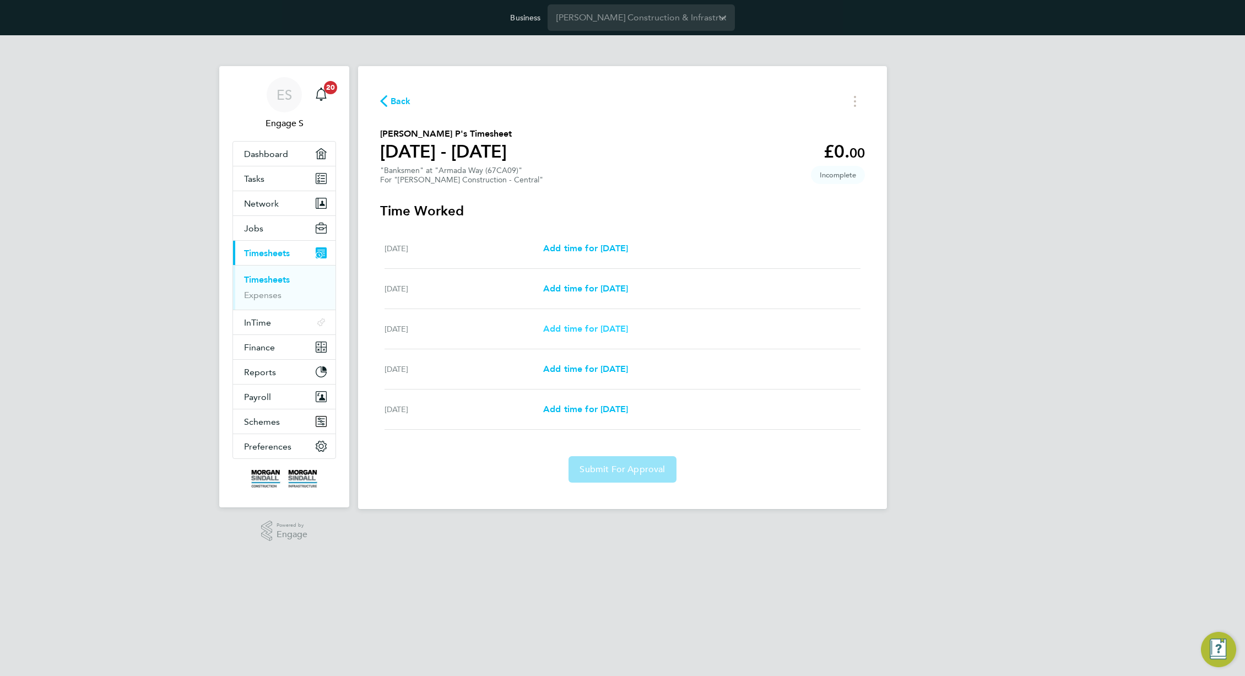
click at [621, 330] on span "Add time for Wed 23 Jul" at bounding box center [585, 328] width 85 height 10
select select "30"
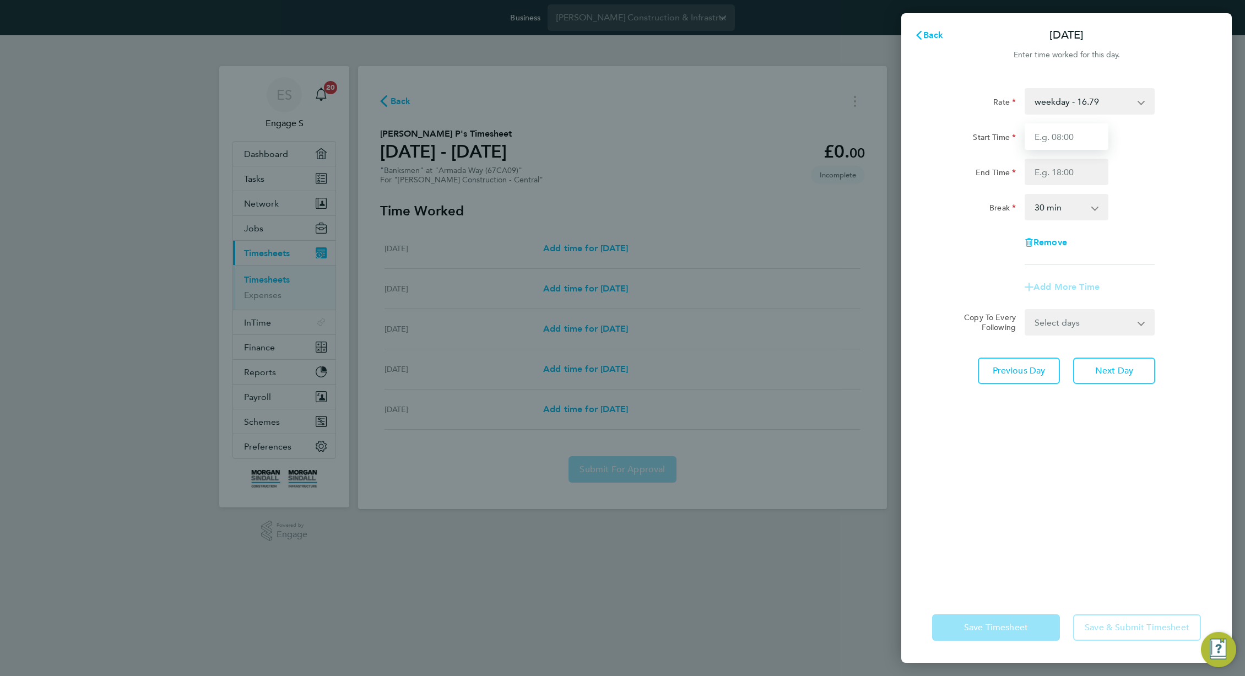
click at [1067, 139] on input "Start Time" at bounding box center [1067, 136] width 84 height 26
type input "11:00"
click at [1053, 179] on input "End Time" at bounding box center [1067, 172] width 84 height 26
type input "22:00"
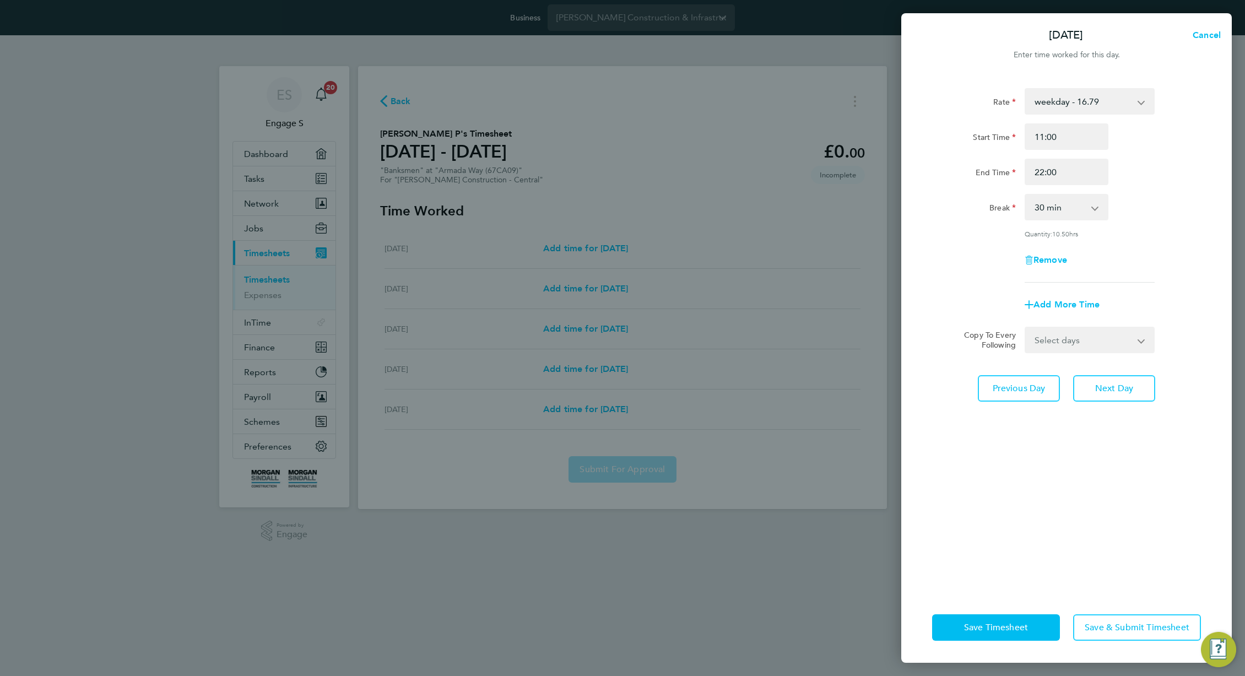
click at [1103, 186] on div "Rate weekday - 16.79 test umbrl - 26.37 Start Time 11:00 End Time 22:00 Break 0…" at bounding box center [1066, 185] width 269 height 195
click at [1157, 170] on div "End Time 22:00" at bounding box center [1067, 172] width 278 height 26
click at [1096, 335] on select "Select days Day Thursday Friday" at bounding box center [1084, 340] width 116 height 24
select select "FRI"
click at [1026, 328] on select "Select days Day Thursday Friday" at bounding box center [1084, 340] width 116 height 24
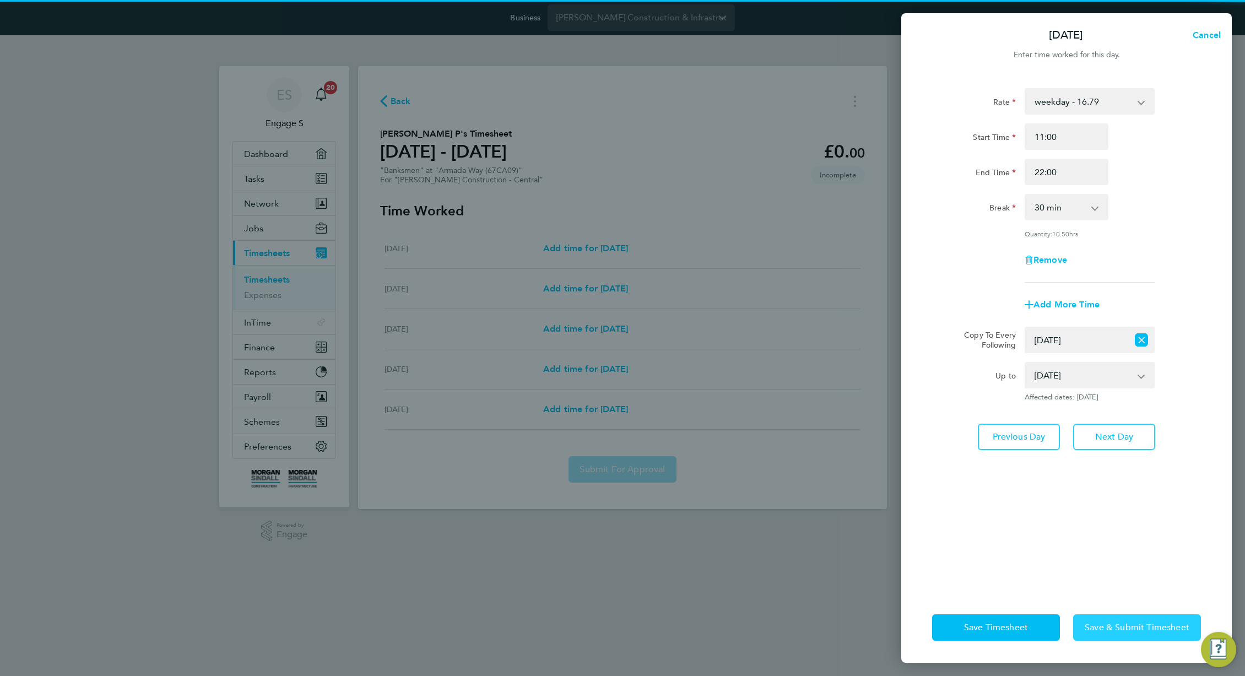
click at [1123, 636] on button "Save & Submit Timesheet" at bounding box center [1137, 627] width 128 height 26
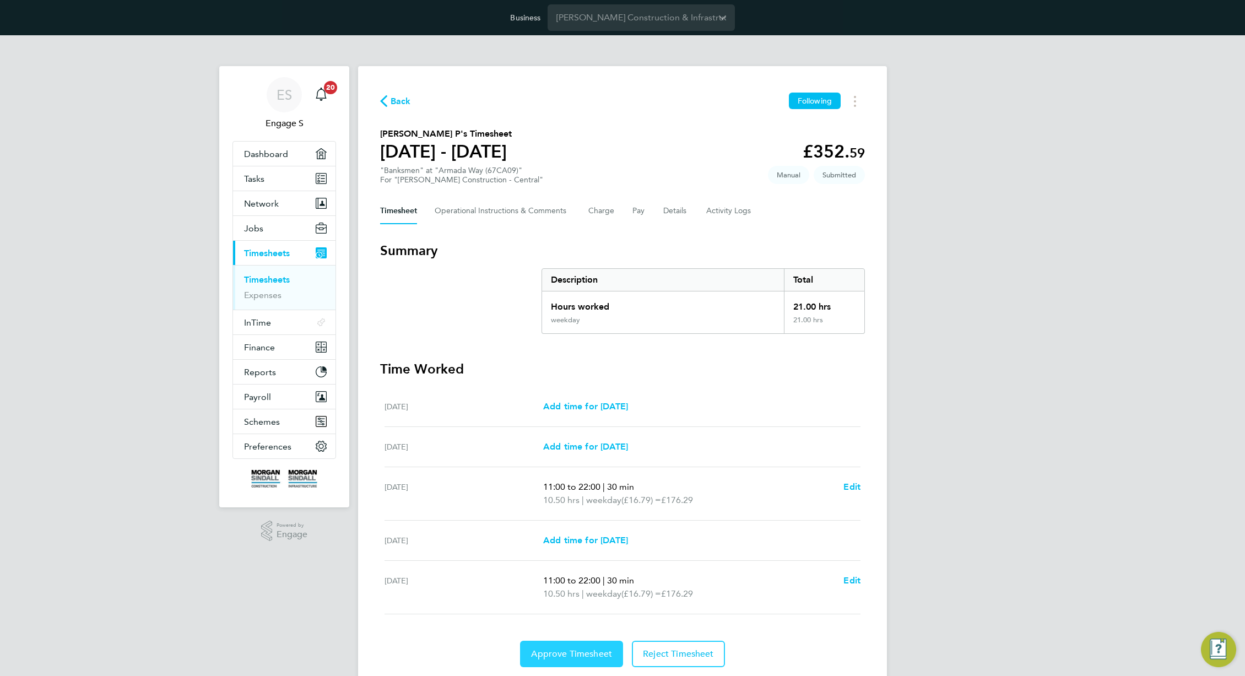
click at [549, 656] on span "Approve Timesheet" at bounding box center [571, 654] width 81 height 11
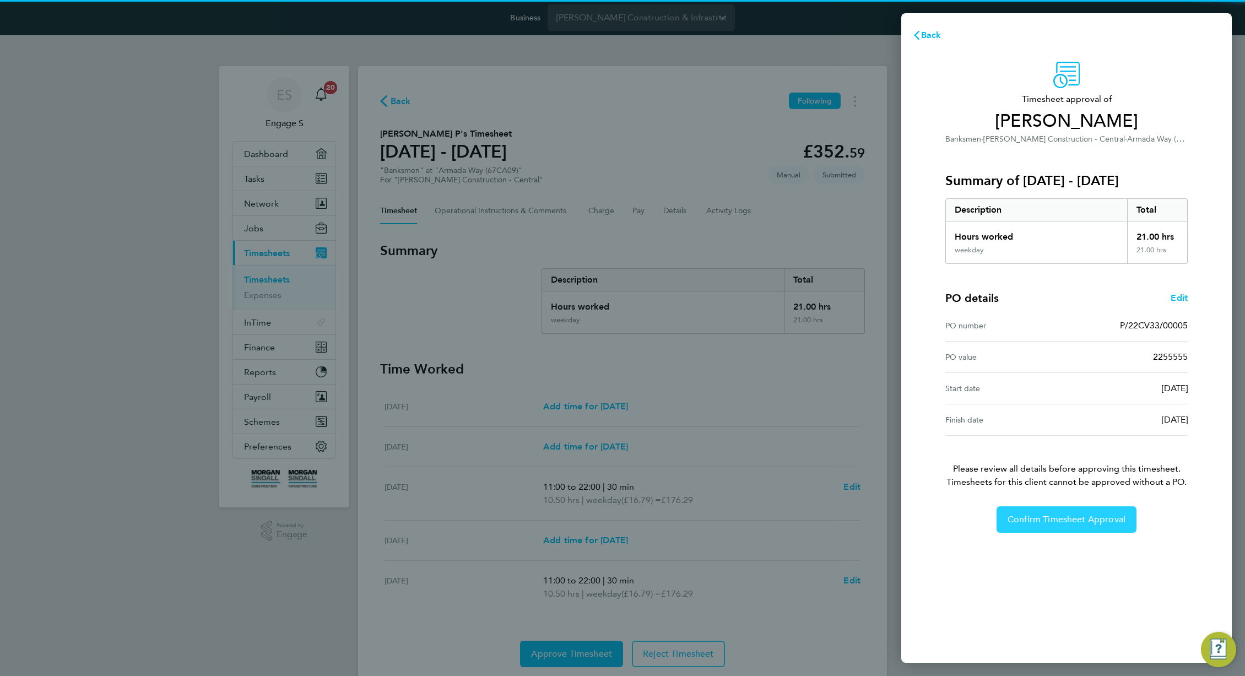
click at [1054, 522] on span "Confirm Timesheet Approval" at bounding box center [1067, 519] width 118 height 11
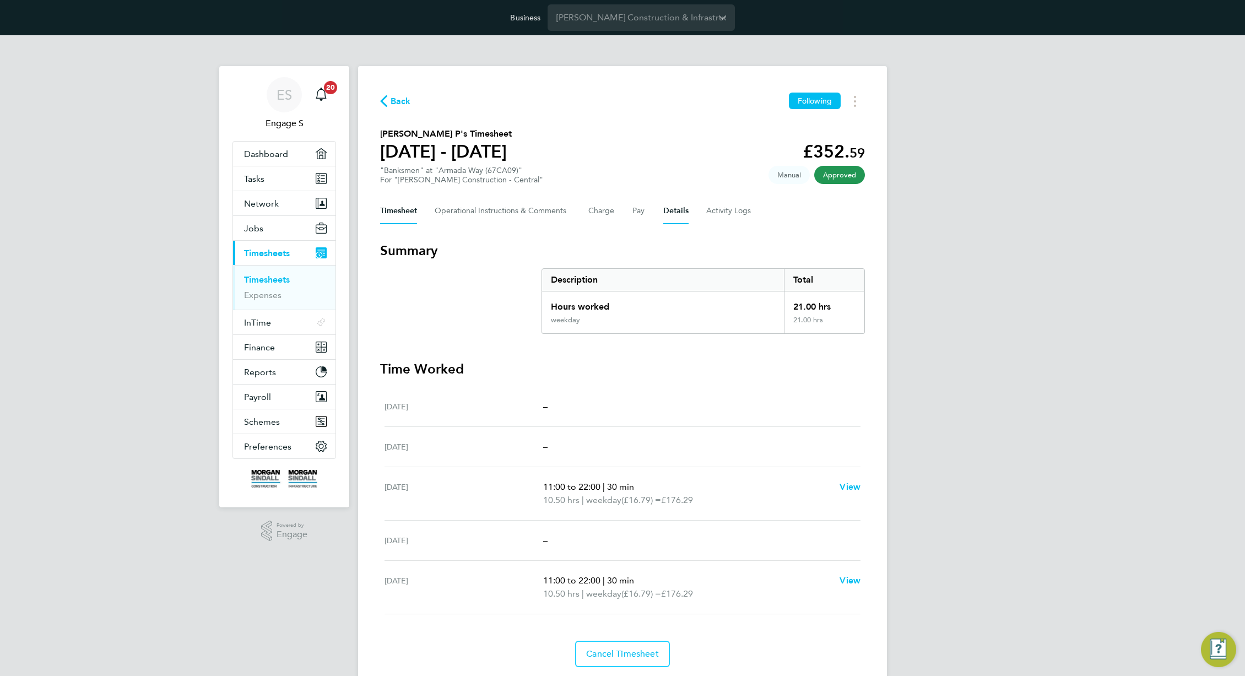
click at [685, 217] on button "Details" at bounding box center [675, 211] width 25 height 26
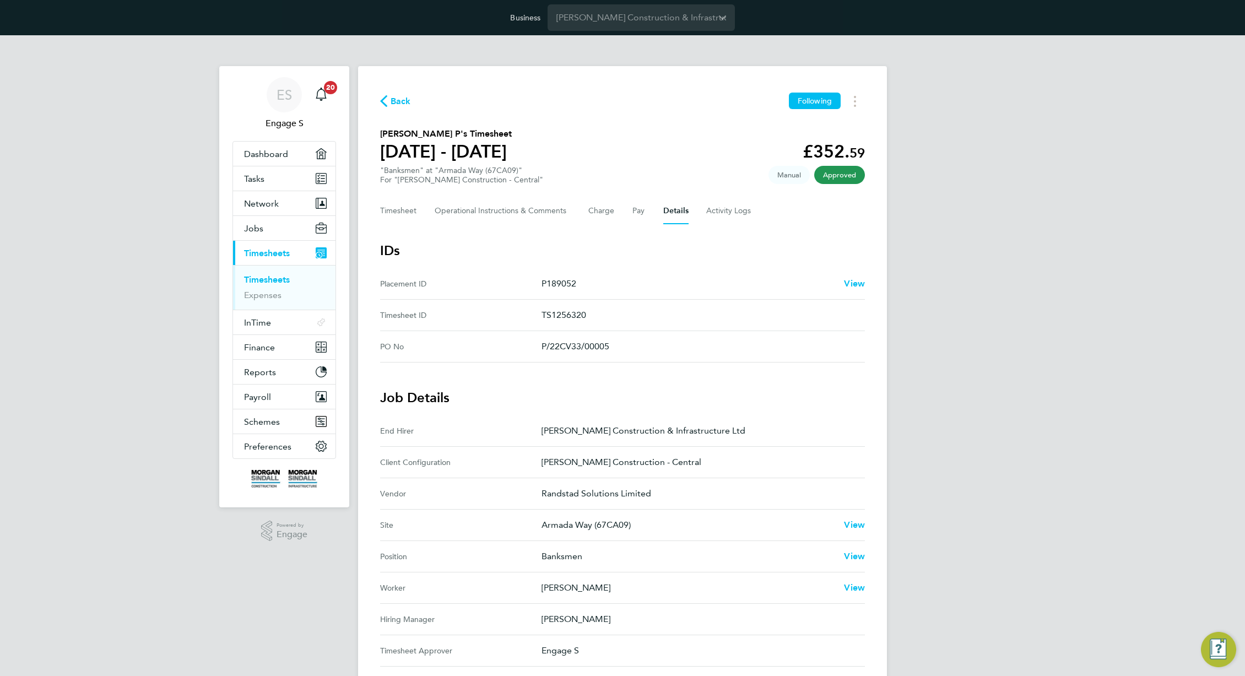
drag, startPoint x: 553, startPoint y: 431, endPoint x: 764, endPoint y: 466, distance: 213.9
click at [393, 102] on span "Back" at bounding box center [401, 101] width 20 height 13
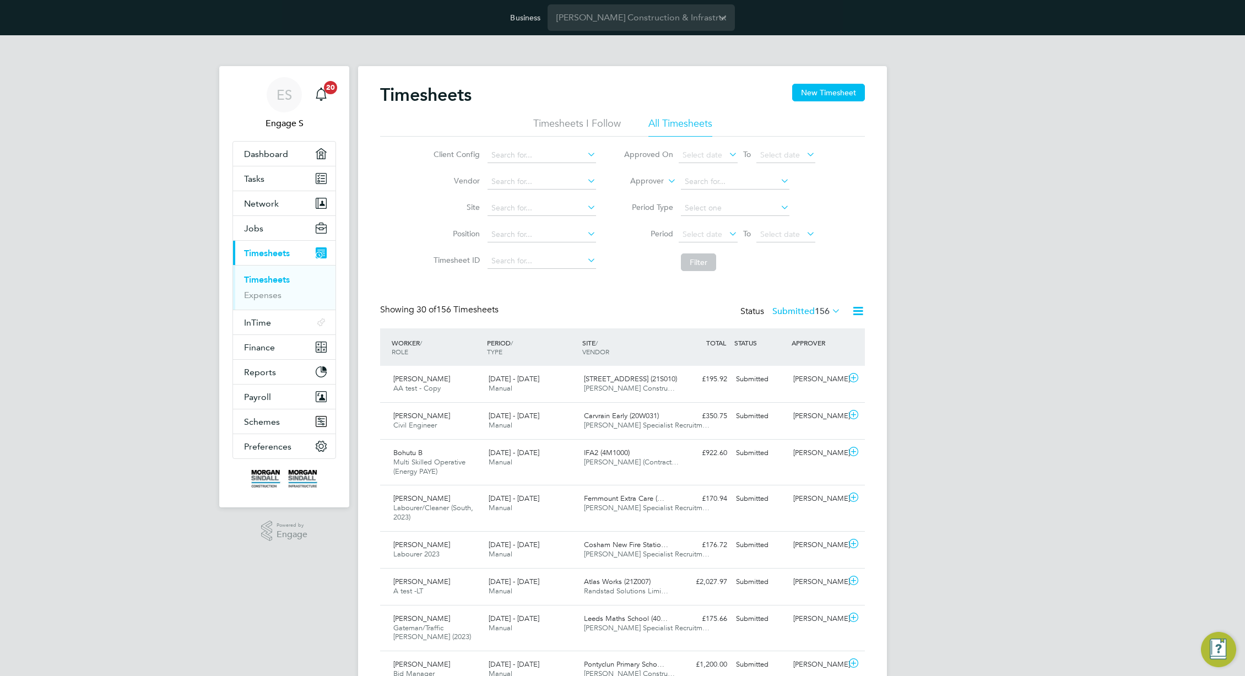
click at [858, 310] on icon at bounding box center [858, 311] width 14 height 14
click at [762, 337] on li "Export Timesheets" at bounding box center [790, 337] width 146 height 15
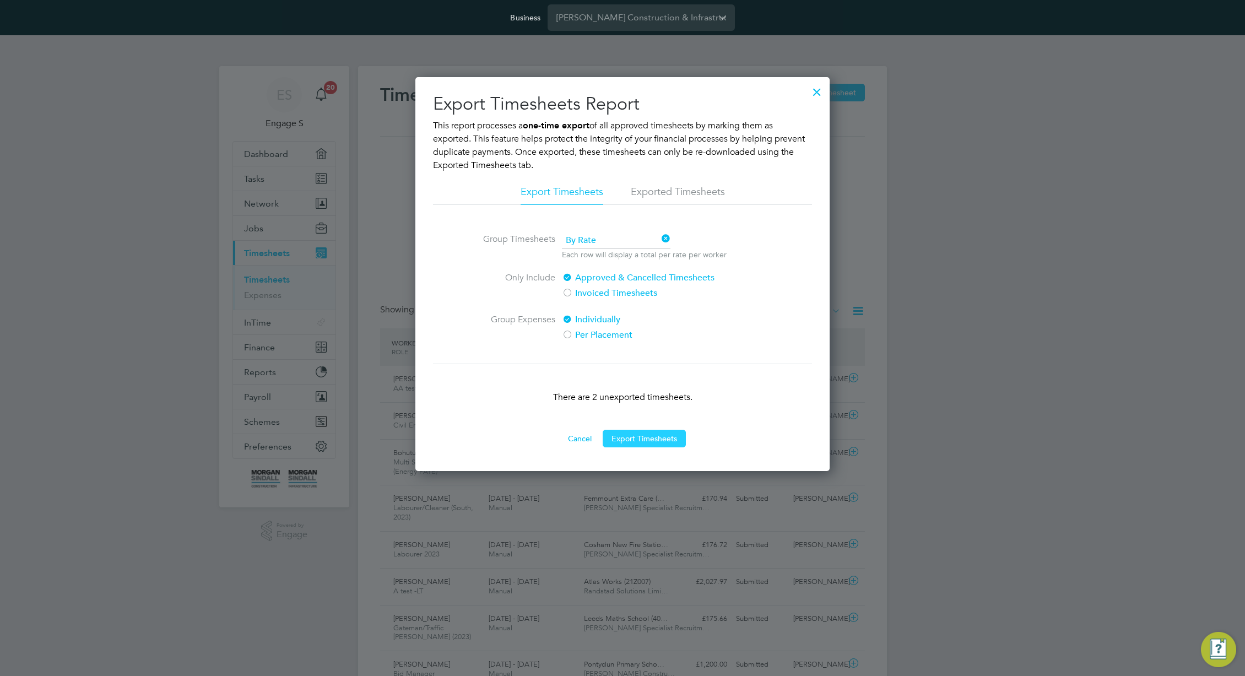
click at [640, 439] on button "Export Timesheets" at bounding box center [644, 439] width 83 height 18
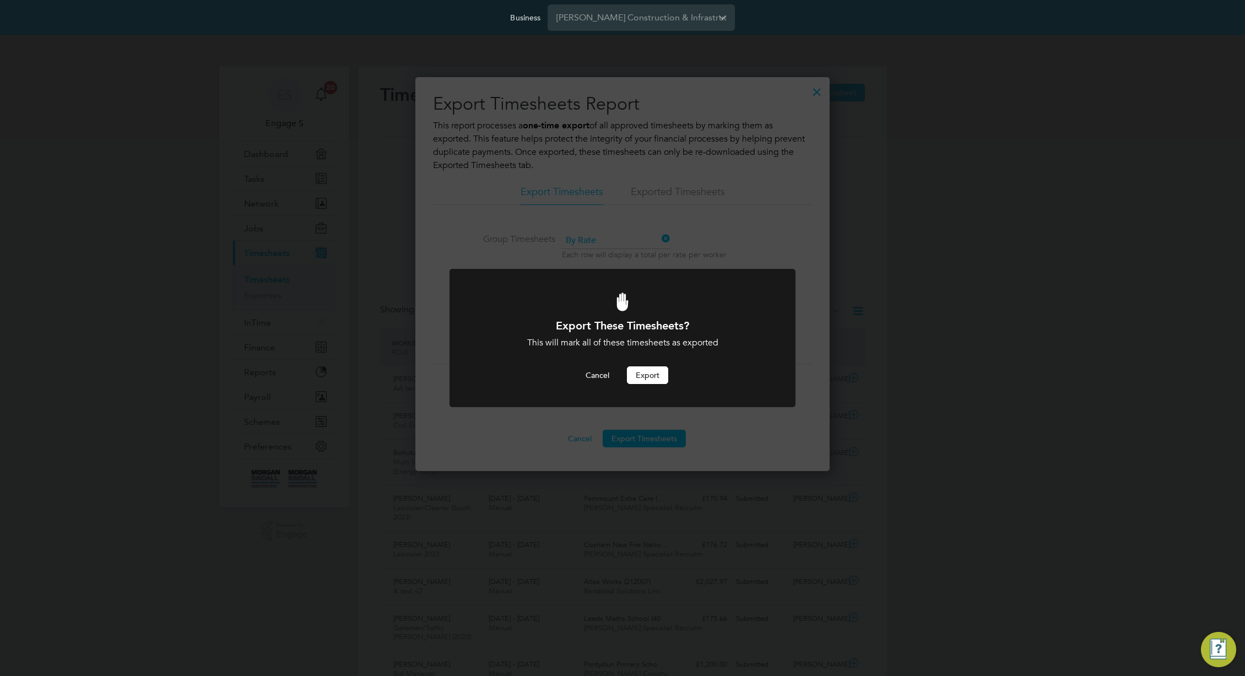
click at [653, 374] on button "Export" at bounding box center [647, 375] width 41 height 18
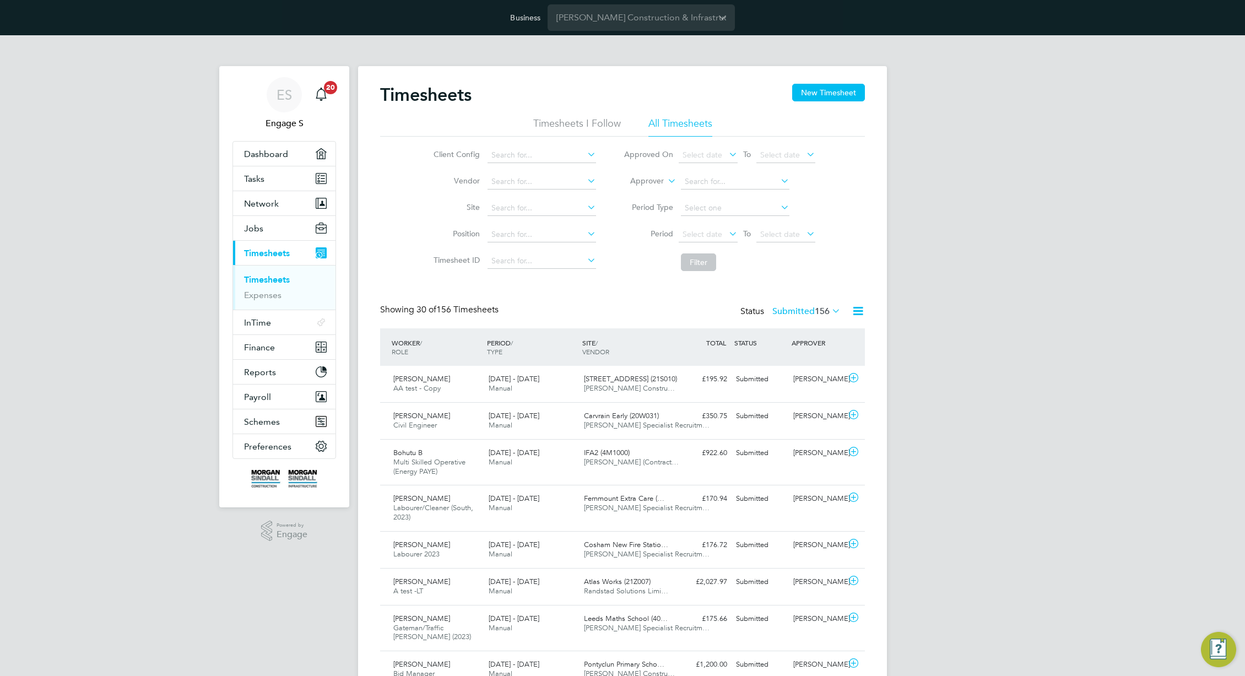
click at [857, 307] on icon at bounding box center [858, 311] width 14 height 14
click at [763, 337] on li "Export Timesheets" at bounding box center [790, 337] width 146 height 15
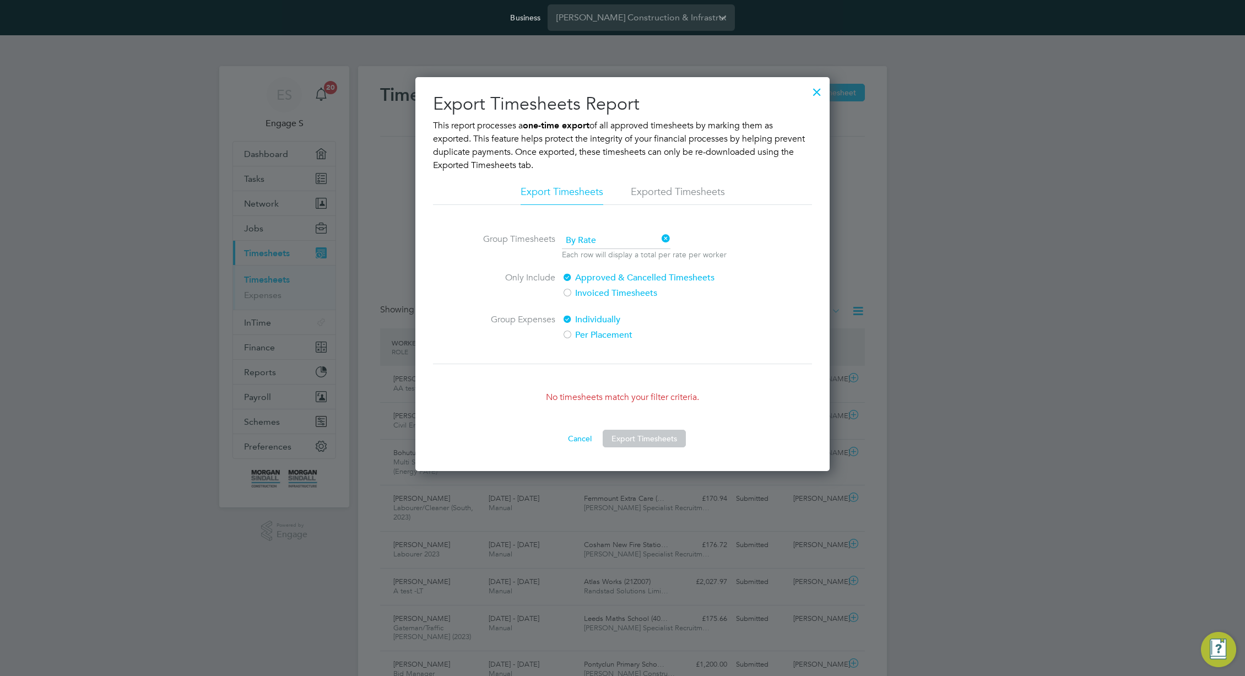
click at [699, 197] on li "Exported Timesheets" at bounding box center [678, 195] width 94 height 20
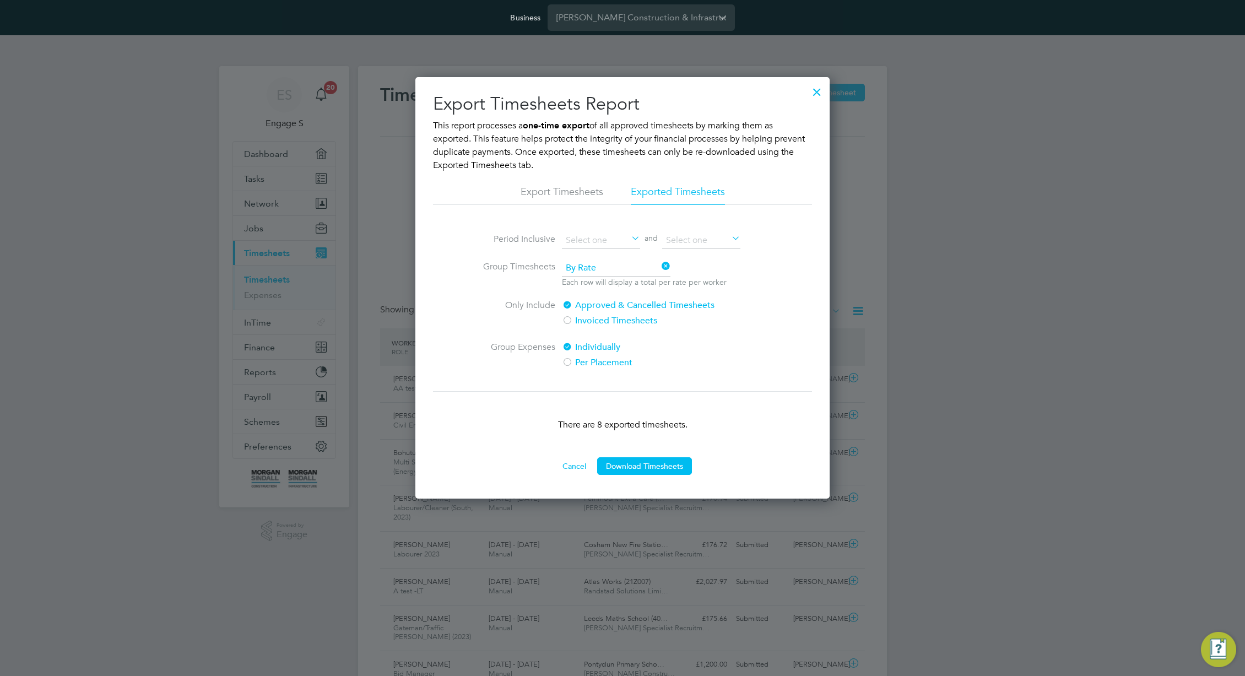
click at [655, 457] on div "Cancel Download Timesheets" at bounding box center [622, 466] width 379 height 19
click at [654, 463] on button "Download Timesheets" at bounding box center [644, 466] width 95 height 18
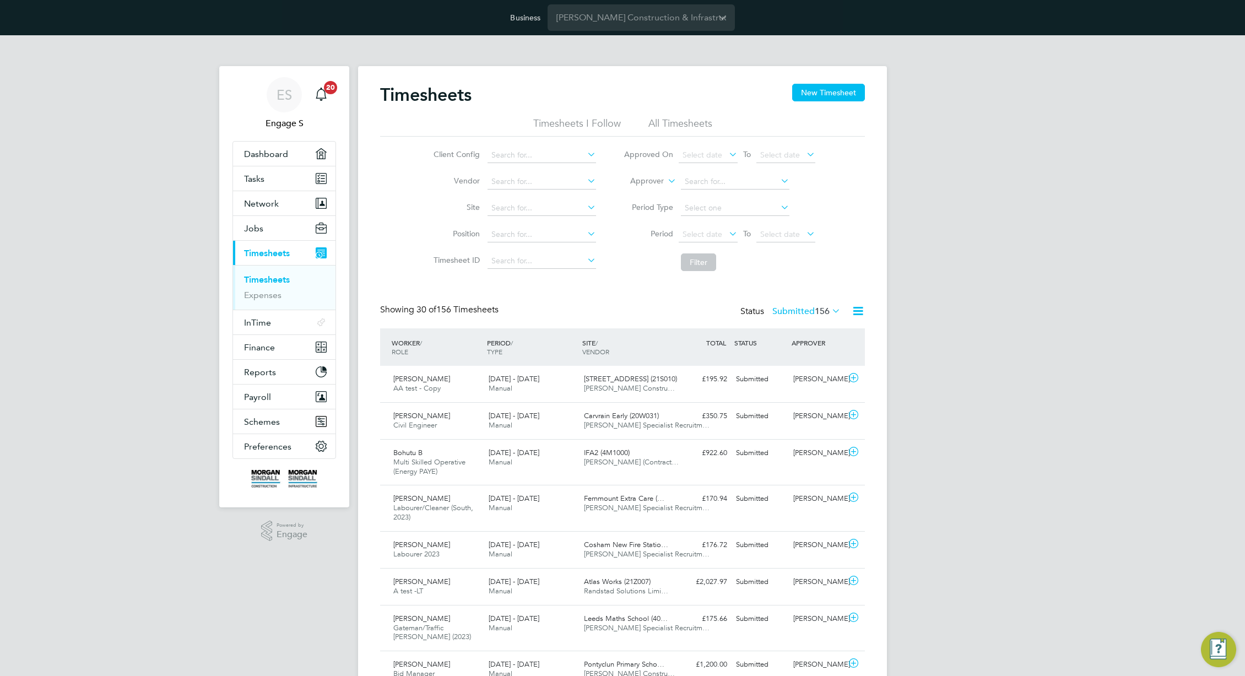
click at [800, 310] on label "Submitted 156" at bounding box center [807, 311] width 68 height 11
click at [797, 327] on li "All" at bounding box center [790, 330] width 51 height 15
